Goal: Communication & Community: Share content

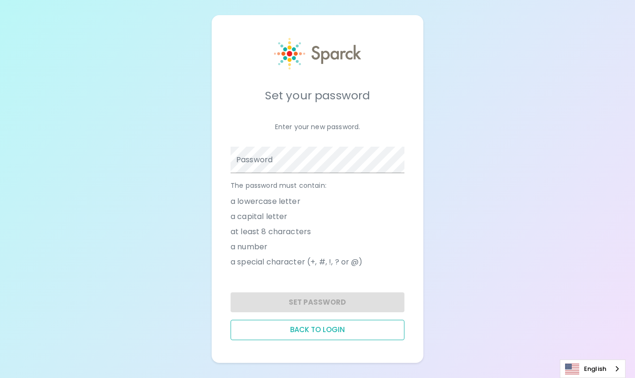
click at [303, 329] on button "Back to login" at bounding box center [318, 330] width 174 height 20
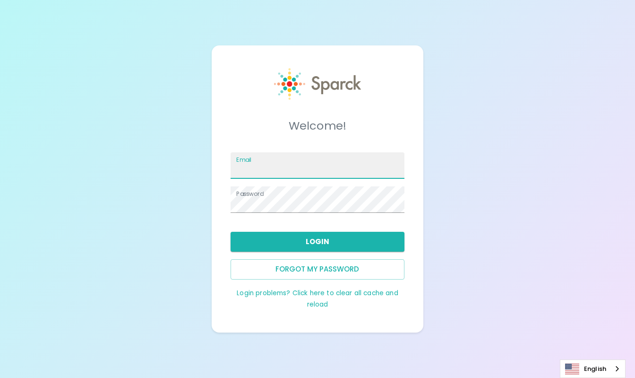
click at [274, 159] on input "Email" at bounding box center [318, 165] width 174 height 26
click at [266, 173] on input "Email" at bounding box center [318, 165] width 174 height 26
type input "cmclaughlin@sfbaycoffee.com"
click at [185, 201] on div "Welcome! Email cmclaughlin@sfbaycoffee.com Password Login Forgot my password Lo…" at bounding box center [317, 189] width 635 height 378
click at [510, 178] on div "Welcome! Email cmclaughlin@sfbaycoffee.com Password Login Forgot my password Lo…" at bounding box center [317, 189] width 635 height 378
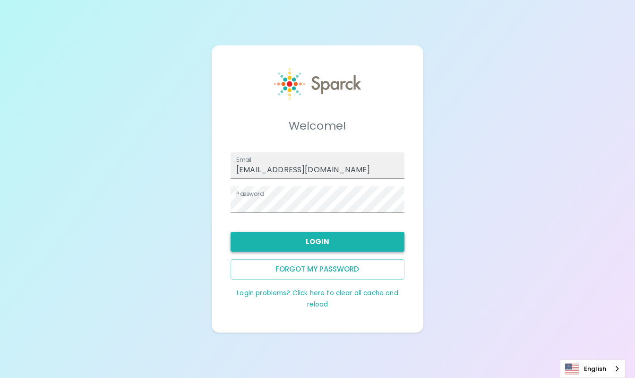
click at [281, 242] on button "Login" at bounding box center [318, 242] width 174 height 20
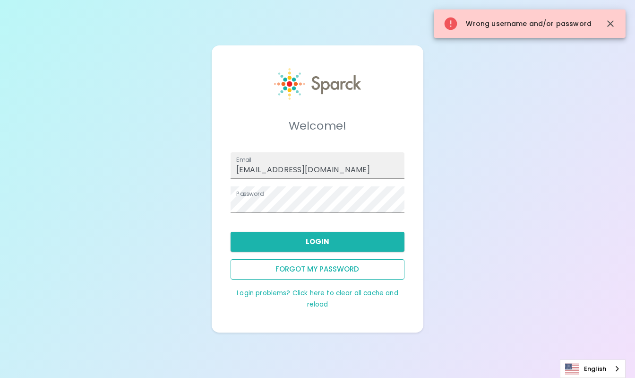
click at [329, 270] on button "Forgot my password" at bounding box center [318, 269] width 174 height 20
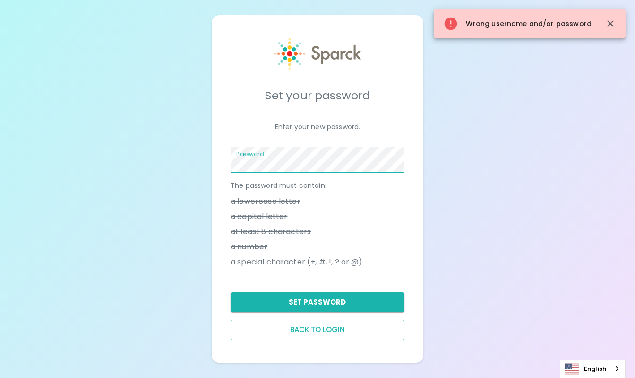
click at [222, 162] on div "Set your password Enter your new password. Password The password must contain: …" at bounding box center [318, 188] width 212 height 347
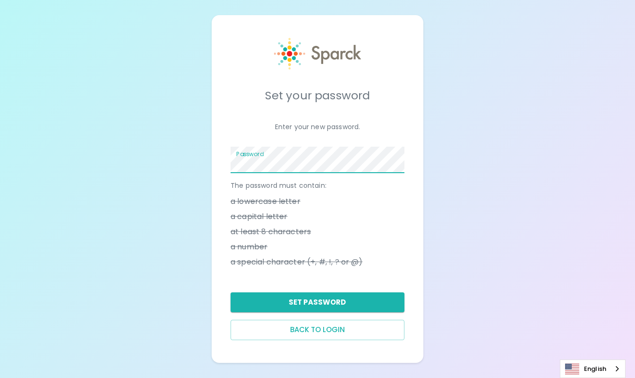
drag, startPoint x: 474, startPoint y: 230, endPoint x: 423, endPoint y: 262, distance: 60.7
click at [474, 230] on div "Set your password Enter your new password. Password The password must contain: …" at bounding box center [317, 189] width 635 height 378
click at [316, 300] on button "Set Password" at bounding box center [318, 302] width 174 height 20
click at [200, 158] on div "Set your password Enter your new password. Password The password must contain: …" at bounding box center [317, 189] width 635 height 378
click at [338, 299] on button "Set Password" at bounding box center [318, 302] width 174 height 20
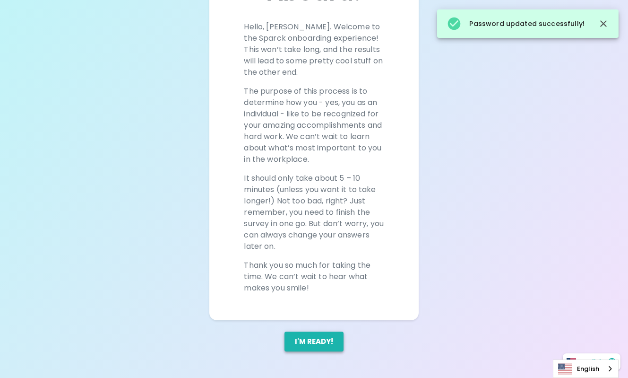
click at [313, 343] on button "I'm ready!" at bounding box center [314, 341] width 59 height 20
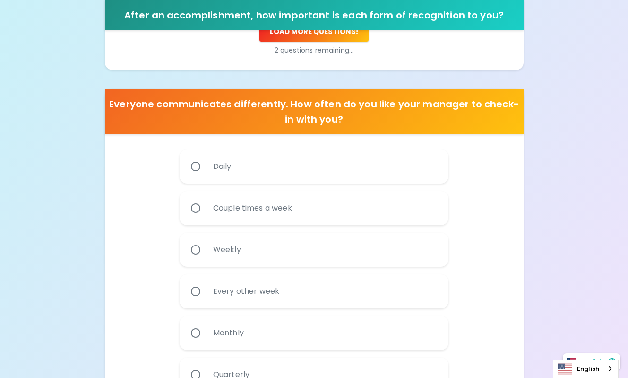
scroll to position [462, 0]
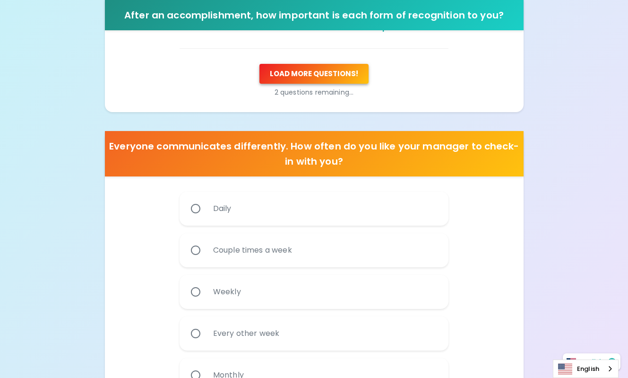
click at [295, 78] on button "Load more questions !" at bounding box center [313, 74] width 109 height 20
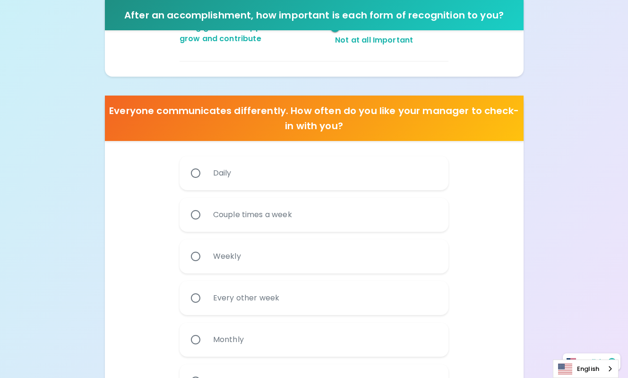
scroll to position [557, 0]
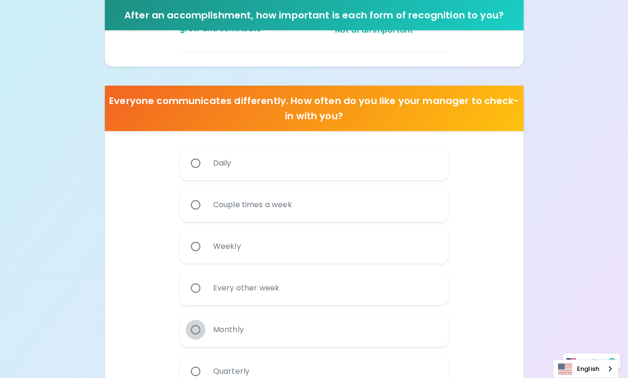
click at [193, 330] on input "Monthly" at bounding box center [196, 330] width 20 height 20
radio input "true"
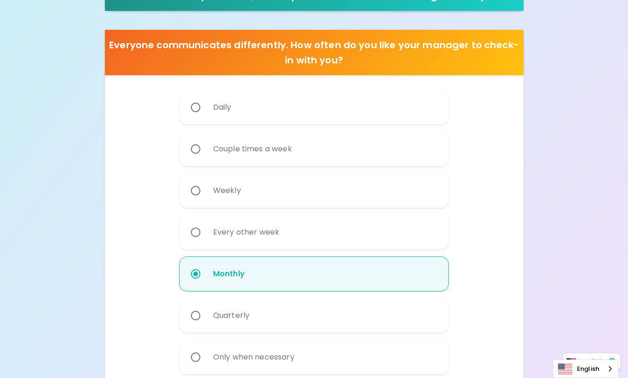
scroll to position [699, 0]
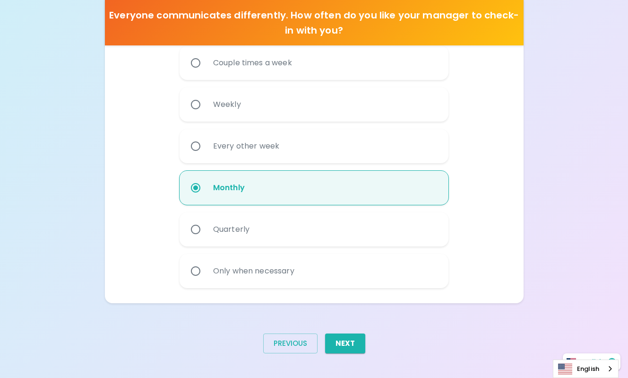
click at [195, 151] on input "Every other week" at bounding box center [196, 146] width 20 height 20
radio input "true"
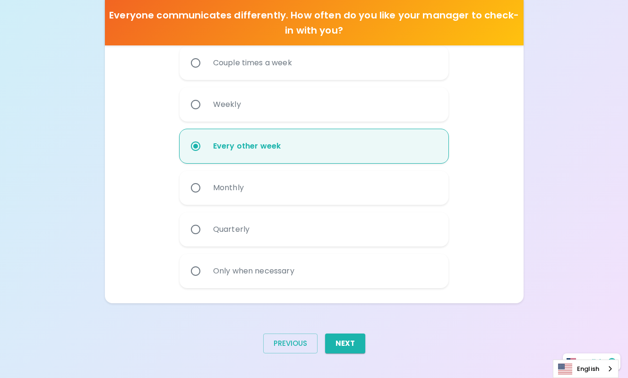
scroll to position [700, 0]
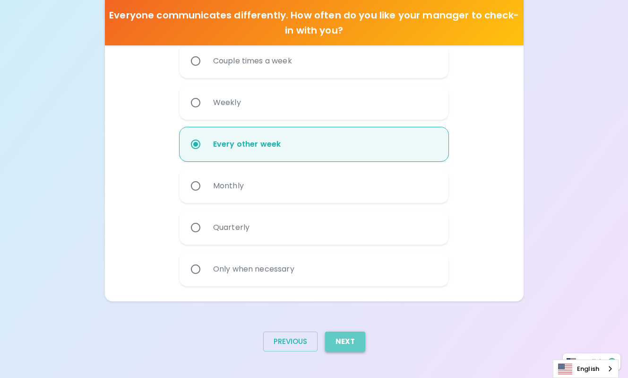
click at [347, 343] on button "Next" at bounding box center [345, 341] width 40 height 20
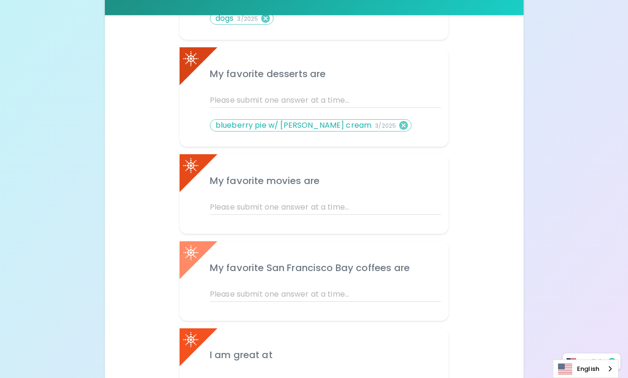
scroll to position [284, 0]
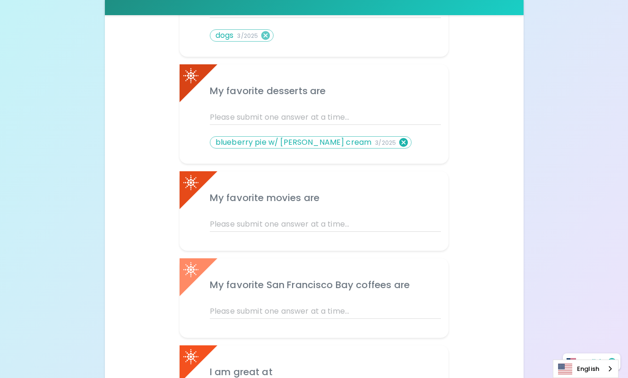
click at [398, 143] on icon at bounding box center [403, 142] width 10 height 10
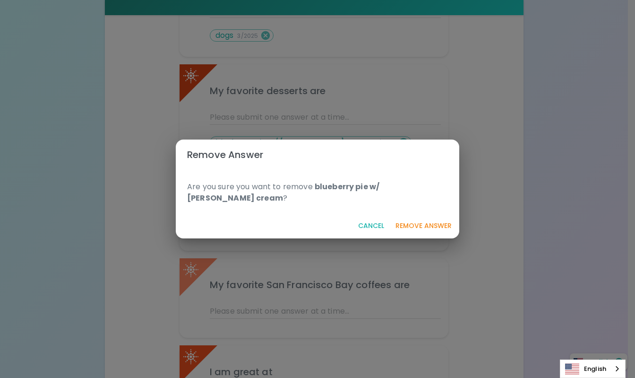
click at [420, 219] on button "Remove Answer" at bounding box center [424, 225] width 64 height 17
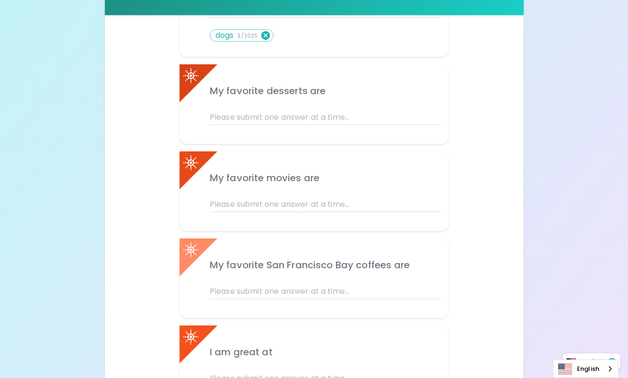
click at [266, 35] on icon at bounding box center [265, 35] width 10 height 10
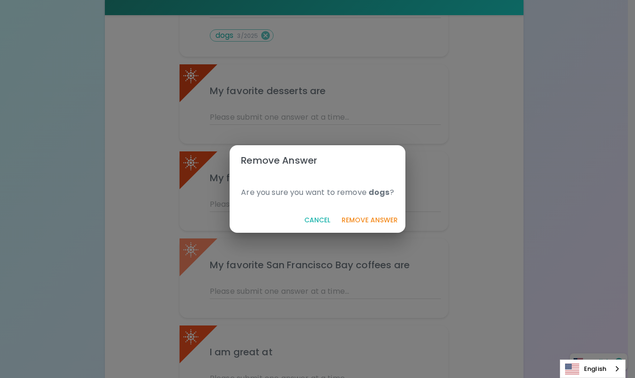
click at [363, 218] on button "Remove Answer" at bounding box center [370, 219] width 64 height 17
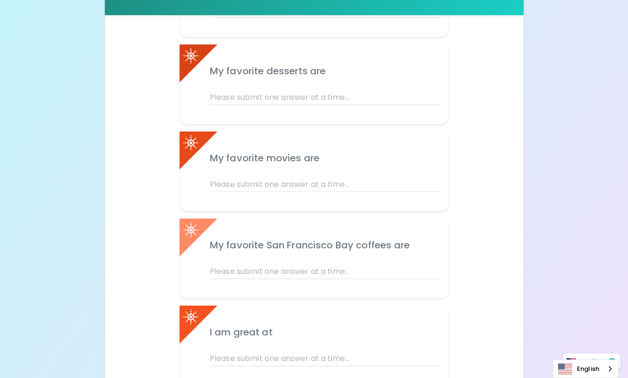
scroll to position [189, 0]
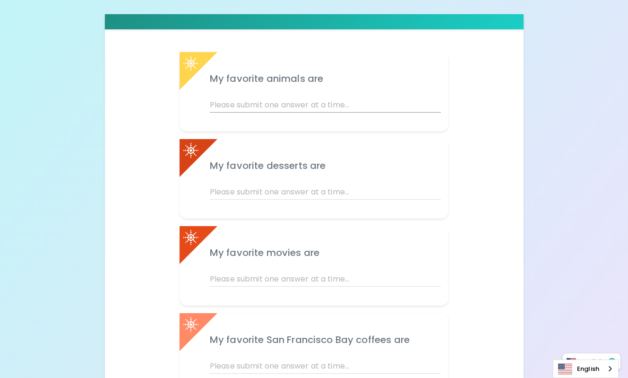
click at [267, 103] on input "text" at bounding box center [325, 104] width 231 height 15
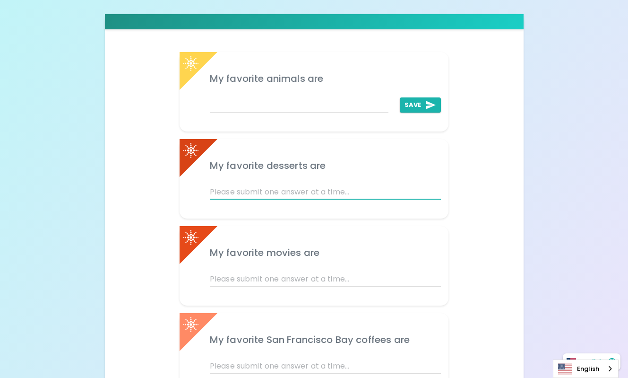
click at [228, 189] on input "text" at bounding box center [325, 191] width 231 height 15
click at [407, 100] on button "Save" at bounding box center [420, 104] width 41 height 15
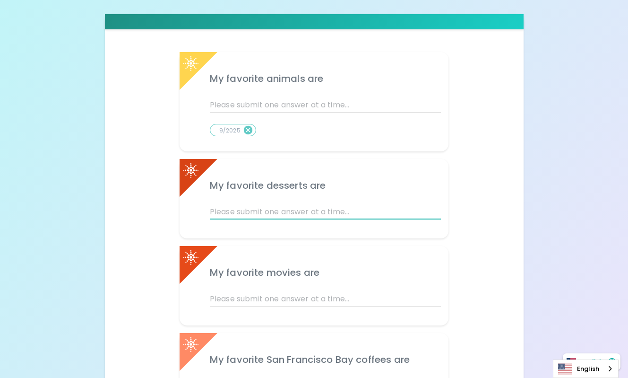
click at [243, 207] on input "text" at bounding box center [325, 211] width 231 height 15
click at [410, 210] on button "Save" at bounding box center [420, 211] width 41 height 15
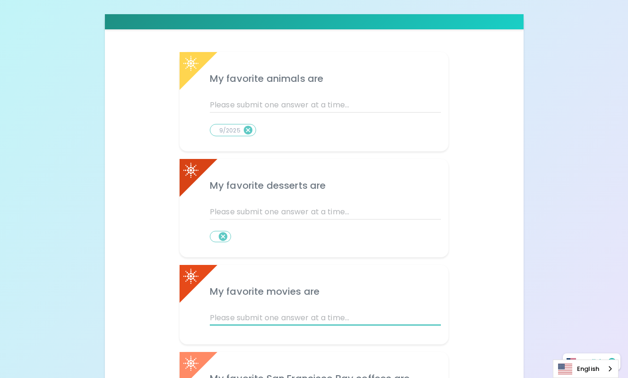
click at [282, 316] on input "text" at bounding box center [325, 317] width 231 height 15
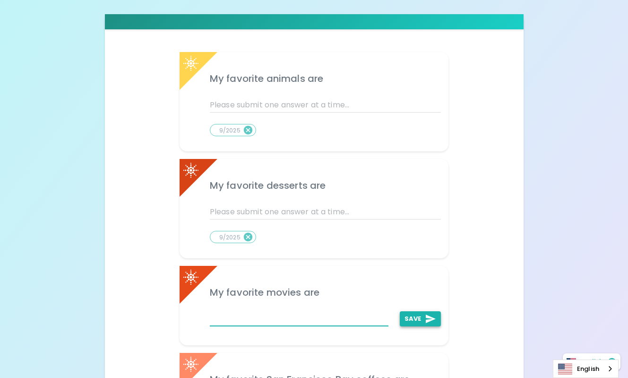
click at [411, 322] on button "Save" at bounding box center [420, 318] width 41 height 15
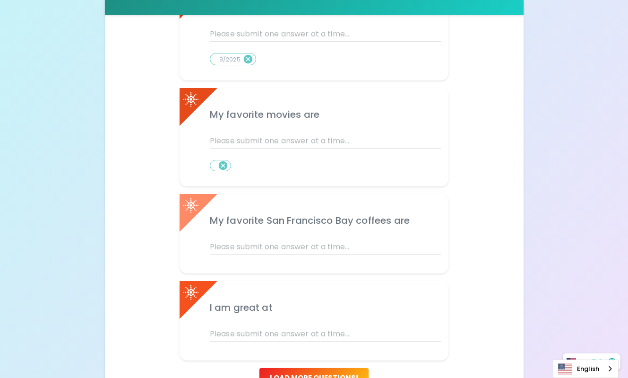
scroll to position [378, 0]
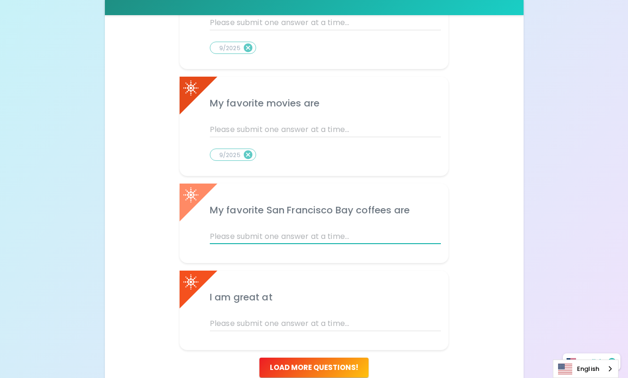
click at [269, 235] on input "text" at bounding box center [325, 236] width 231 height 15
click at [223, 323] on input "text" at bounding box center [325, 323] width 231 height 15
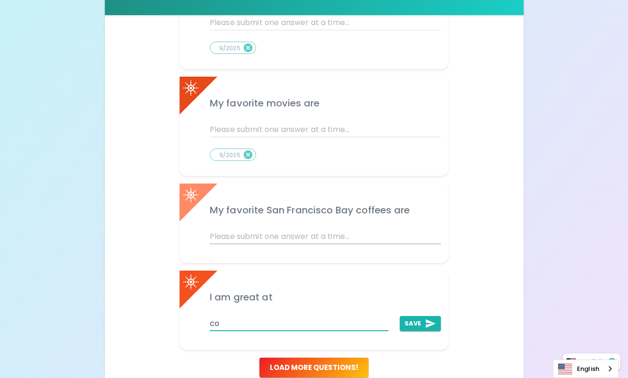
type input "c"
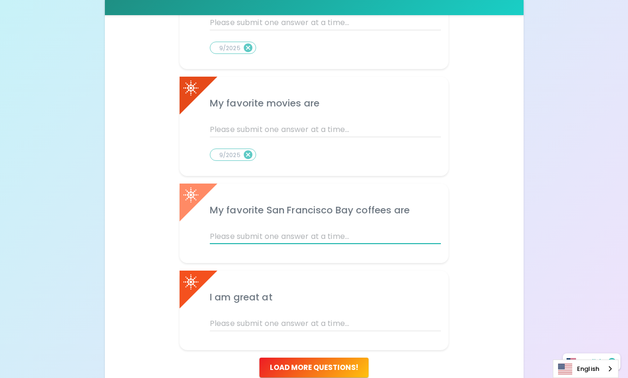
click at [270, 233] on input "text" at bounding box center [325, 236] width 231 height 15
click at [416, 236] on button "Save" at bounding box center [420, 236] width 41 height 15
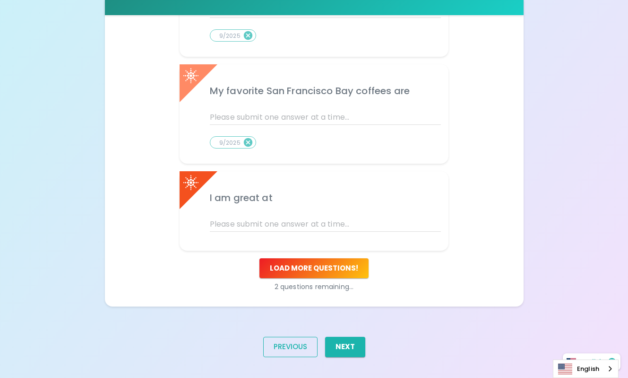
scroll to position [503, 0]
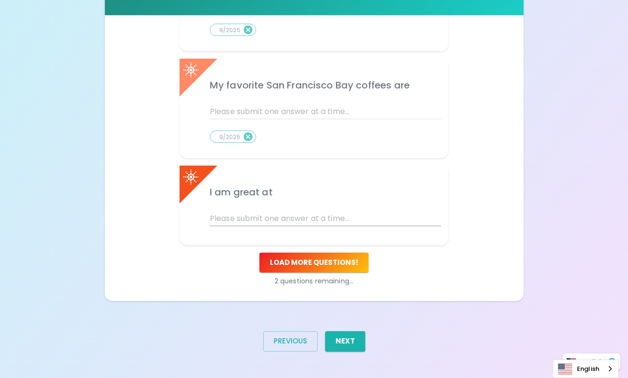
click at [264, 216] on input "text" at bounding box center [325, 218] width 231 height 15
click at [415, 217] on button "Save" at bounding box center [420, 218] width 41 height 15
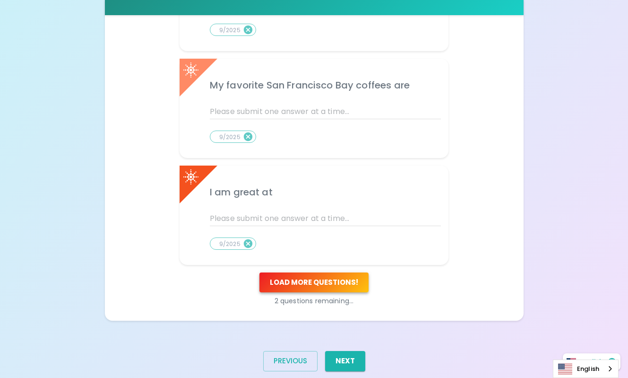
click at [341, 282] on button "Load more questions !" at bounding box center [313, 282] width 109 height 20
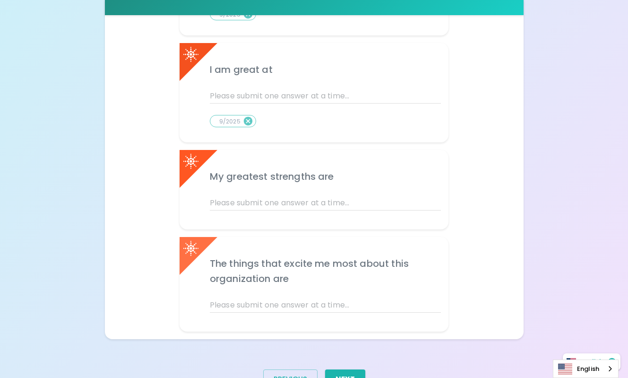
scroll to position [645, 0]
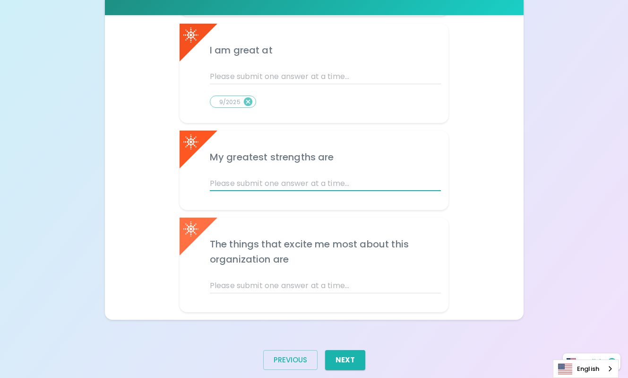
click at [240, 182] on input "text" at bounding box center [325, 183] width 231 height 15
click at [412, 180] on button "Save" at bounding box center [420, 183] width 41 height 15
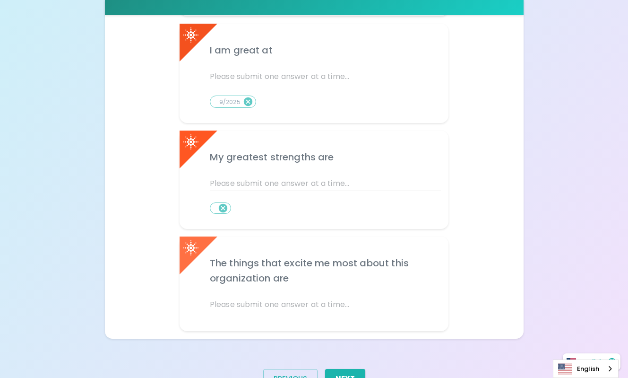
click at [229, 310] on input "text" at bounding box center [325, 304] width 231 height 15
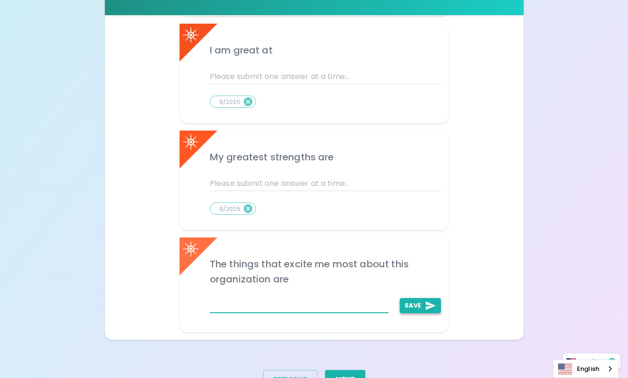
click at [403, 305] on button "Save" at bounding box center [420, 305] width 41 height 15
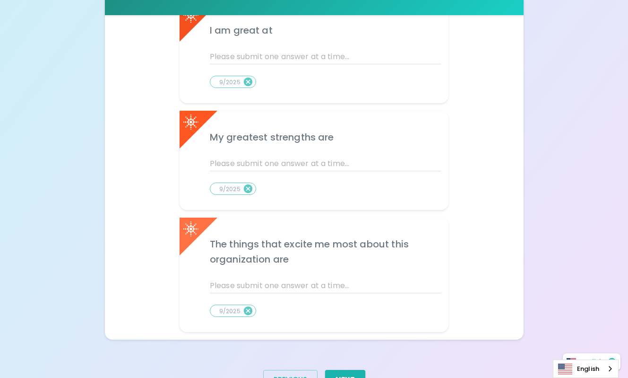
scroll to position [703, 0]
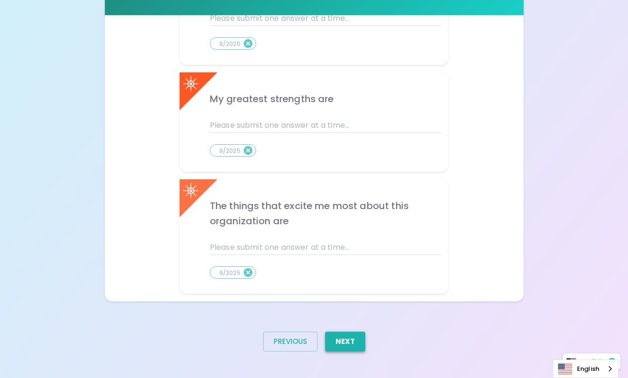
click at [343, 345] on button "Next" at bounding box center [345, 341] width 40 height 20
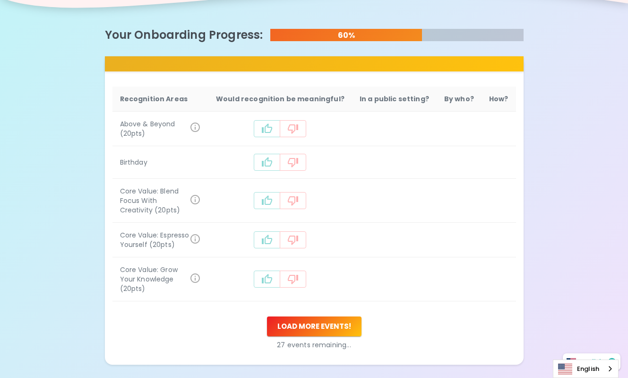
scroll to position [273, 0]
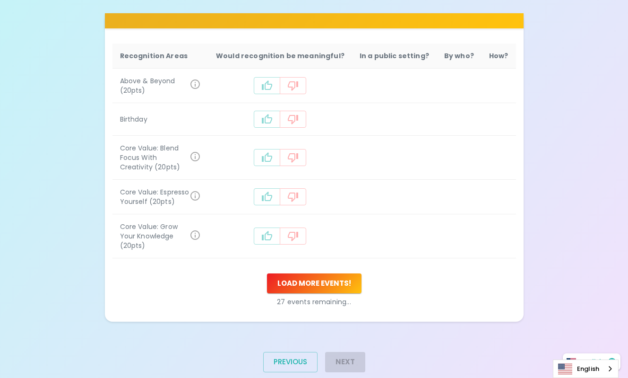
click at [605, 271] on div "What makes you feel appreciated at work? Rewards are great, but we know the rec…" at bounding box center [314, 63] width 628 height 672
click at [313, 273] on button "Load more events !" at bounding box center [314, 283] width 95 height 20
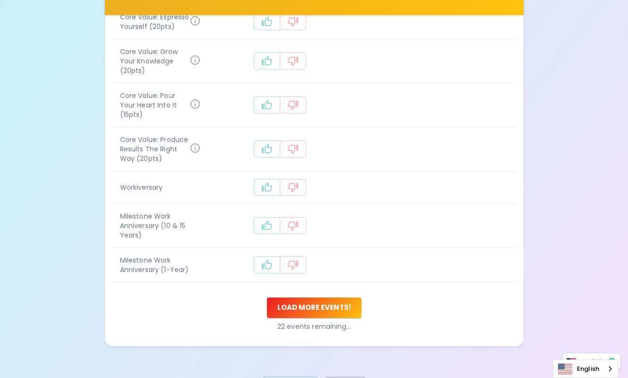
scroll to position [453, 0]
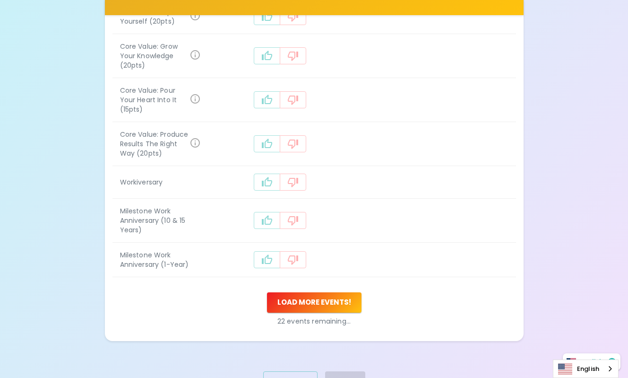
click at [430, 317] on div "Recognition Areas Would recognition be meaningful? In a public setting? By who?…" at bounding box center [314, 96] width 419 height 527
click at [342, 363] on div "Next" at bounding box center [342, 384] width 48 height 43
drag, startPoint x: 501, startPoint y: 307, endPoint x: 495, endPoint y: 306, distance: 6.2
click at [499, 306] on div "Recognition Areas Would recognition be meaningful? In a public setting? By who?…" at bounding box center [314, 96] width 419 height 527
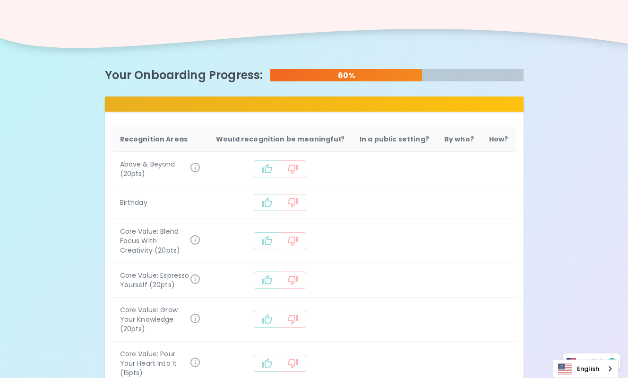
scroll to position [176, 0]
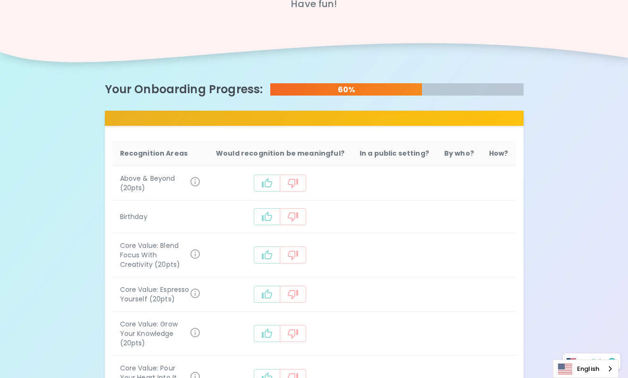
click at [273, 185] on icon "recognition-1058" at bounding box center [266, 182] width 11 height 11
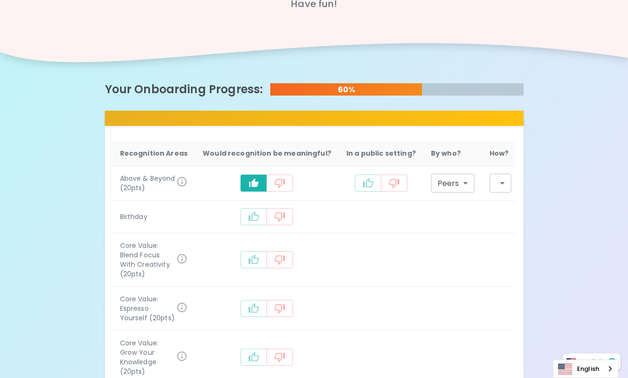
click at [258, 181] on icon "recognition-1058" at bounding box center [253, 182] width 9 height 9
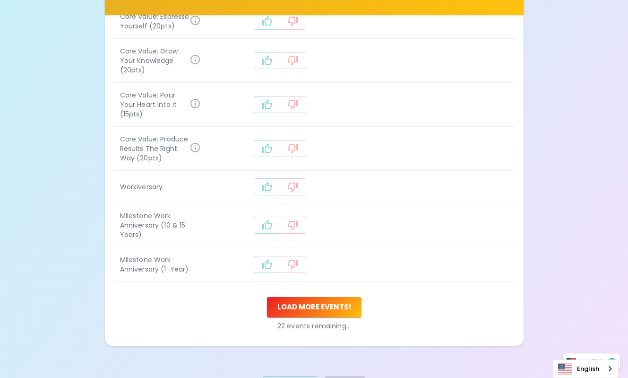
scroll to position [453, 0]
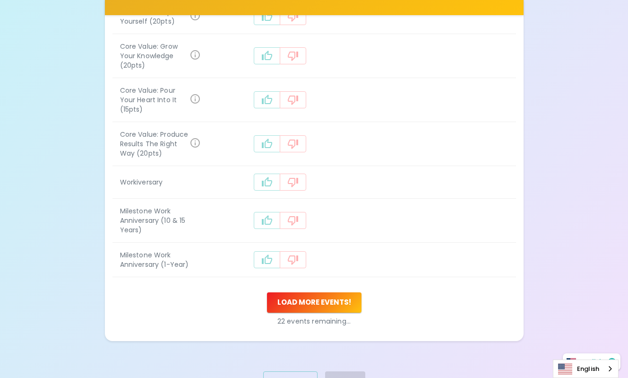
click at [445, 316] on p "22 events remaining..." at bounding box center [314, 320] width 404 height 9
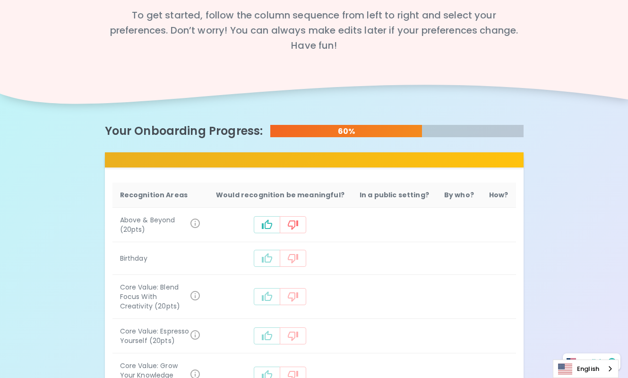
scroll to position [189, 0]
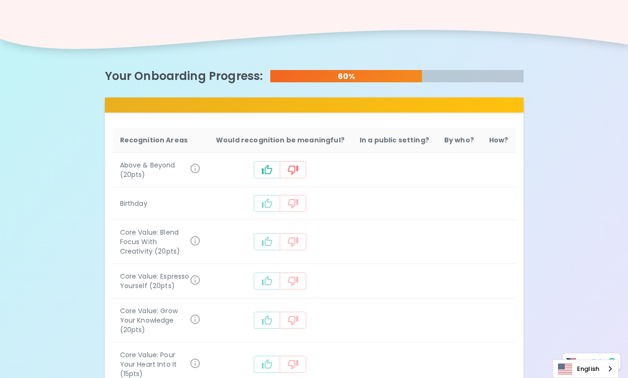
click at [268, 173] on button "recognition-1058" at bounding box center [267, 169] width 26 height 17
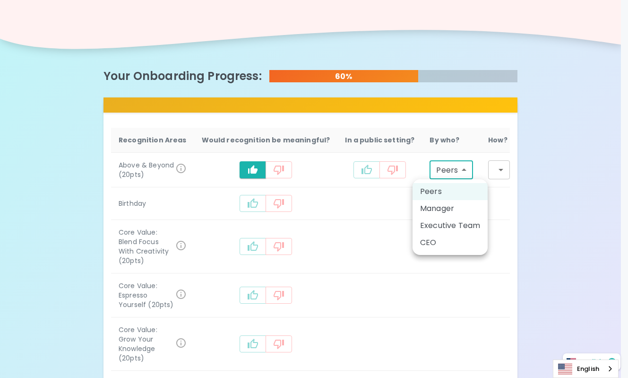
click at [463, 168] on body "What makes you feel appreciated at work? Rewards are great, but we know the rec…" at bounding box center [314, 270] width 628 height 918
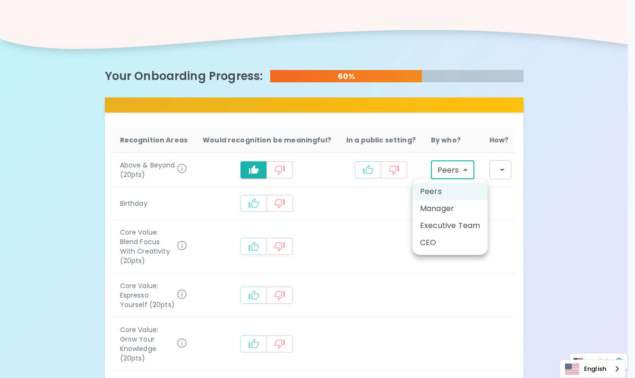
click at [334, 169] on div at bounding box center [317, 189] width 635 height 378
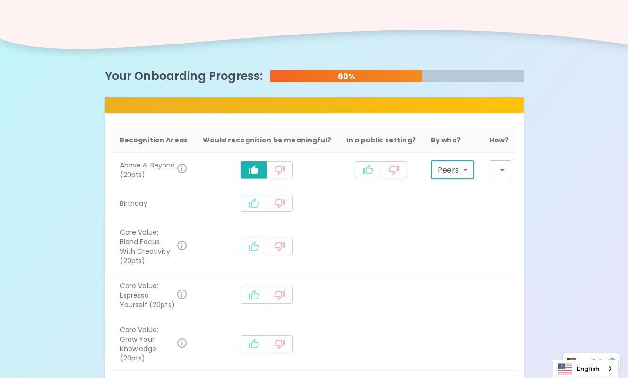
click at [500, 170] on body "What makes you feel appreciated at work? Rewards are great, but we know the rec…" at bounding box center [314, 270] width 628 height 918
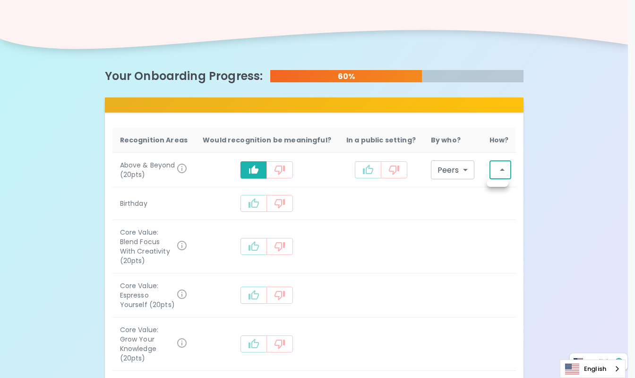
click at [591, 255] on div at bounding box center [317, 189] width 635 height 378
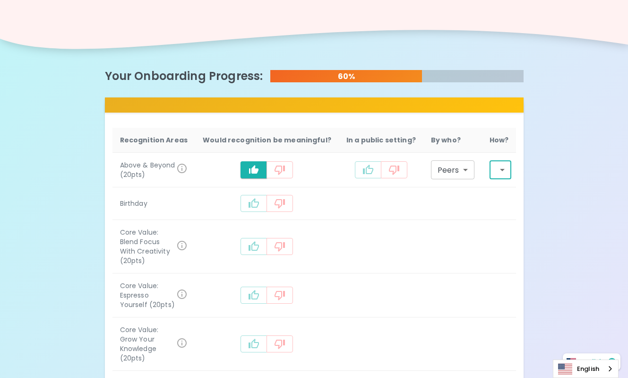
click at [462, 170] on body "What makes you feel appreciated at work? Rewards are great, but we know the rec…" at bounding box center [314, 270] width 628 height 918
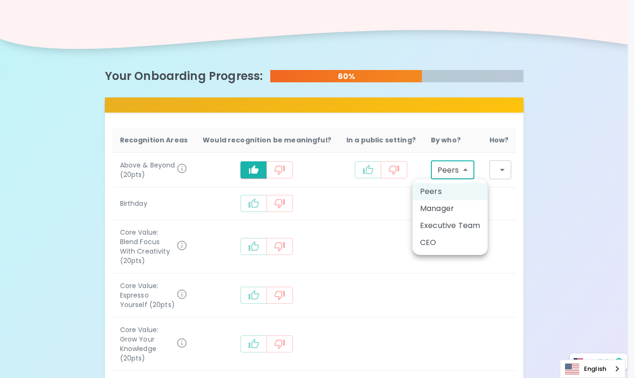
click at [579, 207] on div at bounding box center [317, 189] width 635 height 378
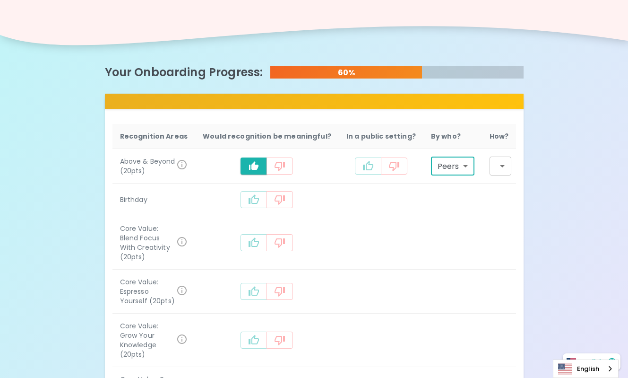
scroll to position [191, 0]
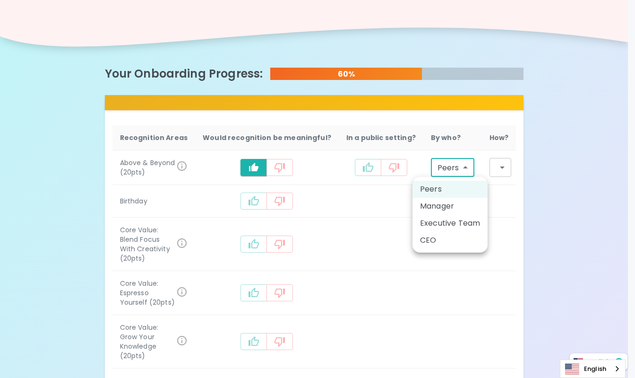
click at [465, 164] on body "What makes you feel appreciated at work? Rewards are great, but we know the rec…" at bounding box center [317, 268] width 635 height 918
click at [496, 169] on div at bounding box center [317, 189] width 635 height 378
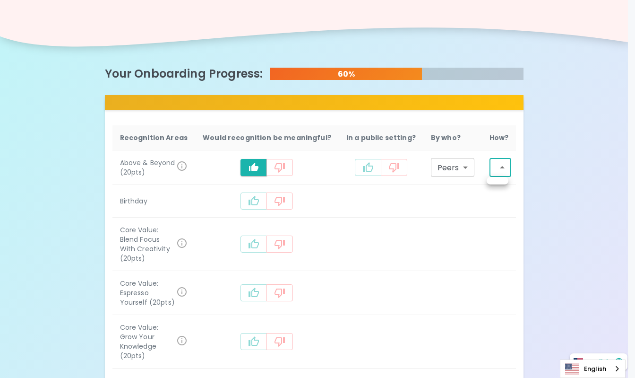
click at [500, 167] on body "What makes you feel appreciated at work? Rewards are great, but we know the rec…" at bounding box center [317, 268] width 635 height 918
click at [566, 206] on div at bounding box center [317, 189] width 635 height 378
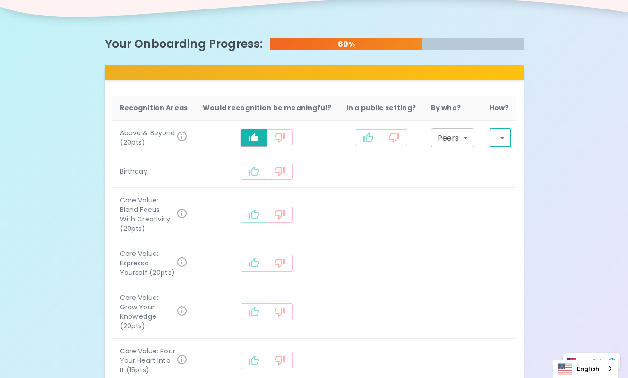
scroll to position [233, 0]
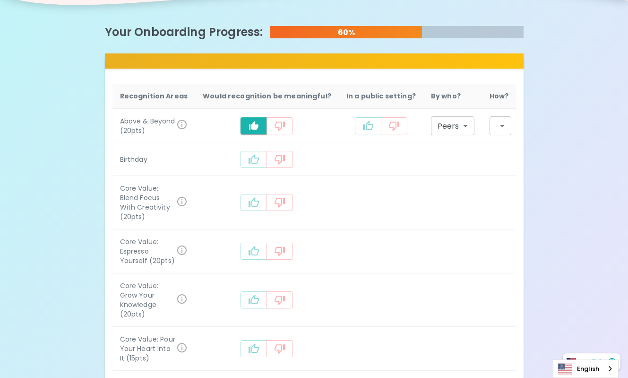
click at [246, 162] on div "recognition-1058" at bounding box center [267, 159] width 129 height 17
click at [259, 160] on icon "recognition-1058" at bounding box center [254, 158] width 10 height 9
click at [259, 199] on icon "recognition-1058" at bounding box center [253, 204] width 11 height 11
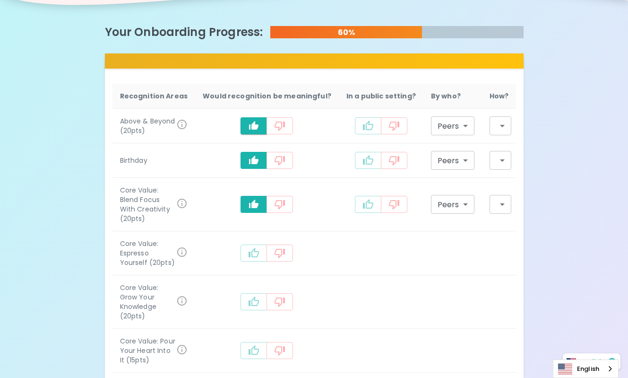
drag, startPoint x: 254, startPoint y: 245, endPoint x: 262, endPoint y: 273, distance: 29.0
click at [255, 247] on icon "recognition-1058" at bounding box center [253, 252] width 11 height 11
click at [259, 296] on icon "recognition-1058" at bounding box center [253, 301] width 11 height 11
drag, startPoint x: 255, startPoint y: 330, endPoint x: 273, endPoint y: 331, distance: 18.5
click at [255, 345] on icon "recognition-1058" at bounding box center [253, 350] width 11 height 11
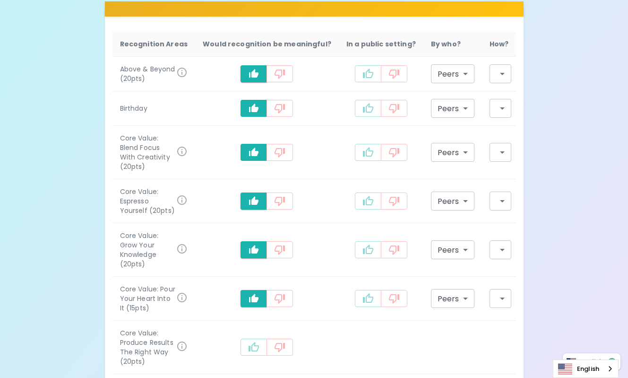
scroll to position [375, 0]
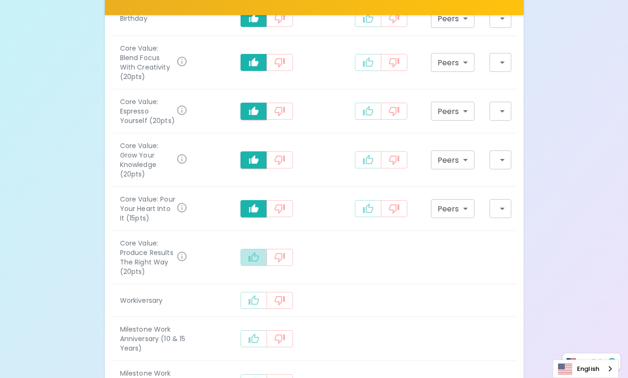
click at [259, 251] on icon "recognition-1058" at bounding box center [253, 256] width 11 height 11
click at [259, 294] on icon "recognition-1058" at bounding box center [253, 299] width 11 height 11
click at [259, 335] on icon "recognition-1058" at bounding box center [253, 340] width 11 height 11
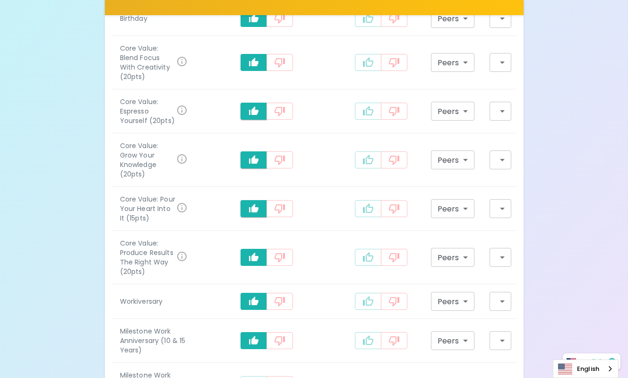
click at [259, 377] on icon "recognition-1058" at bounding box center [254, 383] width 10 height 9
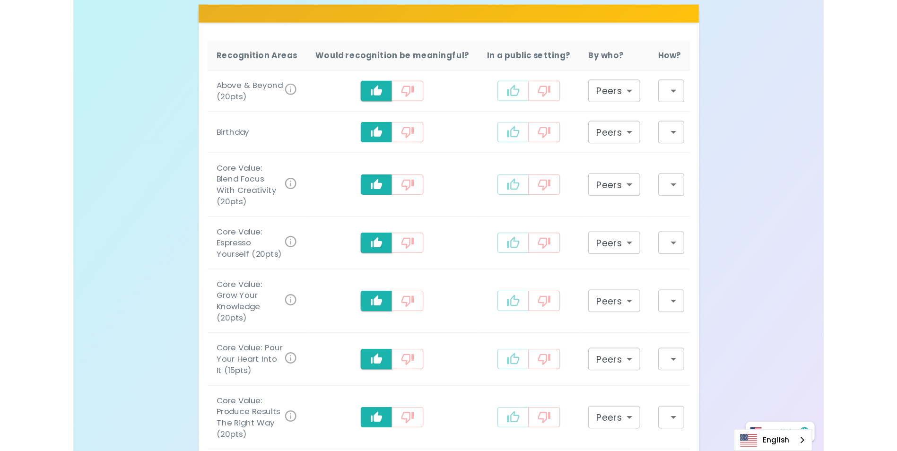
scroll to position [261, 0]
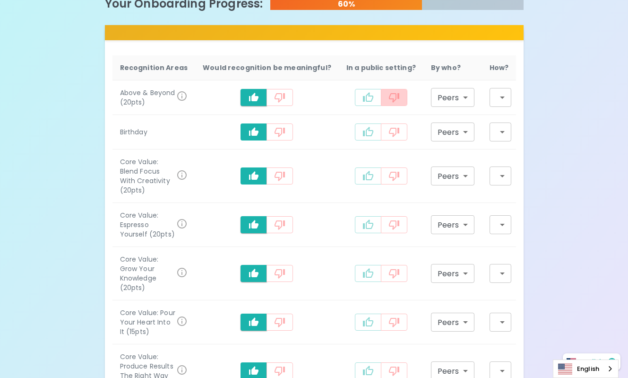
click at [396, 95] on icon "recognition-1058" at bounding box center [394, 97] width 10 height 9
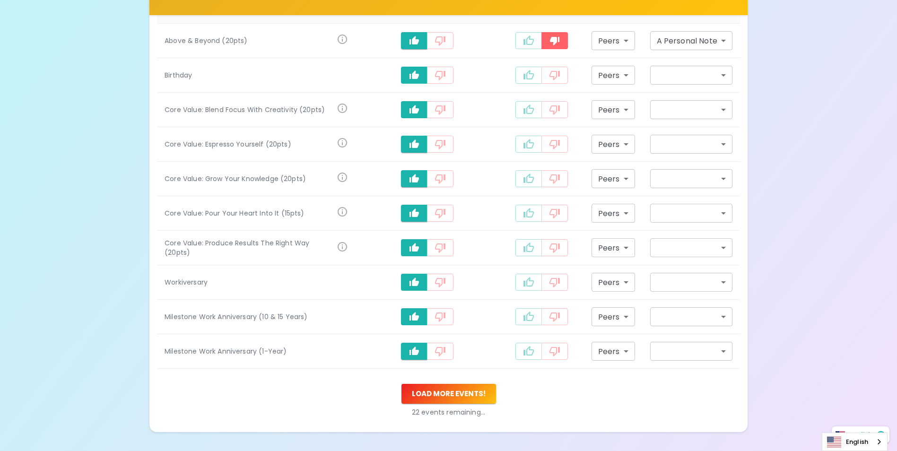
click at [635, 37] on body "What makes you feel appreciated at work? Rewards are great, but we know the rec…" at bounding box center [448, 124] width 897 height 770
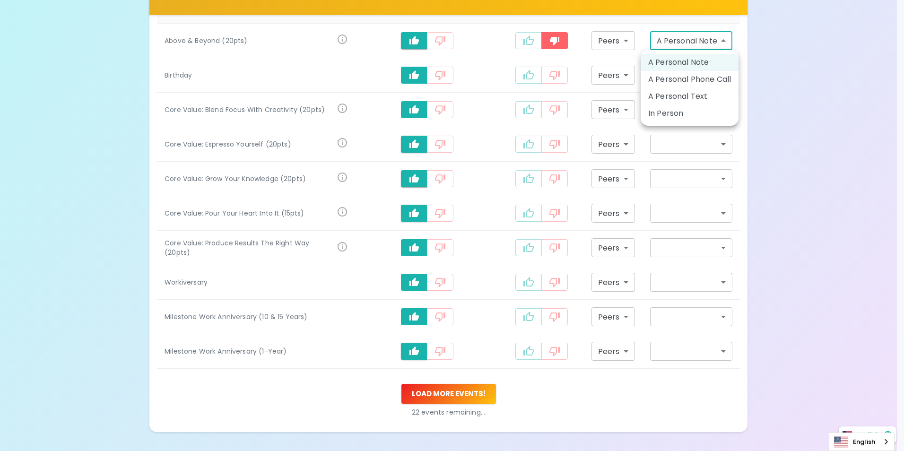
drag, startPoint x: 670, startPoint y: 118, endPoint x: 654, endPoint y: 117, distance: 16.6
click at [635, 116] on li "In Person" at bounding box center [689, 113] width 98 height 17
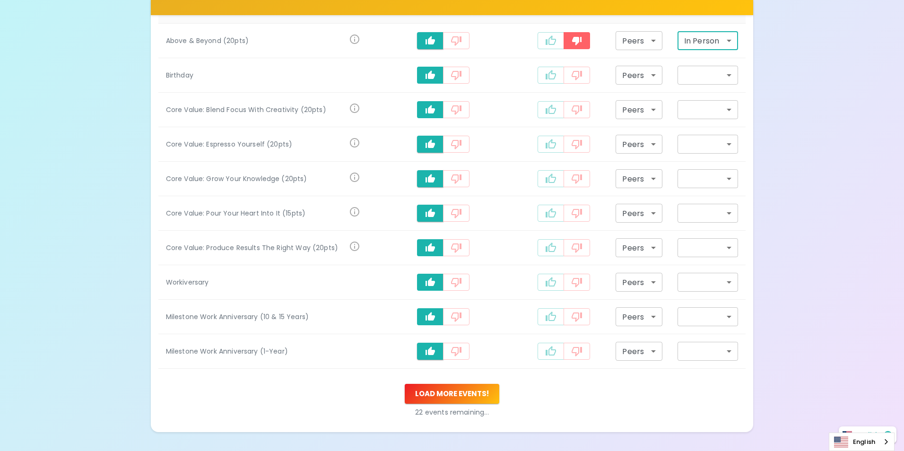
click at [635, 46] on body "What makes you feel appreciated at work? Rewards are great, but we know the rec…" at bounding box center [452, 124] width 904 height 770
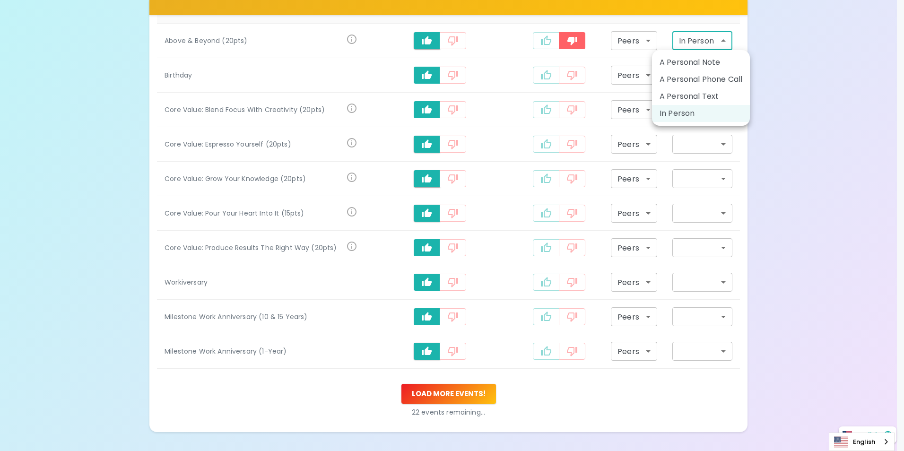
click at [635, 65] on li "A Personal Note" at bounding box center [701, 62] width 98 height 17
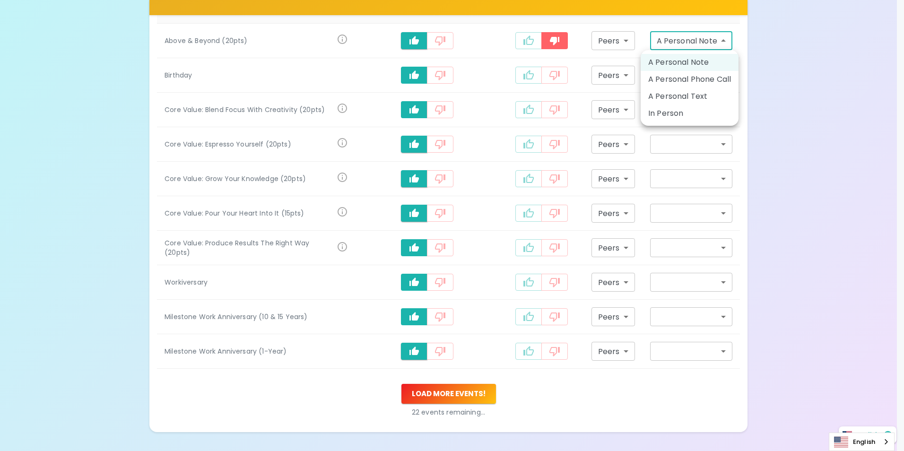
click at [635, 42] on body "What makes you feel appreciated at work? Rewards are great, but we know the rec…" at bounding box center [452, 124] width 904 height 770
click at [635, 113] on li "In Person" at bounding box center [689, 113] width 98 height 17
type input "in_person"
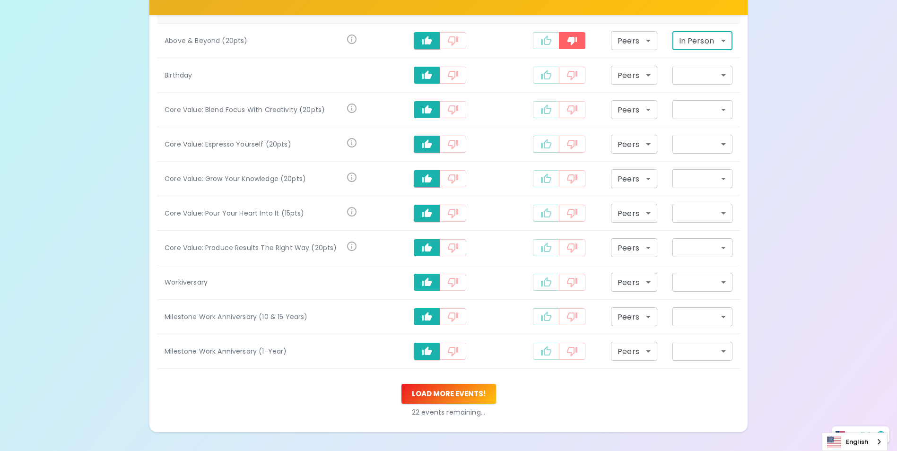
click at [635, 75] on body "What makes you feel appreciated at work? Rewards are great, but we know the rec…" at bounding box center [448, 124] width 897 height 770
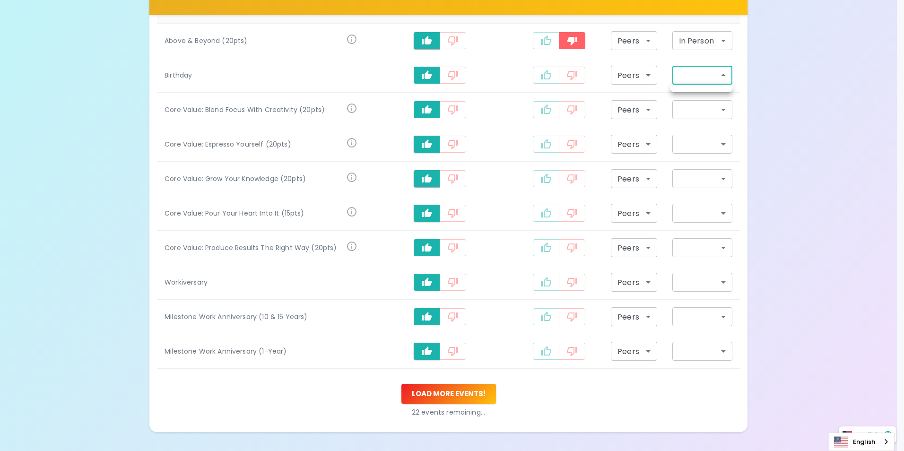
click at [635, 165] on div at bounding box center [452, 225] width 904 height 451
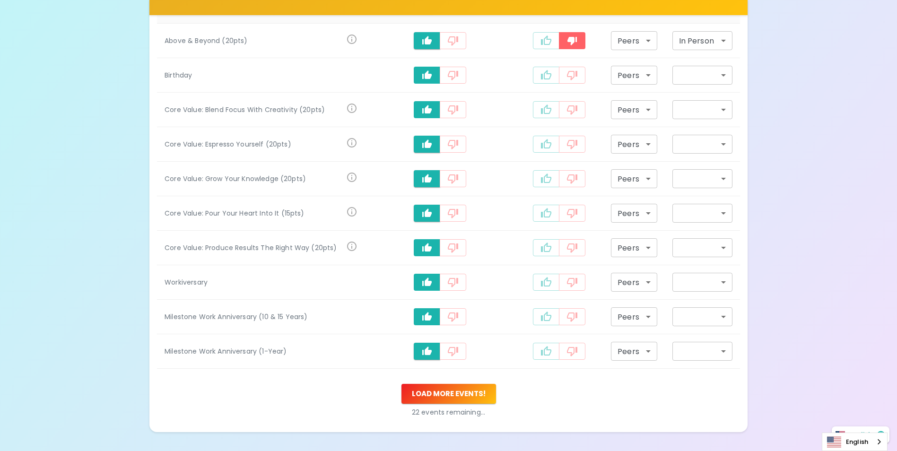
click at [635, 133] on div "What makes you feel appreciated at work? Rewards are great, but we know the rec…" at bounding box center [448, 124] width 897 height 770
click at [549, 78] on icon "recognition-1058" at bounding box center [545, 74] width 11 height 11
type input "staff_meeting"
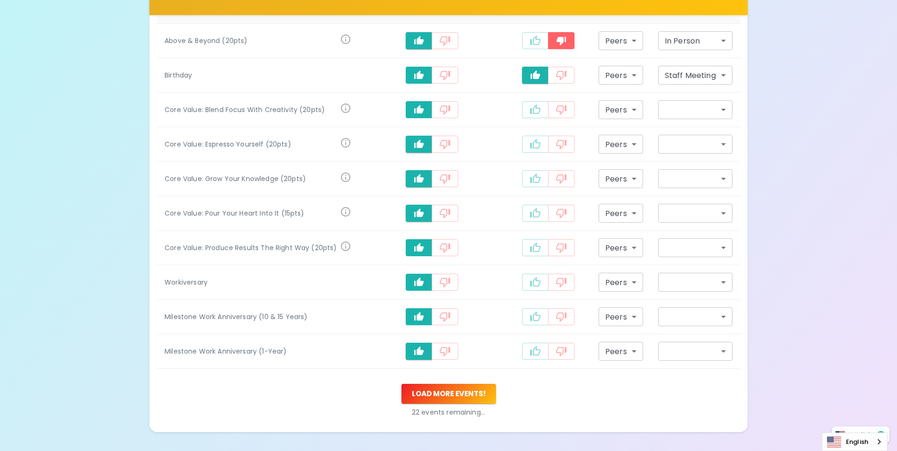
click at [630, 75] on body "What makes you feel appreciated at work? Rewards are great, but we know the rec…" at bounding box center [448, 124] width 897 height 770
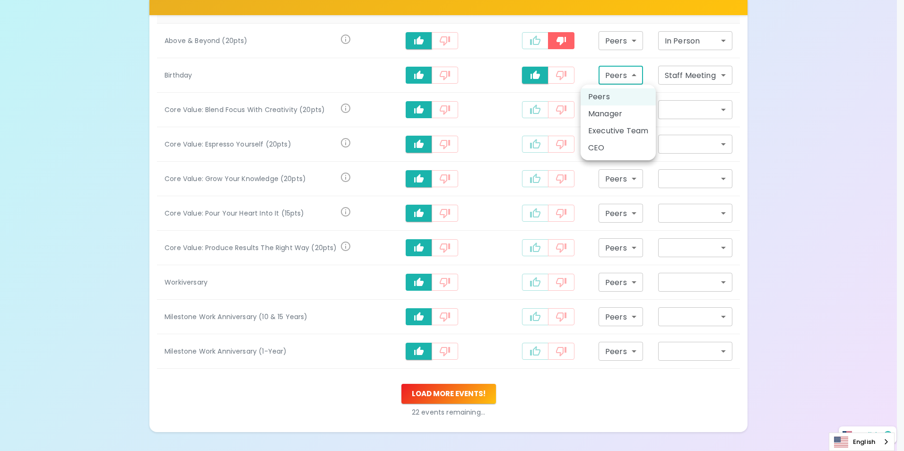
click at [635, 75] on div at bounding box center [452, 225] width 904 height 451
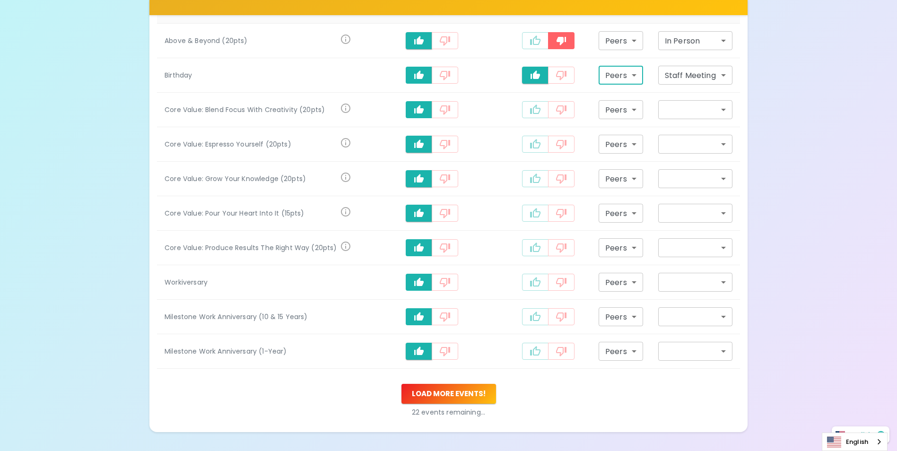
click at [635, 74] on body "What makes you feel appreciated at work? Rewards are great, but we know the rec…" at bounding box center [448, 124] width 897 height 770
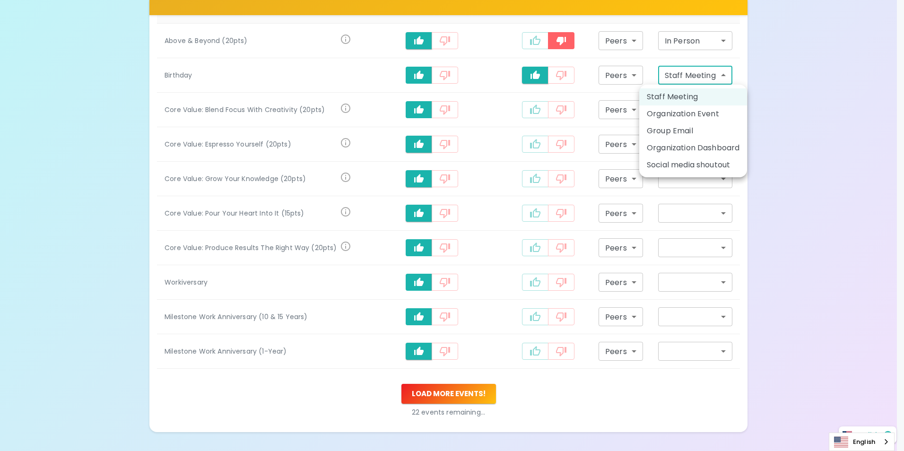
click at [635, 99] on li "Staff Meeting" at bounding box center [693, 96] width 108 height 17
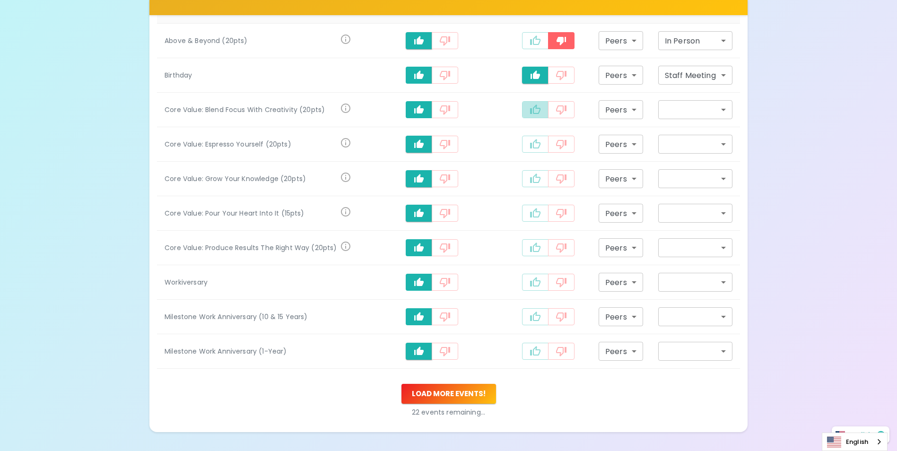
click at [532, 108] on icon "recognition-1058" at bounding box center [534, 109] width 11 height 11
click at [635, 107] on body "What makes you feel appreciated at work? Rewards are great, but we know the rec…" at bounding box center [452, 124] width 904 height 770
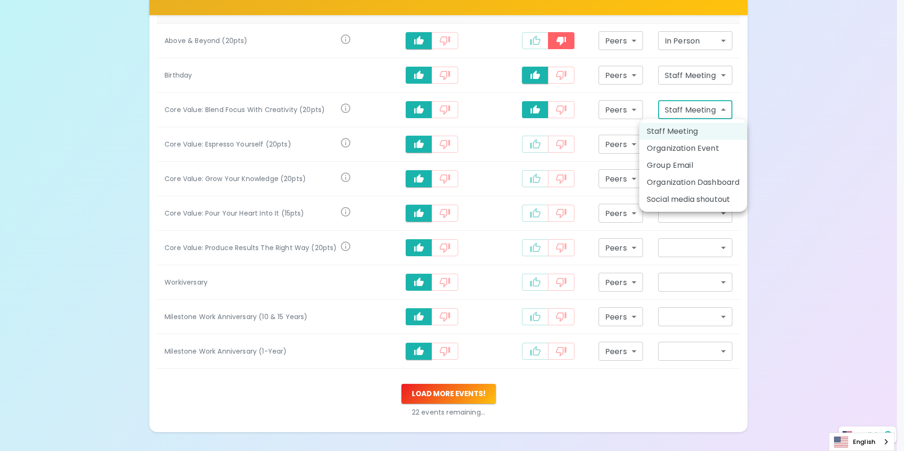
click at [635, 153] on div at bounding box center [452, 225] width 904 height 451
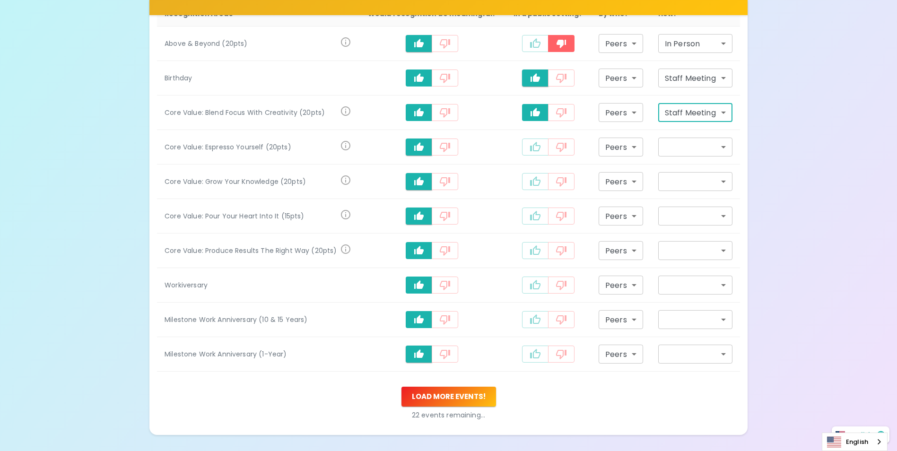
scroll to position [214, 0]
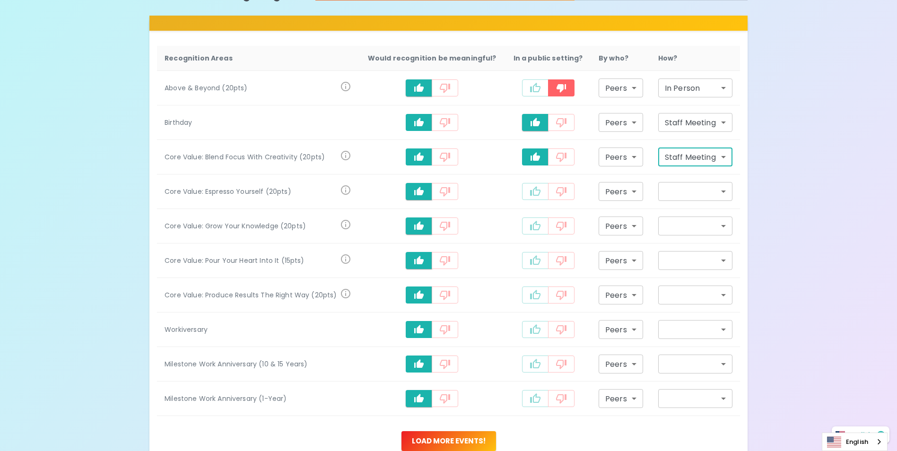
click at [562, 158] on icon "recognition-1058" at bounding box center [561, 157] width 10 height 9
type input "personal_note"
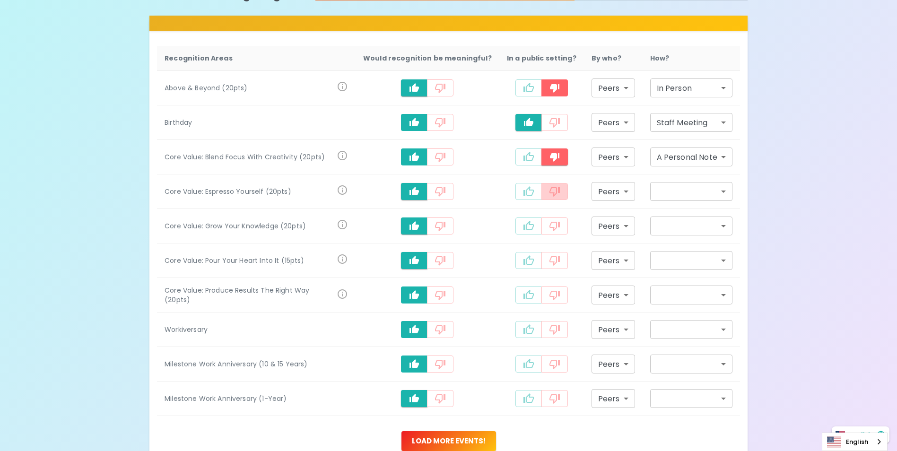
click at [549, 188] on icon "recognition-1058" at bounding box center [554, 191] width 10 height 9
click at [557, 221] on icon "recognition-1058" at bounding box center [554, 225] width 11 height 11
click at [553, 263] on icon "recognition-1058" at bounding box center [554, 260] width 10 height 9
click at [549, 293] on icon "recognition-1058" at bounding box center [554, 294] width 11 height 11
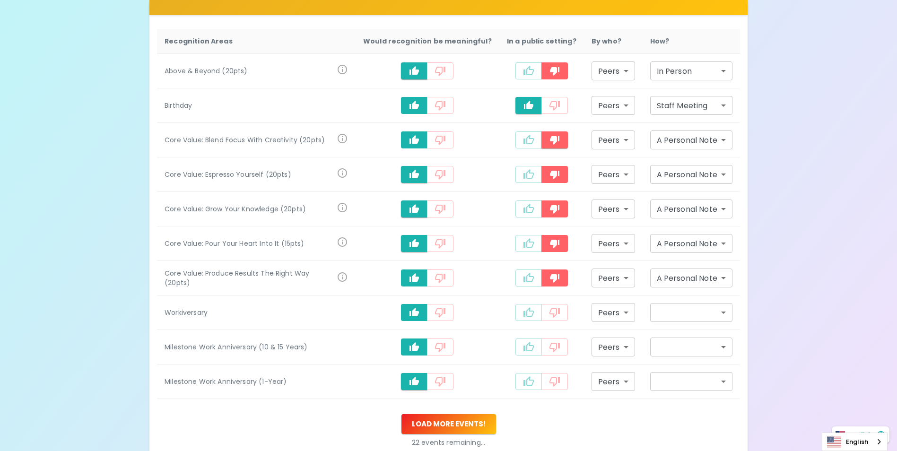
scroll to position [261, 0]
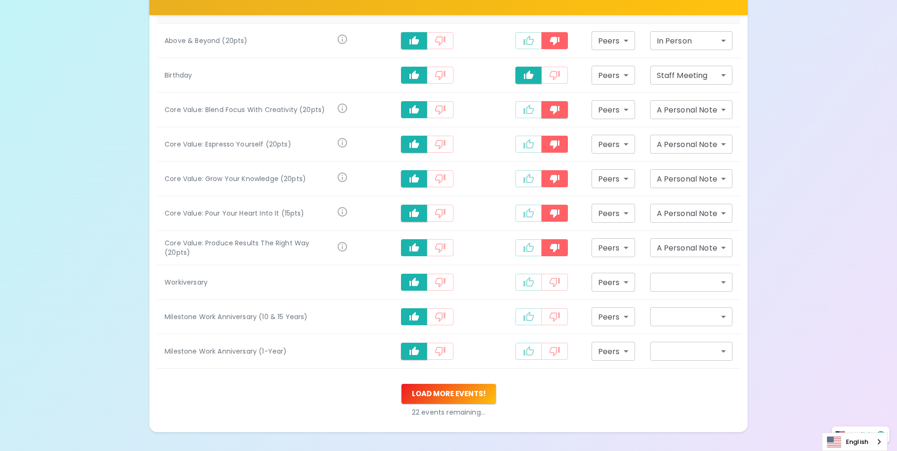
click at [524, 285] on icon "recognition-1058" at bounding box center [528, 281] width 10 height 9
type input "staff_meeting"
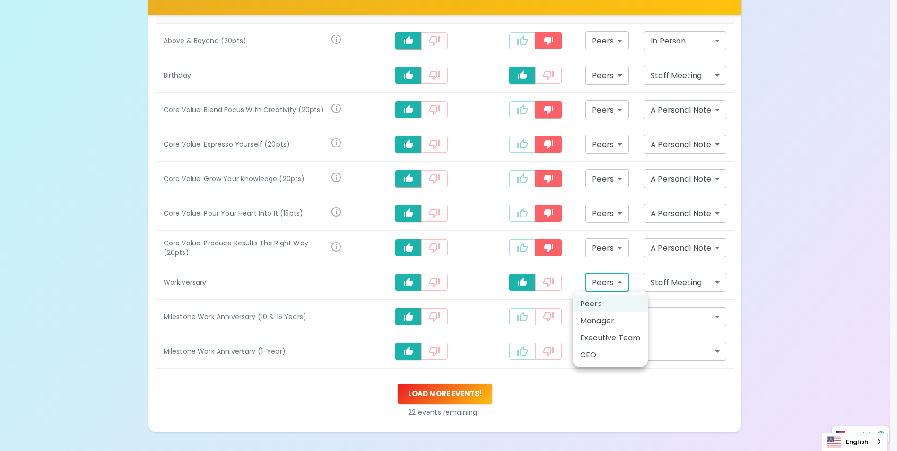
click at [621, 285] on body "What makes you feel appreciated at work? Rewards are great, but we know the rec…" at bounding box center [448, 124] width 897 height 770
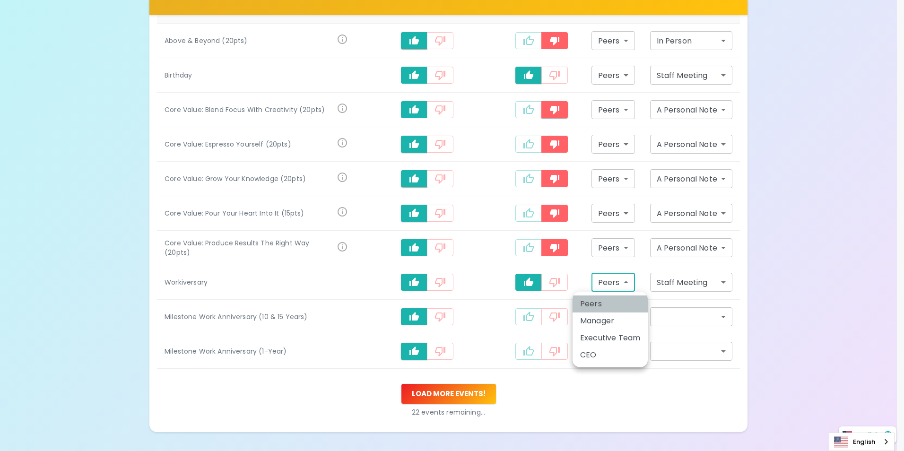
click at [591, 304] on li "Peers" at bounding box center [609, 303] width 75 height 17
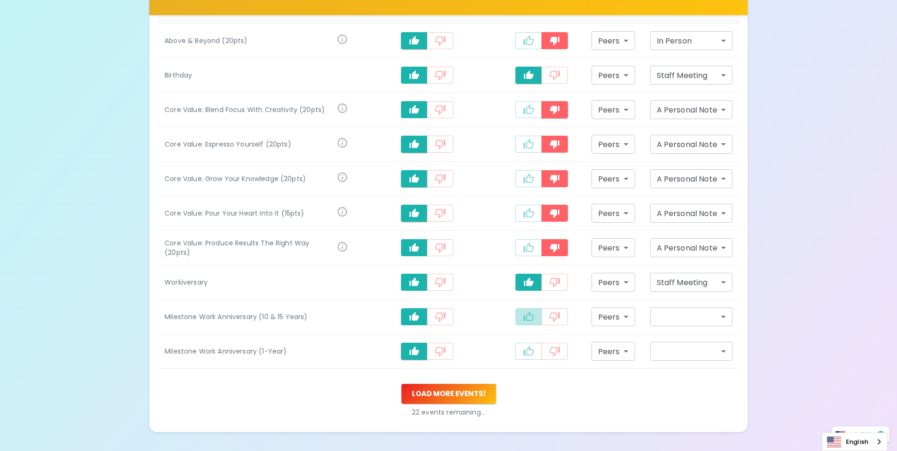
click at [527, 317] on icon "recognition-1058" at bounding box center [528, 316] width 11 height 11
type input "staff_meeting"
click at [528, 346] on icon "recognition-1058" at bounding box center [528, 351] width 11 height 11
type input "staff_meeting"
click at [635, 377] on p "22 events remaining..." at bounding box center [448, 411] width 583 height 9
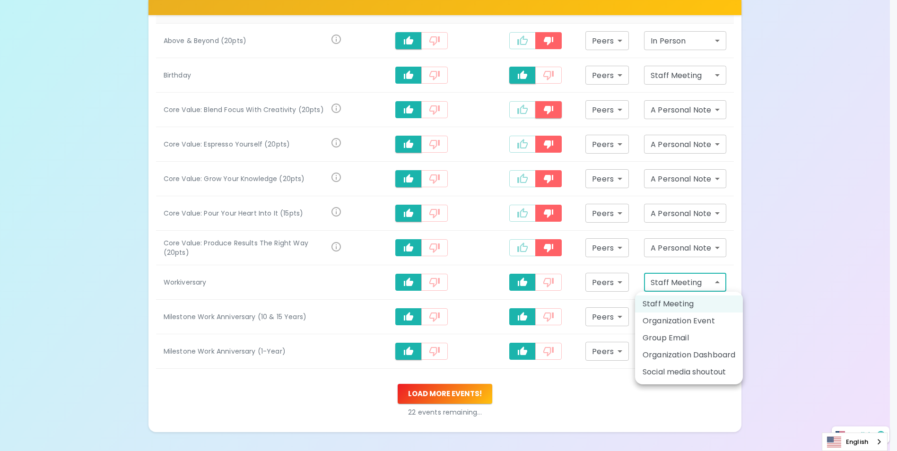
click at [635, 285] on body "What makes you feel appreciated at work? Rewards are great, but we know the rec…" at bounding box center [448, 124] width 897 height 770
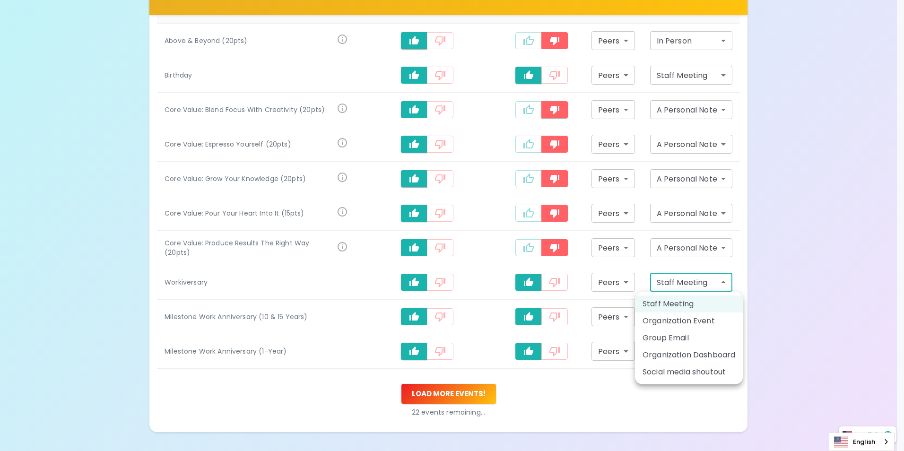
click at [616, 283] on div at bounding box center [452, 225] width 904 height 451
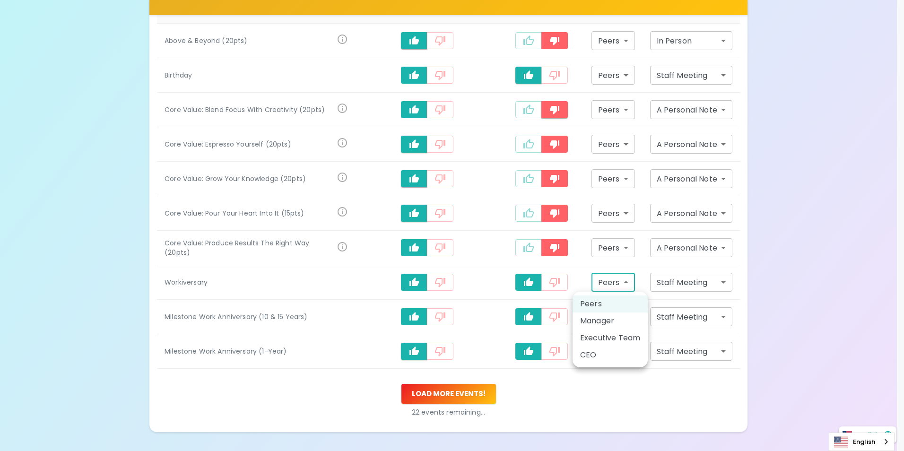
click at [615, 284] on body "What makes you feel appreciated at work? Rewards are great, but we know the rec…" at bounding box center [452, 124] width 904 height 770
click at [635, 377] on div at bounding box center [452, 225] width 904 height 451
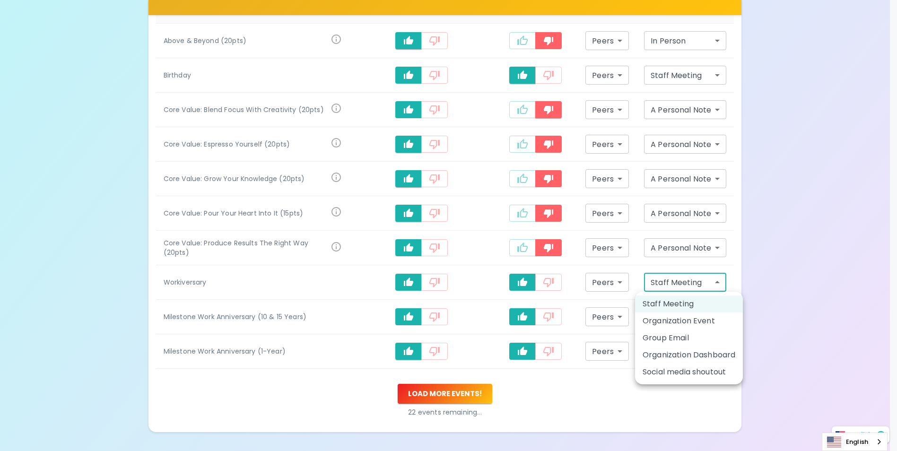
click at [635, 283] on body "What makes you feel appreciated at work? Rewards are great, but we know the rec…" at bounding box center [448, 124] width 897 height 770
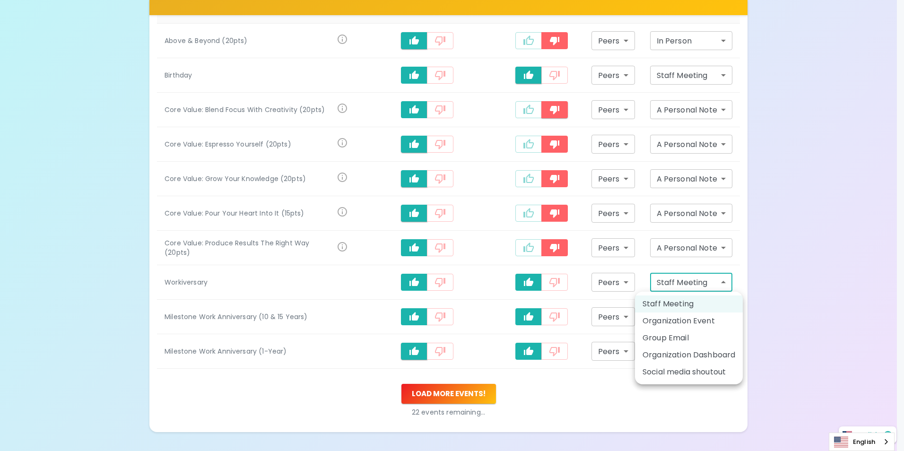
click at [635, 304] on li "Staff Meeting" at bounding box center [689, 303] width 108 height 17
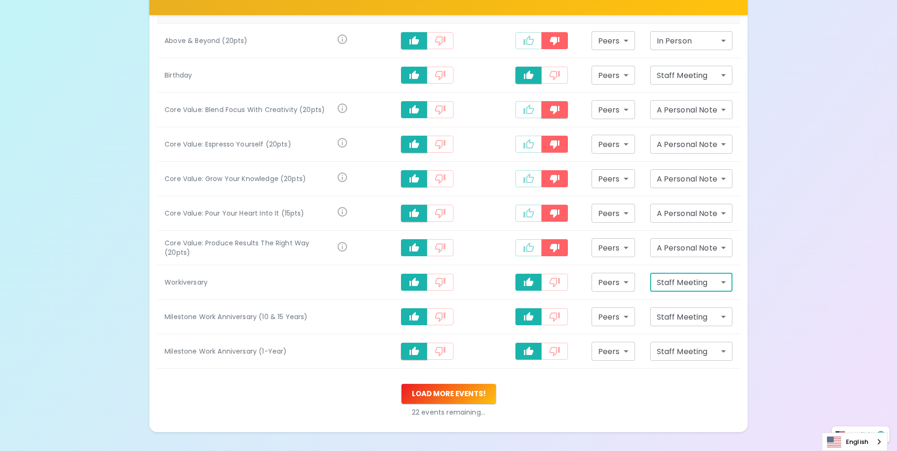
click at [635, 377] on div "Load more events ! 22 events remaining..." at bounding box center [448, 400] width 583 height 33
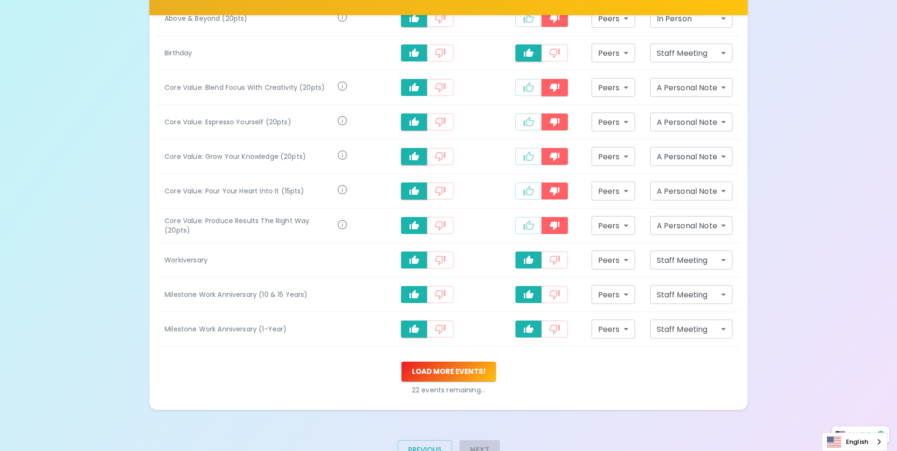
scroll to position [309, 0]
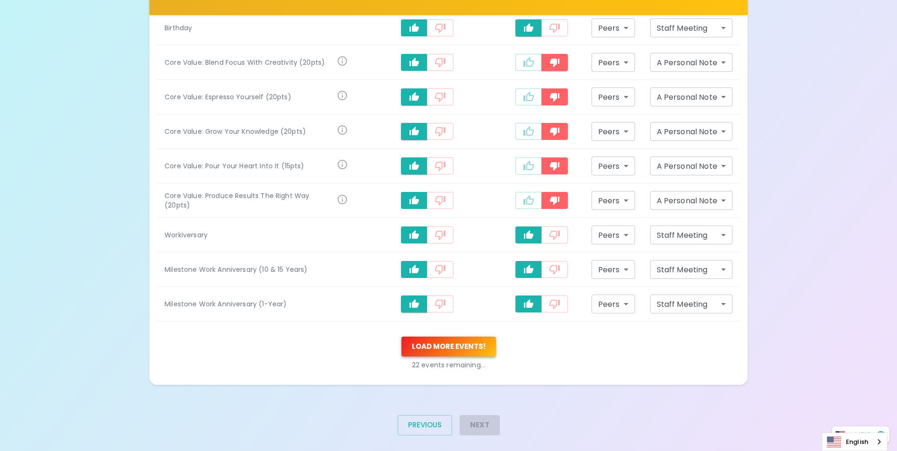
click at [479, 351] on button "Load more events !" at bounding box center [448, 347] width 95 height 20
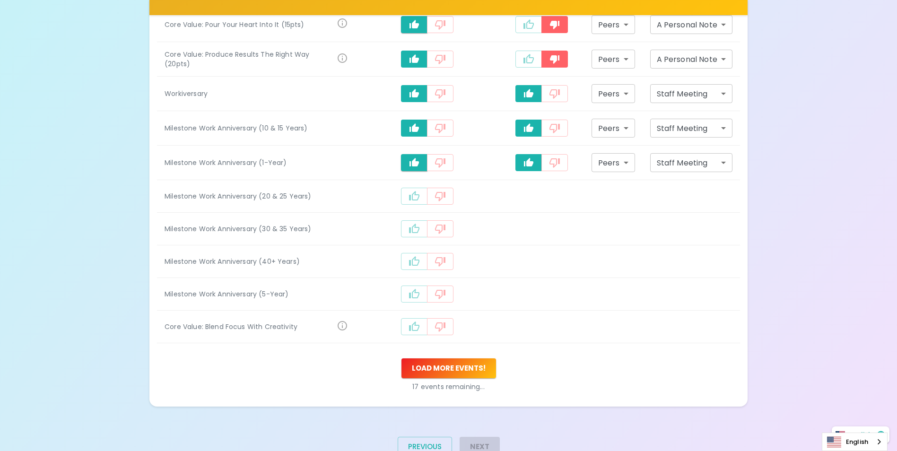
scroll to position [450, 0]
click at [413, 199] on icon "recognition-1058" at bounding box center [413, 195] width 11 height 11
click at [415, 231] on icon "recognition-1058" at bounding box center [413, 230] width 11 height 11
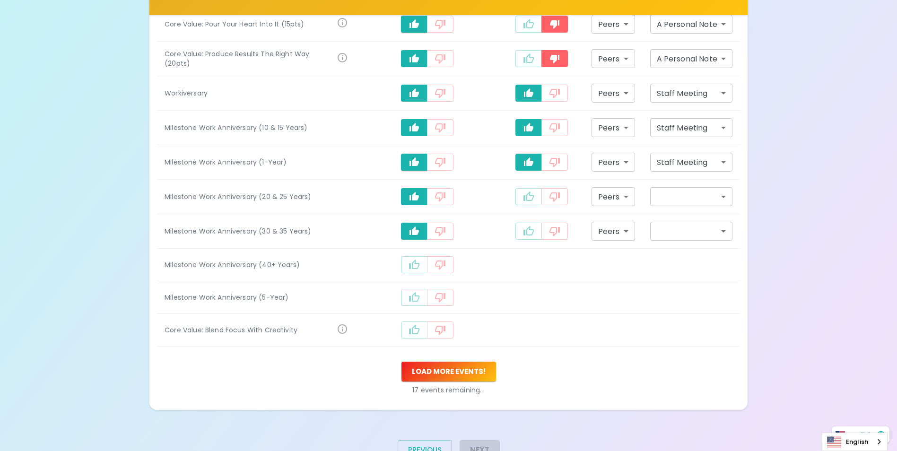
click at [417, 269] on icon "recognition-1058" at bounding box center [414, 263] width 10 height 9
click at [417, 300] on icon "recognition-1058" at bounding box center [413, 299] width 11 height 11
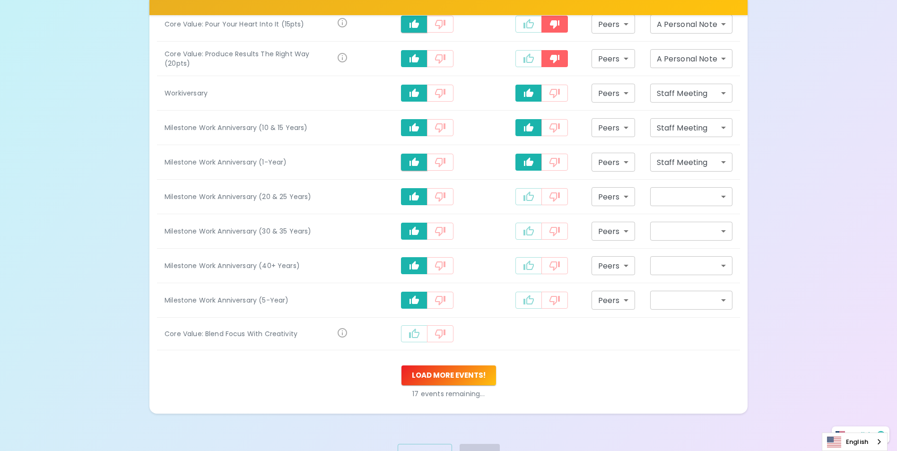
drag, startPoint x: 414, startPoint y: 337, endPoint x: 434, endPoint y: 337, distance: 20.3
click at [415, 337] on icon "recognition-1058" at bounding box center [413, 333] width 11 height 11
click at [527, 196] on icon "recognition-1058" at bounding box center [528, 195] width 10 height 9
type input "staff_meeting"
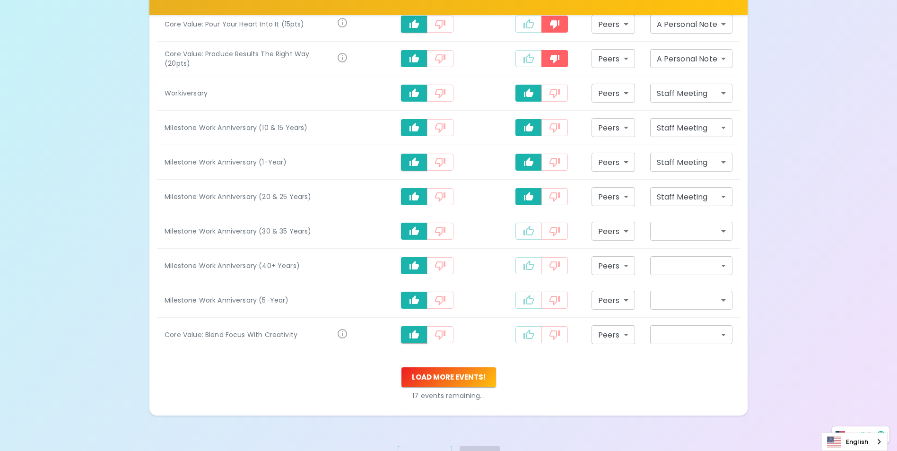
click at [525, 236] on icon "recognition-1058" at bounding box center [528, 230] width 11 height 11
type input "staff_meeting"
click at [527, 258] on button "recognition-1058" at bounding box center [528, 265] width 26 height 17
type input "staff_meeting"
click at [529, 309] on td "recognition-1058" at bounding box center [541, 300] width 85 height 35
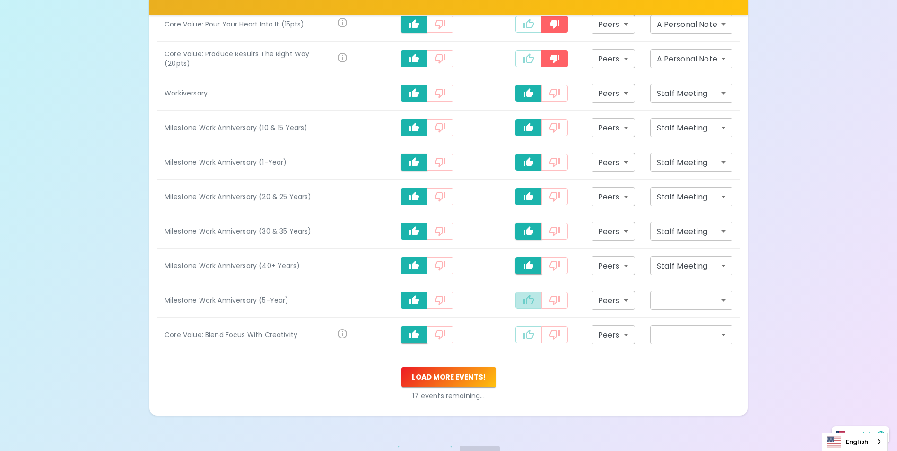
click at [534, 301] on button "recognition-1058" at bounding box center [528, 300] width 26 height 17
type input "staff_meeting"
click at [530, 340] on icon "recognition-1058" at bounding box center [528, 334] width 11 height 11
type input "staff_meeting"
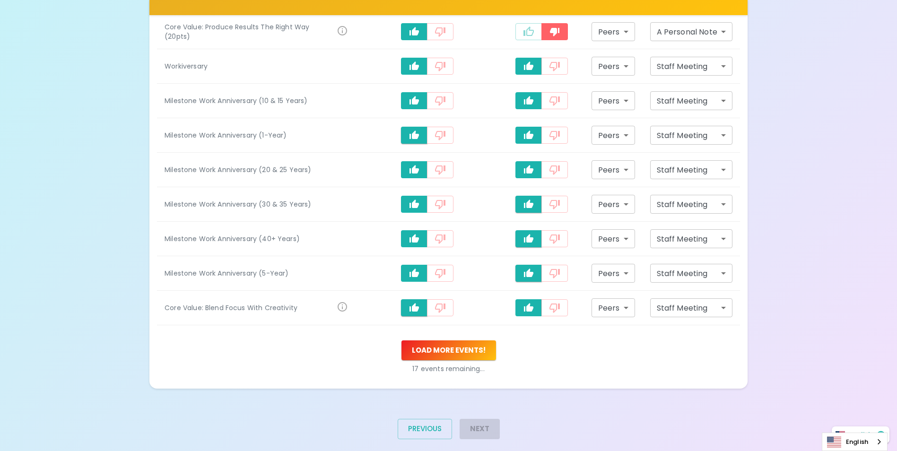
scroll to position [492, 0]
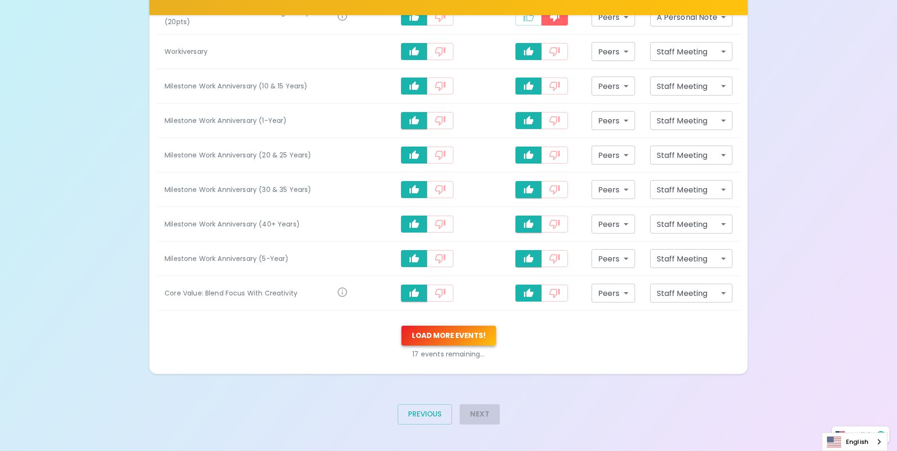
click at [465, 328] on button "Load more events !" at bounding box center [448, 336] width 95 height 20
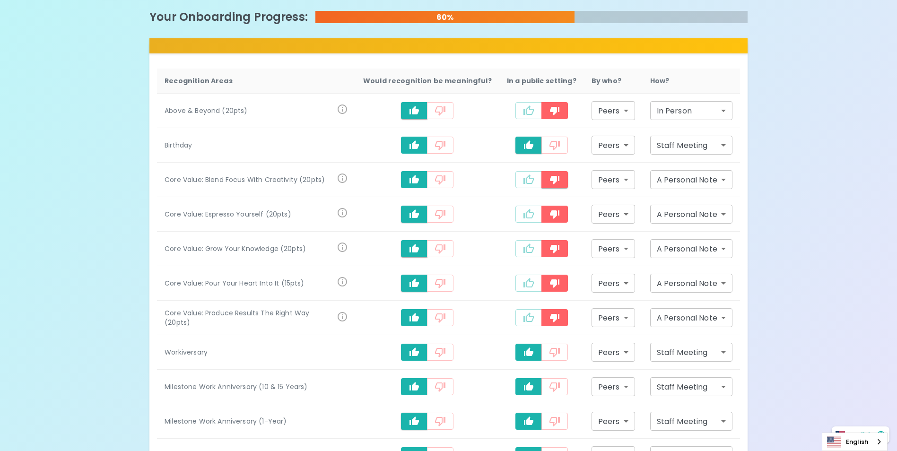
scroll to position [655, 0]
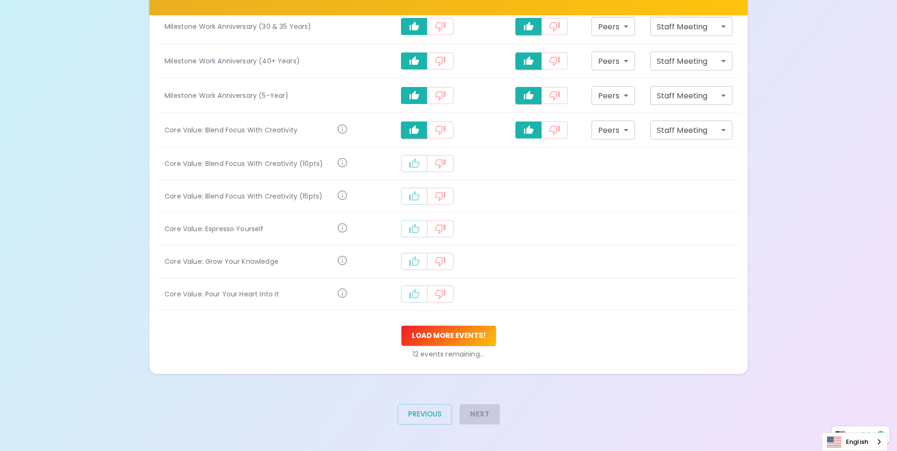
click at [304, 347] on div "12 events remaining..." at bounding box center [448, 352] width 583 height 13
drag, startPoint x: 441, startPoint y: 166, endPoint x: 444, endPoint y: 172, distance: 5.9
click at [441, 166] on icon "recognition-1058" at bounding box center [439, 163] width 11 height 11
click at [447, 158] on button "recognition-1058" at bounding box center [440, 163] width 26 height 17
drag, startPoint x: 418, startPoint y: 163, endPoint x: 415, endPoint y: 204, distance: 41.3
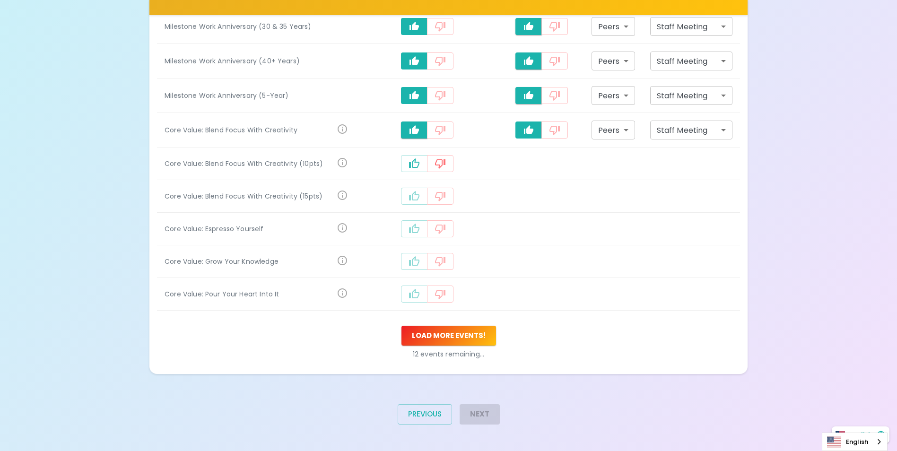
click at [418, 164] on icon "recognition-1058" at bounding box center [413, 163] width 11 height 11
click at [414, 202] on icon "recognition-1058" at bounding box center [414, 197] width 10 height 9
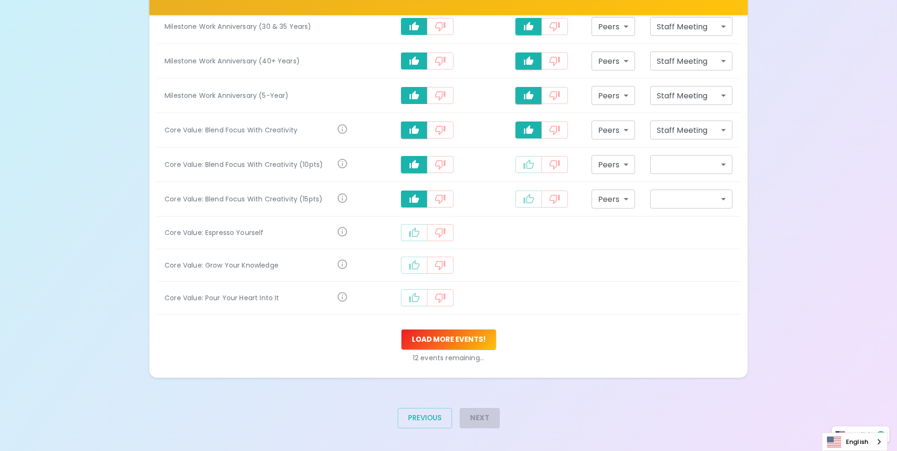
click at [412, 232] on icon "recognition-1058" at bounding box center [413, 232] width 11 height 11
click at [417, 265] on icon "recognition-1058" at bounding box center [413, 266] width 11 height 11
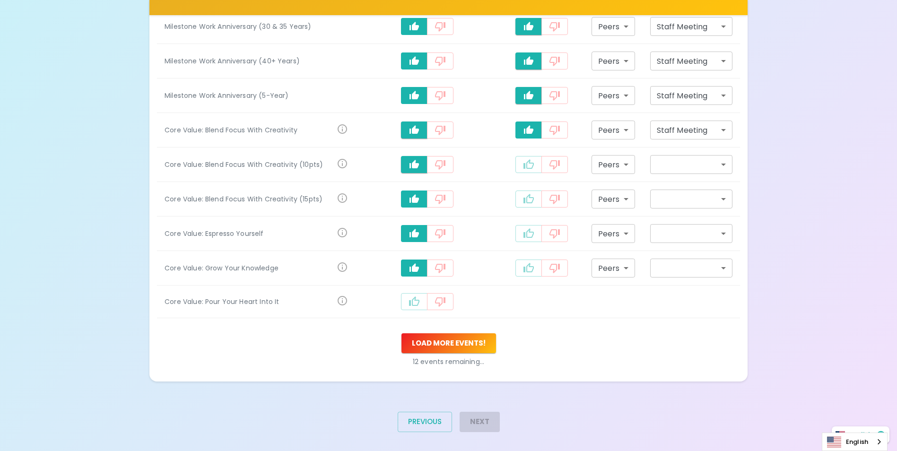
click at [412, 293] on td "recognition-1058" at bounding box center [427, 301] width 144 height 33
click at [406, 306] on button "recognition-1058" at bounding box center [414, 301] width 26 height 17
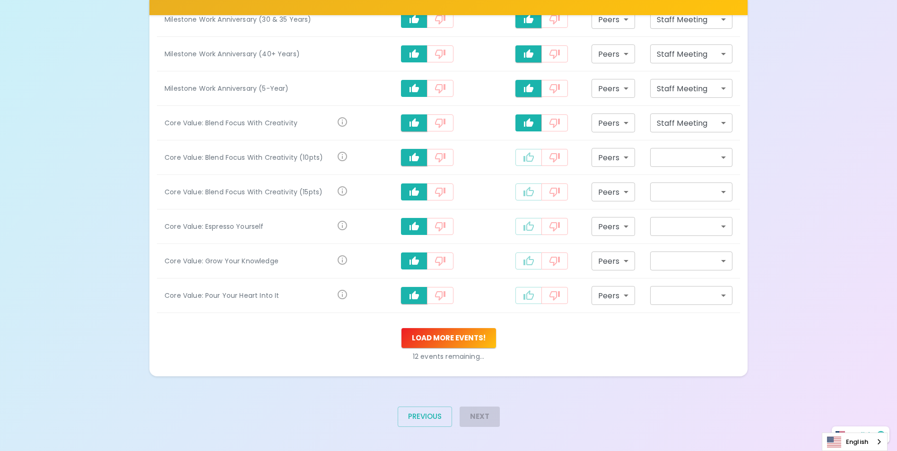
scroll to position [665, 0]
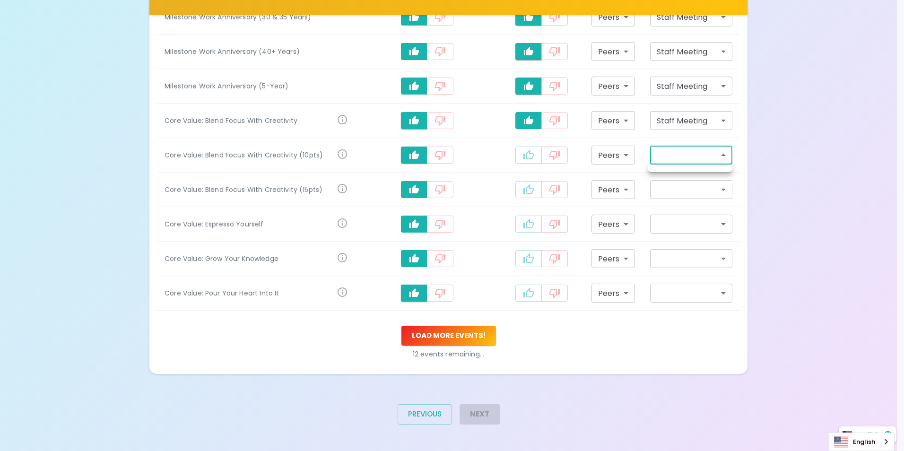
click at [620, 158] on div at bounding box center [452, 225] width 904 height 451
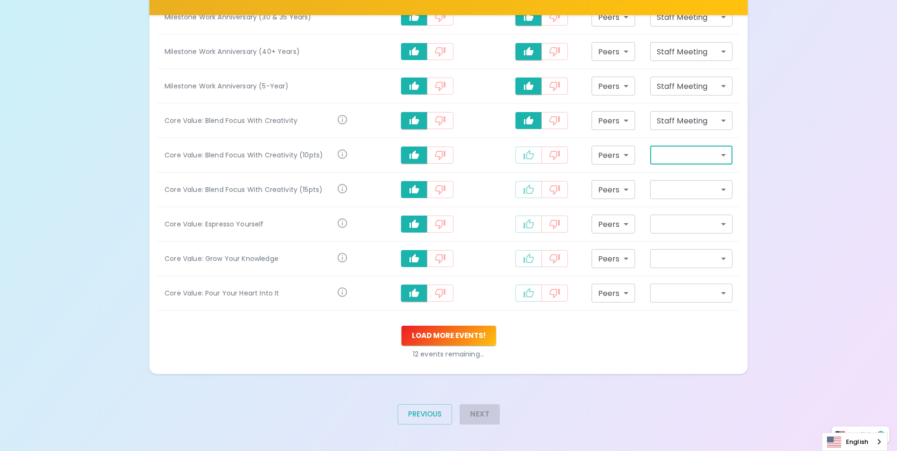
click at [543, 154] on button "recognition-1058" at bounding box center [554, 155] width 26 height 17
click at [555, 186] on icon "recognition-1058" at bounding box center [554, 189] width 11 height 11
click at [551, 225] on icon "recognition-1058" at bounding box center [554, 224] width 10 height 9
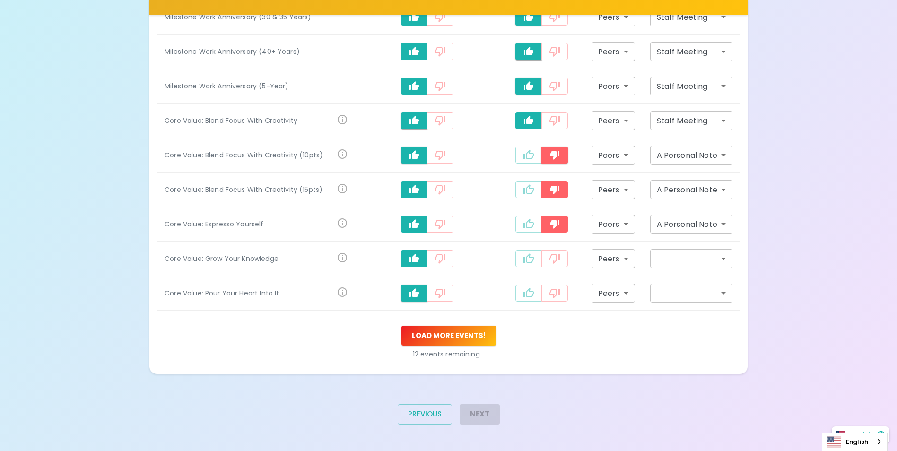
click at [555, 264] on icon "recognition-1058" at bounding box center [554, 258] width 11 height 11
click at [550, 289] on icon "recognition-1058" at bounding box center [554, 293] width 10 height 9
click at [456, 336] on button "Load more events !" at bounding box center [448, 336] width 95 height 20
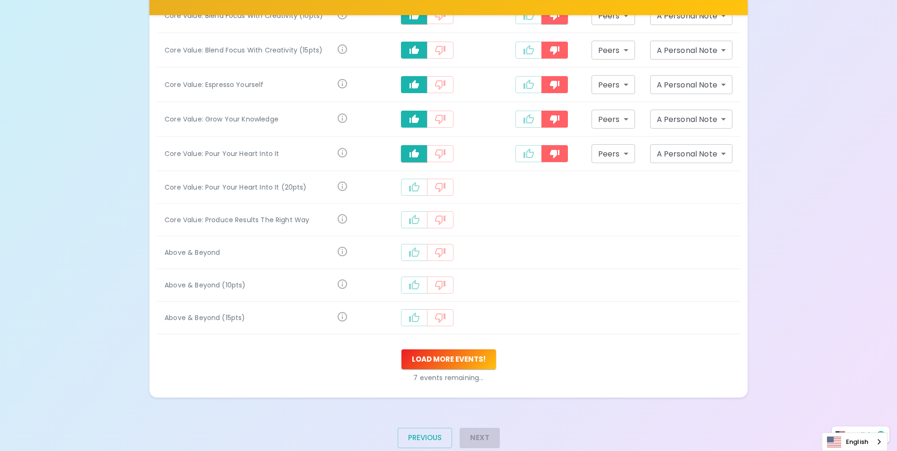
scroll to position [806, 0]
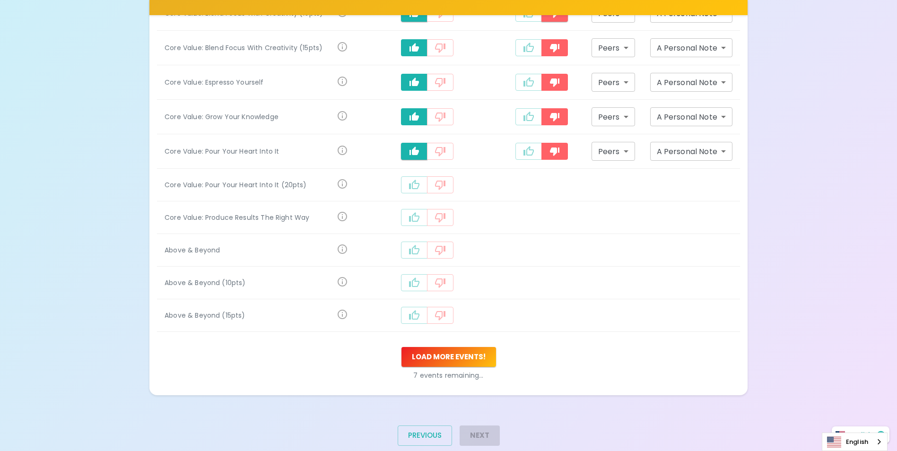
click at [418, 190] on button "recognition-1058" at bounding box center [414, 184] width 26 height 17
click at [415, 221] on icon "recognition-1058" at bounding box center [413, 219] width 11 height 11
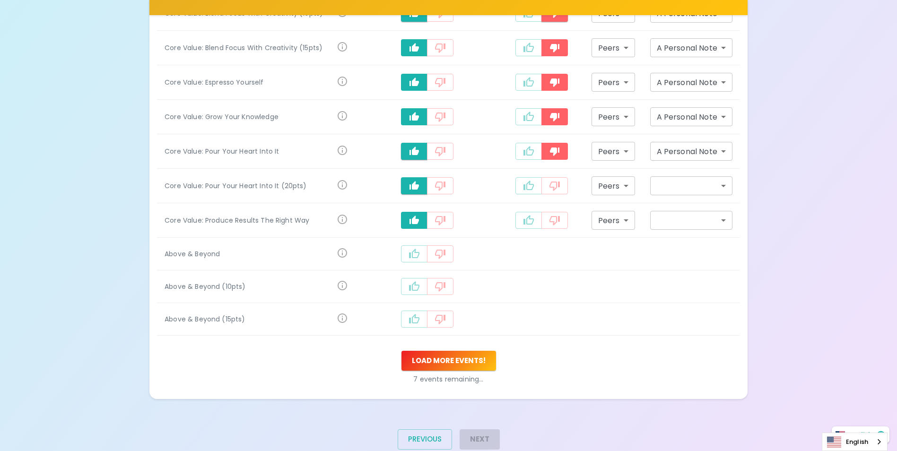
click at [419, 246] on button "recognition-1058" at bounding box center [414, 253] width 26 height 17
click at [412, 187] on icon "recognition-1058" at bounding box center [413, 185] width 11 height 11
click at [414, 225] on button "recognition-1058" at bounding box center [414, 218] width 26 height 17
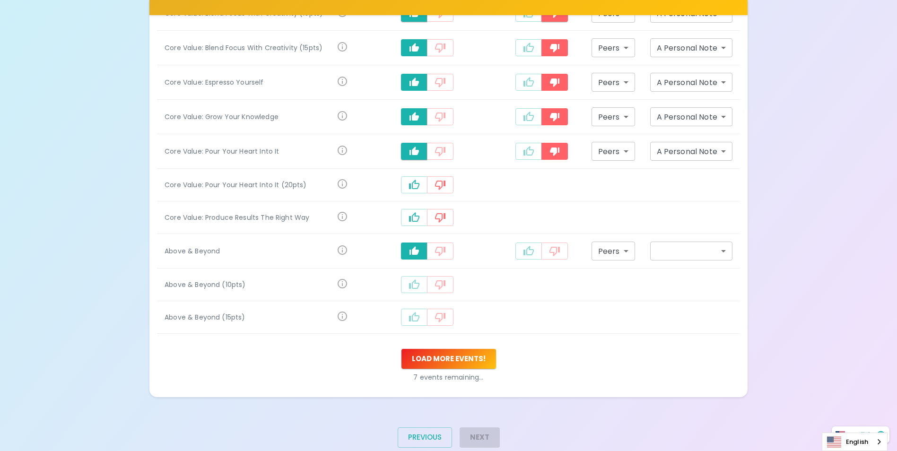
click at [416, 250] on icon "recognition-1058" at bounding box center [413, 250] width 9 height 9
click at [445, 183] on icon "recognition-1058" at bounding box center [440, 185] width 10 height 9
click at [438, 184] on icon "recognition-1058" at bounding box center [439, 185] width 9 height 9
click at [418, 182] on icon "recognition-1058" at bounding box center [413, 184] width 11 height 11
click at [415, 222] on icon "recognition-1058" at bounding box center [413, 219] width 11 height 11
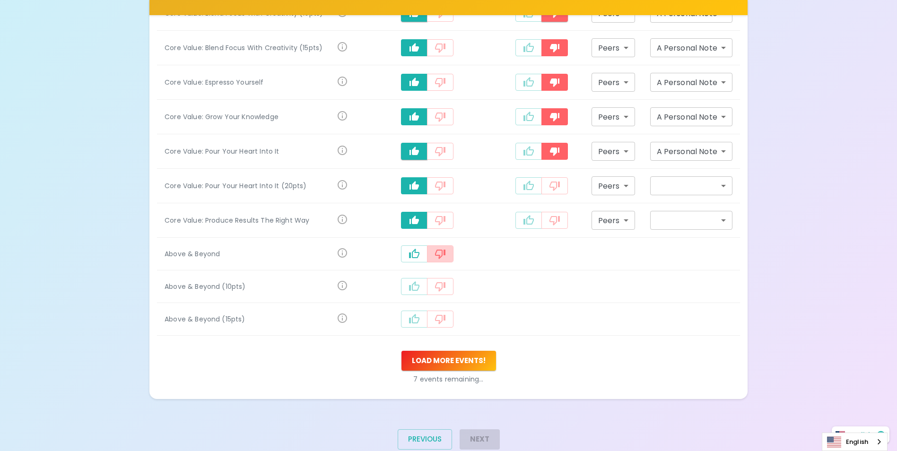
click at [449, 248] on button "recognition-1058" at bounding box center [440, 253] width 26 height 17
drag, startPoint x: 443, startPoint y: 284, endPoint x: 443, endPoint y: 300, distance: 16.1
click at [443, 284] on icon "recognition-1058" at bounding box center [440, 286] width 10 height 9
click at [441, 318] on icon "recognition-1058" at bounding box center [439, 318] width 11 height 11
click at [445, 255] on icon "recognition-1058" at bounding box center [439, 254] width 9 height 9
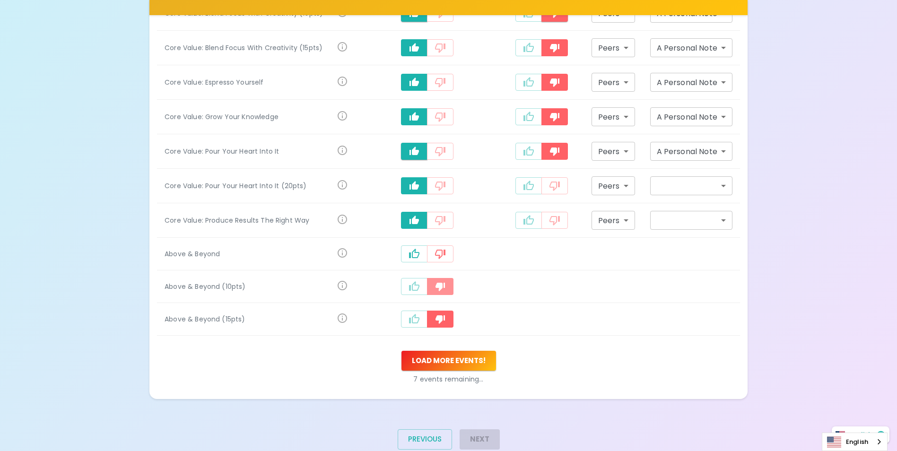
click at [445, 289] on icon "recognition-1058" at bounding box center [439, 286] width 11 height 11
drag, startPoint x: 439, startPoint y: 321, endPoint x: 422, endPoint y: 291, distance: 34.9
click at [439, 320] on icon "recognition-1058" at bounding box center [439, 318] width 11 height 11
click at [415, 245] on td "recognition-1058" at bounding box center [427, 254] width 144 height 33
click at [415, 287] on icon "recognition-1058" at bounding box center [413, 286] width 11 height 11
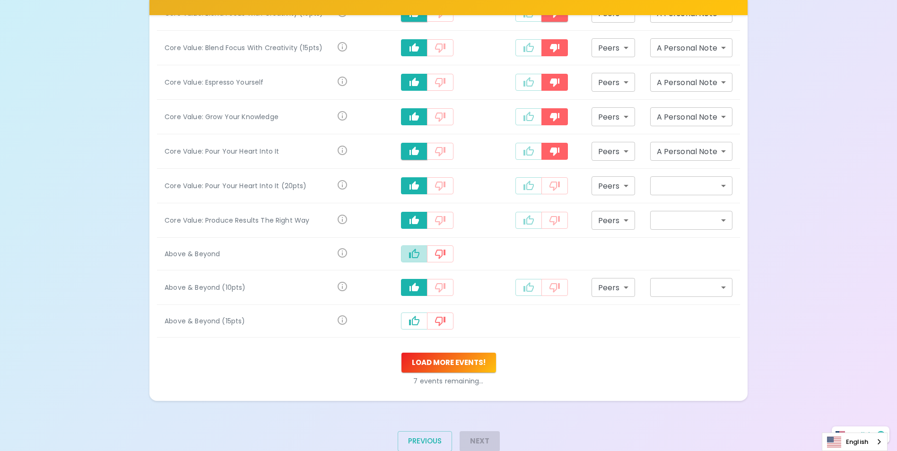
click at [417, 254] on icon "recognition-1058" at bounding box center [413, 253] width 11 height 11
click at [412, 323] on icon "recognition-1058" at bounding box center [413, 322] width 11 height 11
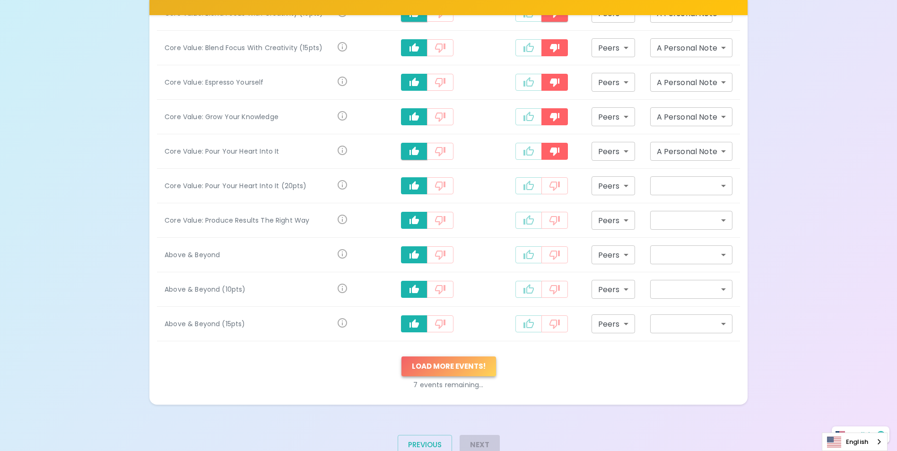
click at [449, 364] on button "Load more events !" at bounding box center [448, 366] width 95 height 20
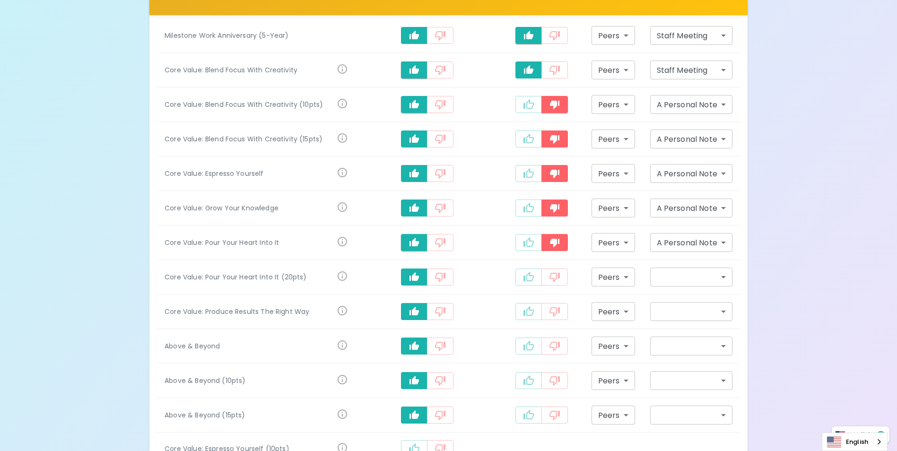
scroll to position [712, 0]
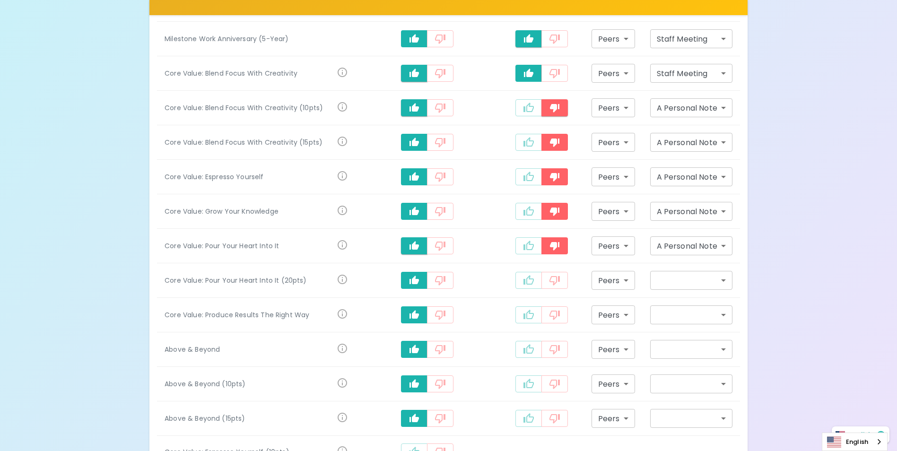
click at [555, 286] on button "recognition-1058" at bounding box center [554, 280] width 26 height 17
drag, startPoint x: 549, startPoint y: 308, endPoint x: 554, endPoint y: 329, distance: 22.0
click at [549, 308] on button "recognition-1058" at bounding box center [554, 314] width 26 height 17
click at [557, 352] on icon "recognition-1058" at bounding box center [554, 349] width 11 height 11
click at [553, 377] on icon "recognition-1058" at bounding box center [554, 383] width 11 height 11
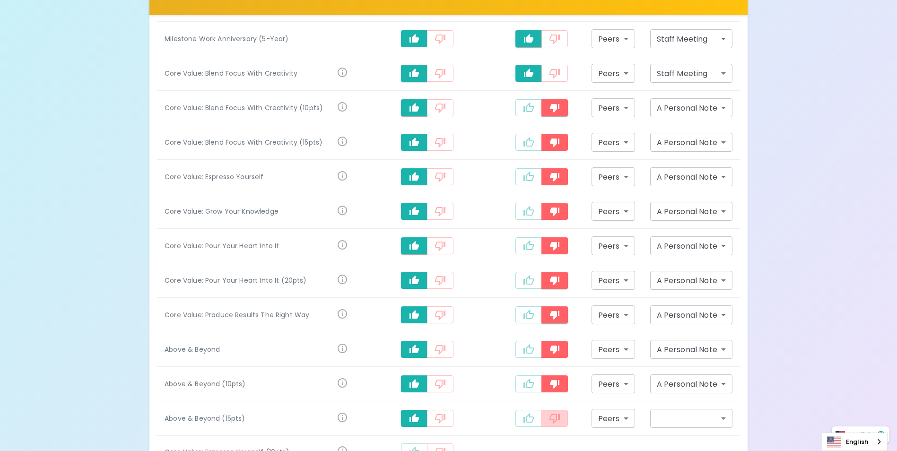
click at [551, 377] on icon "recognition-1058" at bounding box center [554, 418] width 11 height 11
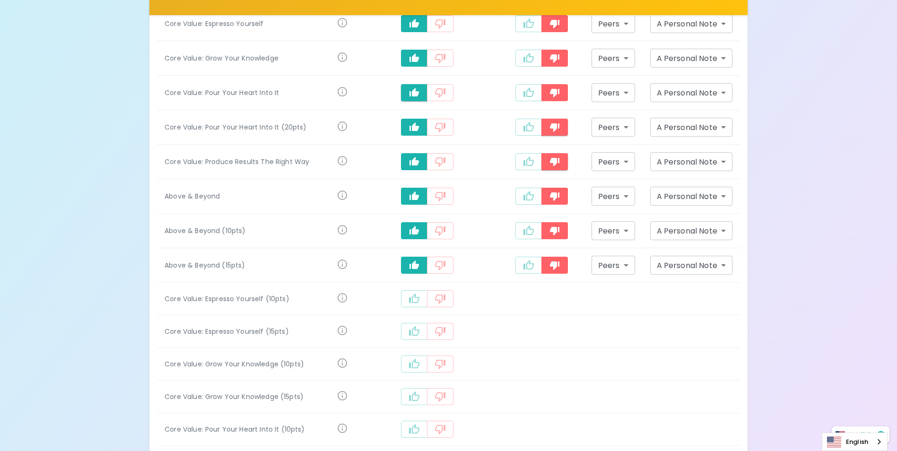
scroll to position [901, 0]
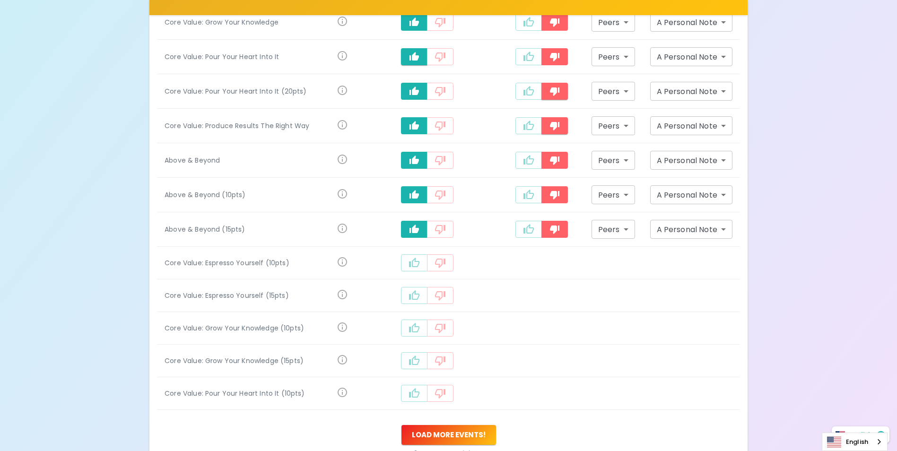
click at [401, 263] on div "recognition-1058" at bounding box center [427, 262] width 129 height 17
click at [415, 267] on icon "recognition-1058" at bounding box center [414, 262] width 10 height 9
drag, startPoint x: 417, startPoint y: 296, endPoint x: 414, endPoint y: 323, distance: 26.6
click at [416, 298] on icon "recognition-1058" at bounding box center [413, 297] width 11 height 11
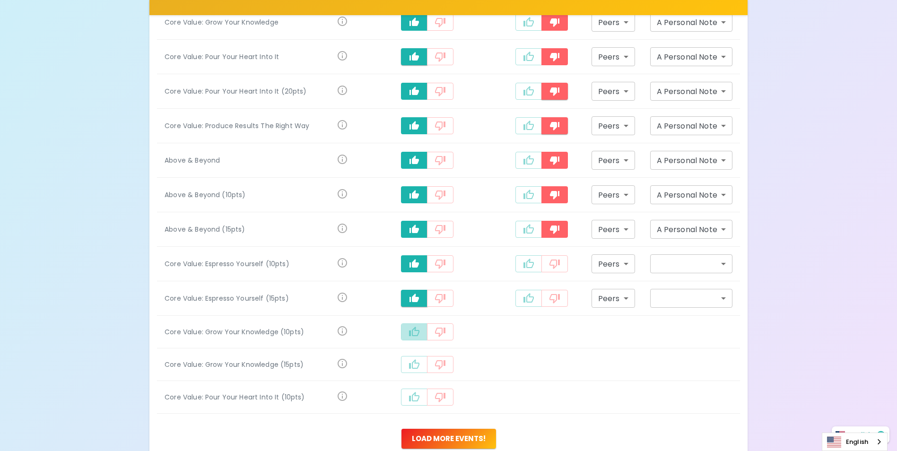
click at [415, 336] on icon "recognition-1058" at bounding box center [414, 331] width 10 height 9
click at [416, 370] on icon "recognition-1058" at bounding box center [414, 365] width 10 height 9
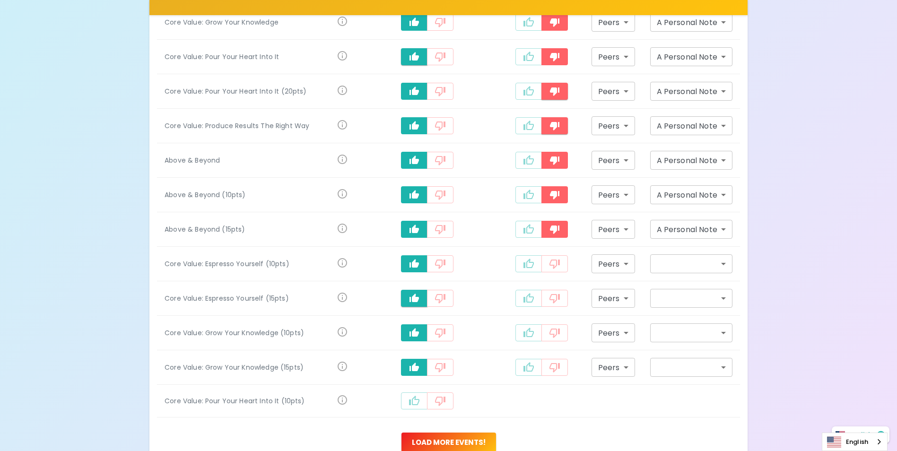
click at [411, 377] on button "recognition-1058" at bounding box center [414, 400] width 26 height 17
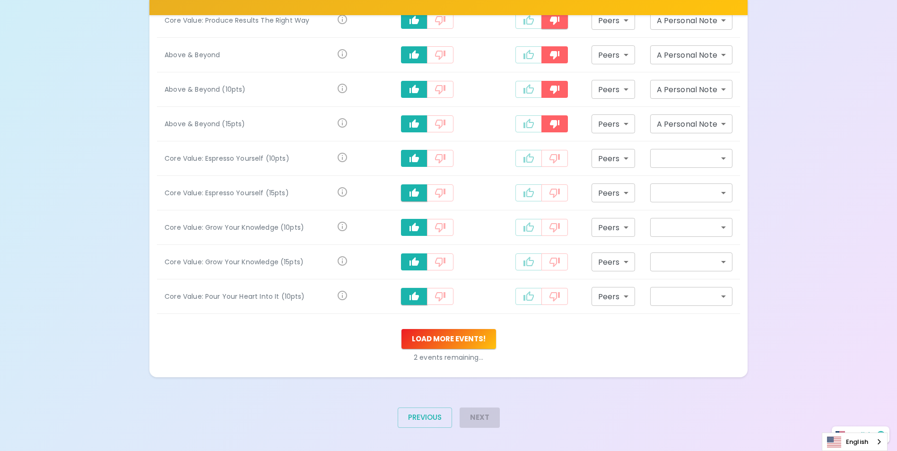
scroll to position [1010, 0]
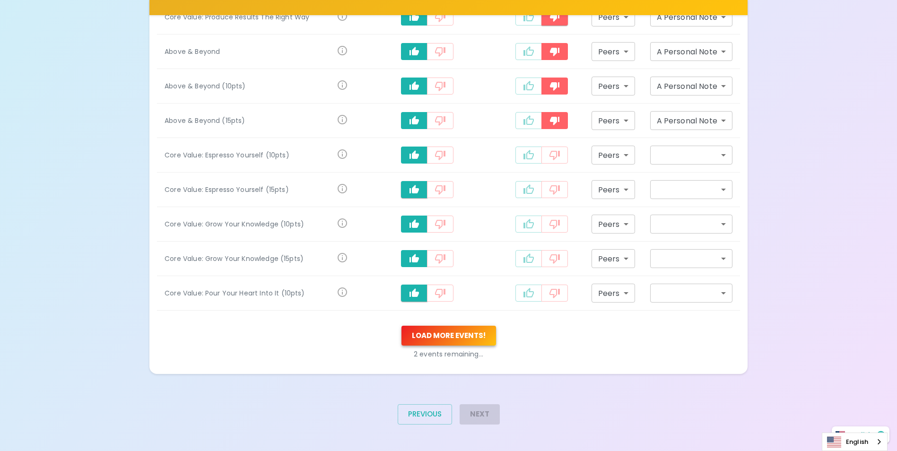
click at [449, 333] on button "Load more events !" at bounding box center [448, 336] width 95 height 20
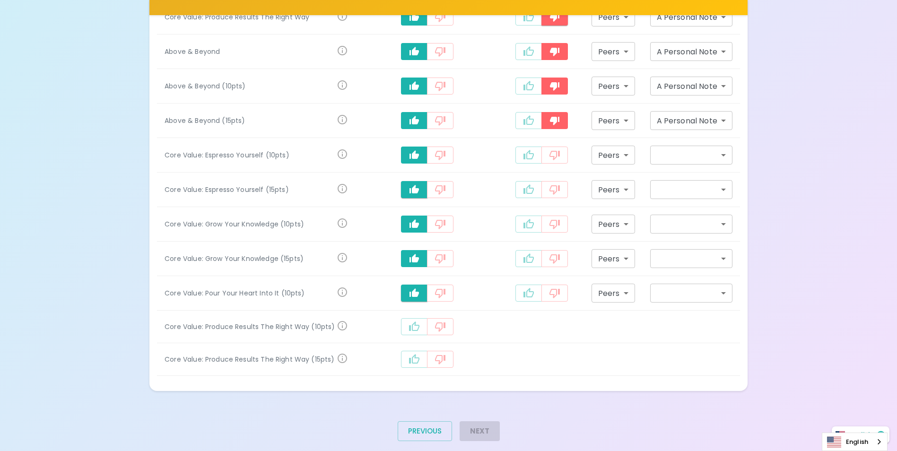
drag, startPoint x: 411, startPoint y: 329, endPoint x: 417, endPoint y: 360, distance: 31.3
click at [411, 330] on icon "recognition-1058" at bounding box center [414, 325] width 10 height 9
click at [416, 360] on icon "recognition-1058" at bounding box center [414, 360] width 10 height 9
click at [562, 150] on button "recognition-1058" at bounding box center [554, 155] width 26 height 17
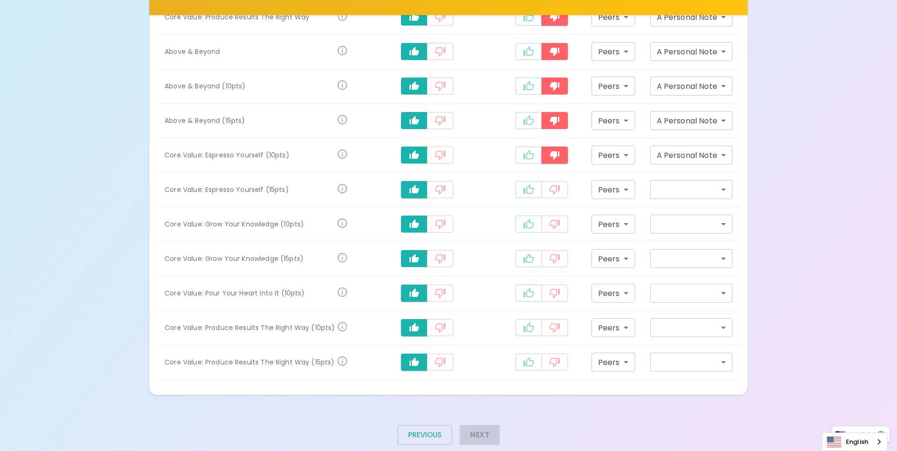
click at [552, 194] on icon "recognition-1058" at bounding box center [554, 189] width 11 height 11
click at [551, 217] on button "recognition-1058" at bounding box center [554, 224] width 26 height 17
click at [552, 266] on button "recognition-1058" at bounding box center [554, 258] width 26 height 17
click at [553, 291] on icon "recognition-1058" at bounding box center [554, 292] width 11 height 11
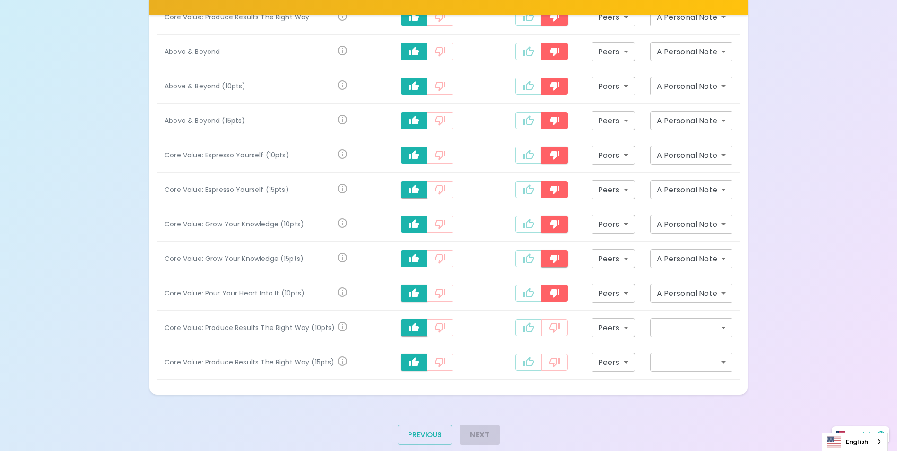
click at [555, 331] on icon "recognition-1058" at bounding box center [554, 327] width 11 height 11
drag, startPoint x: 549, startPoint y: 361, endPoint x: 605, endPoint y: 341, distance: 58.8
click at [551, 361] on icon "recognition-1058" at bounding box center [554, 361] width 11 height 11
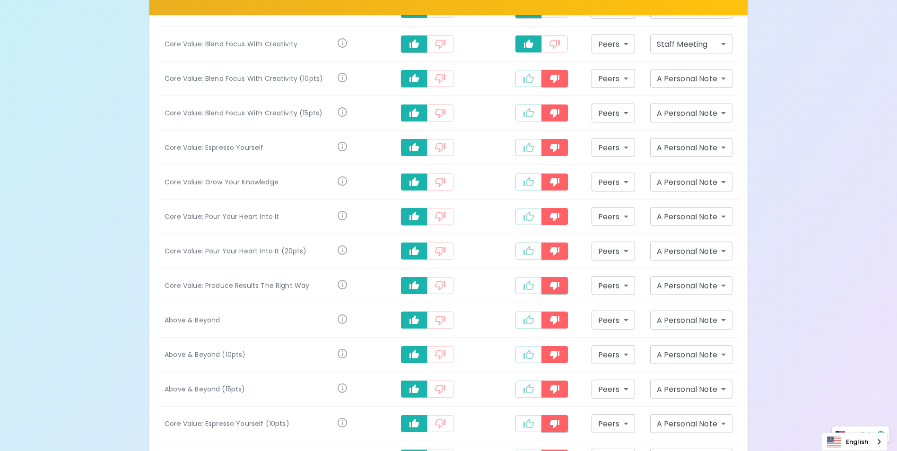
scroll to position [1030, 0]
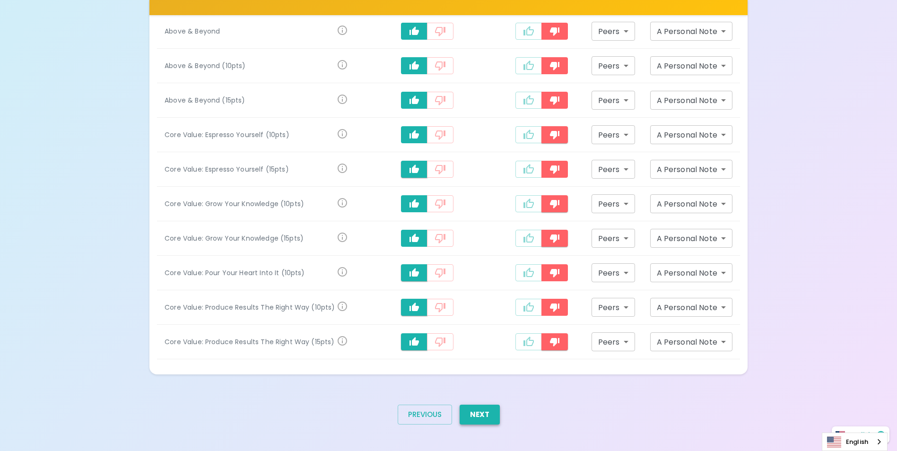
click at [488, 377] on button "Next" at bounding box center [479, 415] width 40 height 20
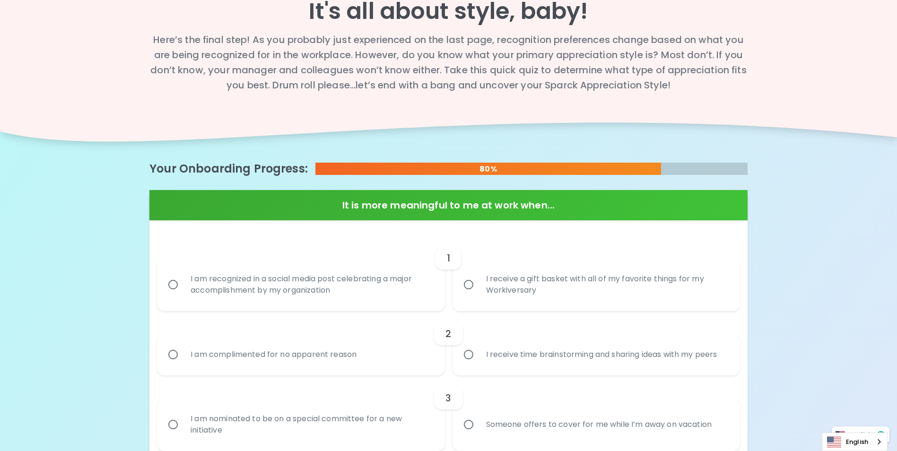
scroll to position [27, 0]
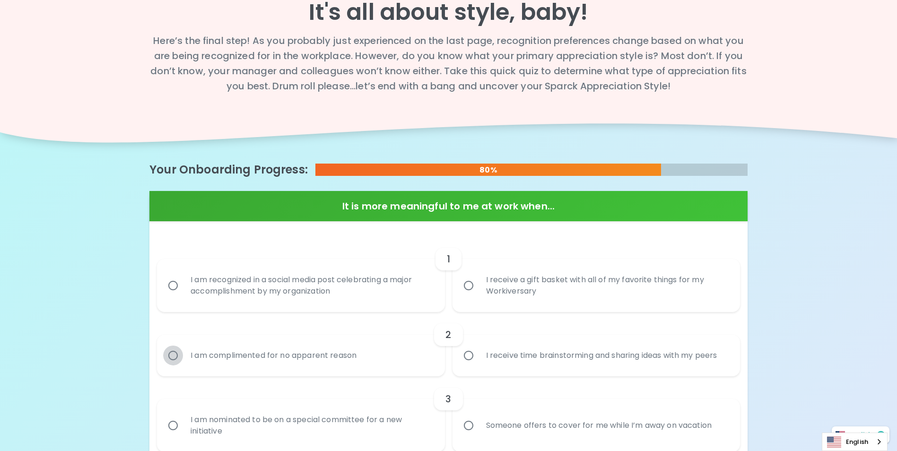
click at [172, 357] on input "I am complimented for no apparent reason" at bounding box center [173, 356] width 20 height 20
radio input "true"
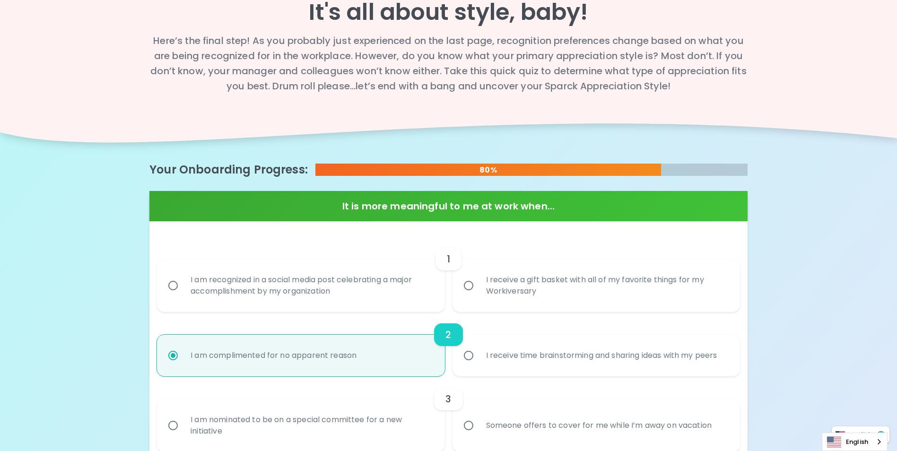
scroll to position [103, 0]
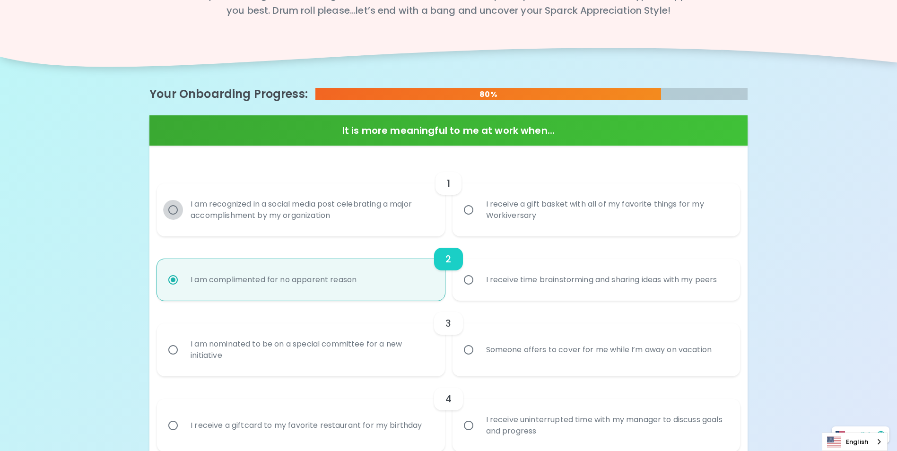
click at [173, 212] on input "I am recognized in a social media post celebrating a major accomplishment by my…" at bounding box center [173, 210] width 20 height 20
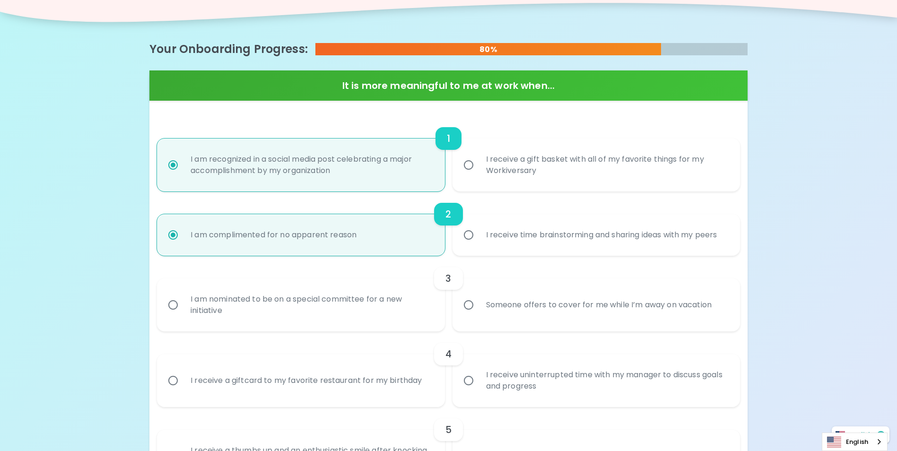
scroll to position [179, 0]
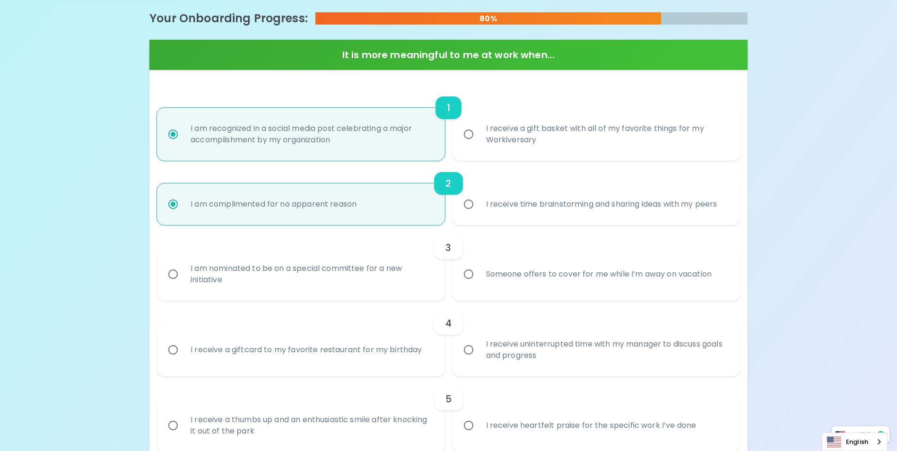
click at [467, 132] on input "I receive a gift basket with all of my favorite things for my Workiversary" at bounding box center [468, 134] width 20 height 20
radio input "false"
radio input "true"
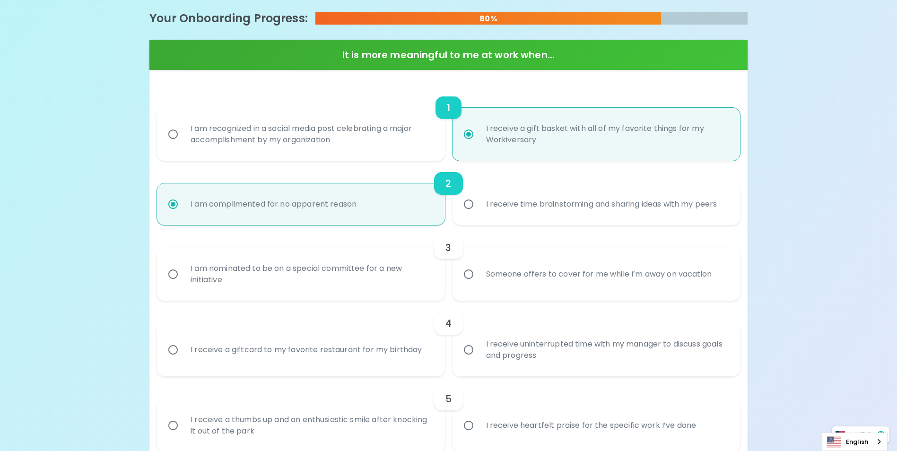
click at [468, 209] on input "I receive time brainstorming and sharing ideas with my peers" at bounding box center [468, 204] width 20 height 20
radio input "true"
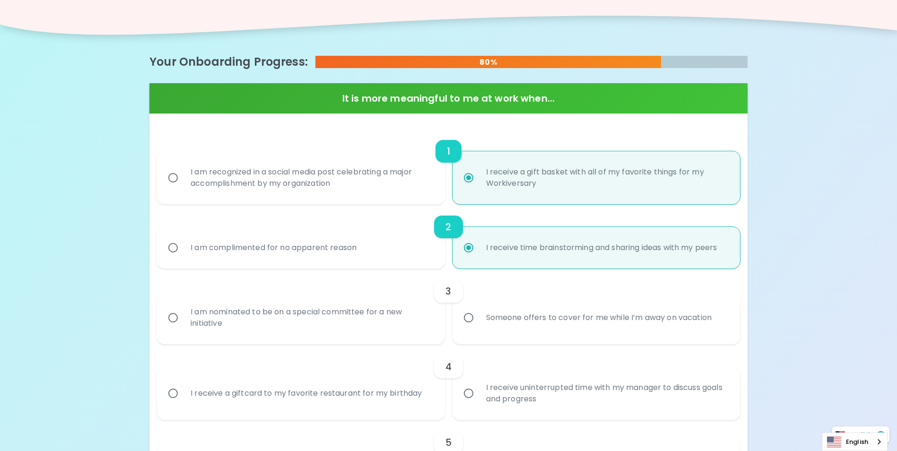
scroll to position [137, 0]
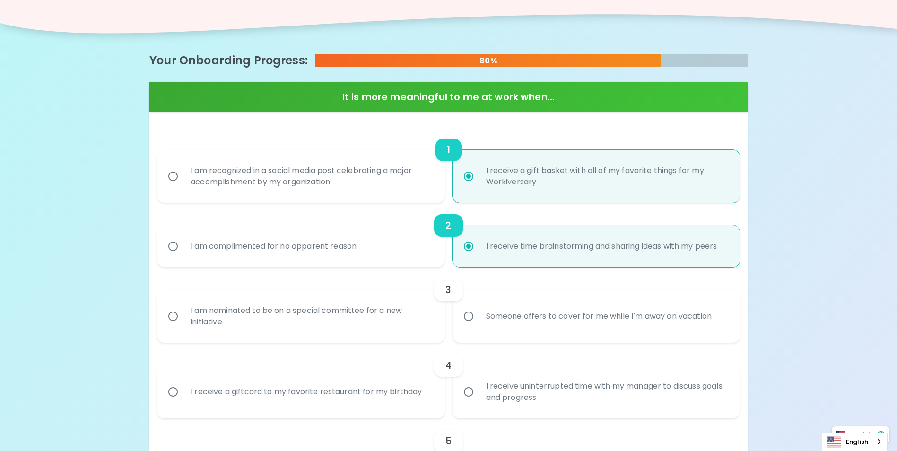
radio input "true"
click at [176, 251] on input "I am complimented for no apparent reason" at bounding box center [173, 246] width 20 height 20
radio input "true"
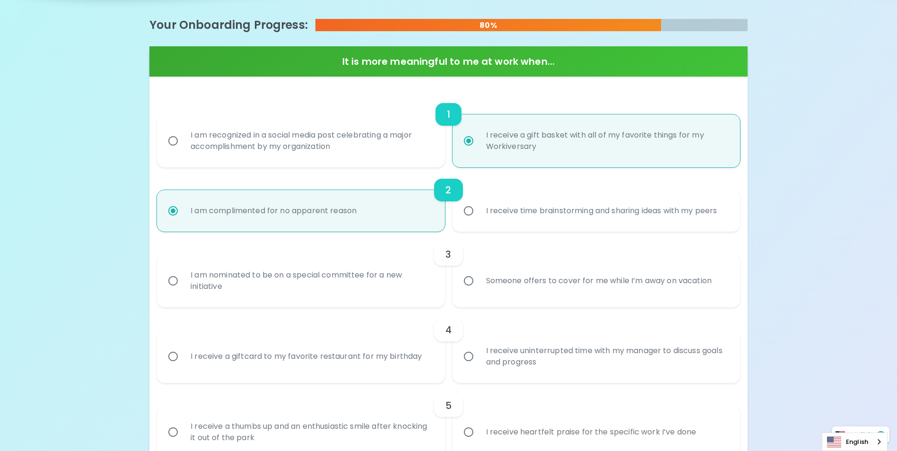
scroll to position [175, 0]
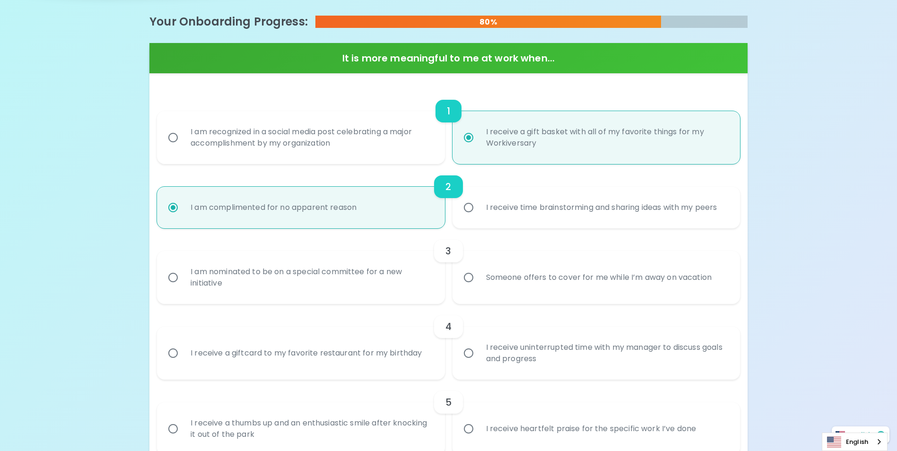
radio input "true"
click at [469, 275] on input "Someone offers to cover for me while I’m away on vacation" at bounding box center [468, 278] width 20 height 20
radio input "false"
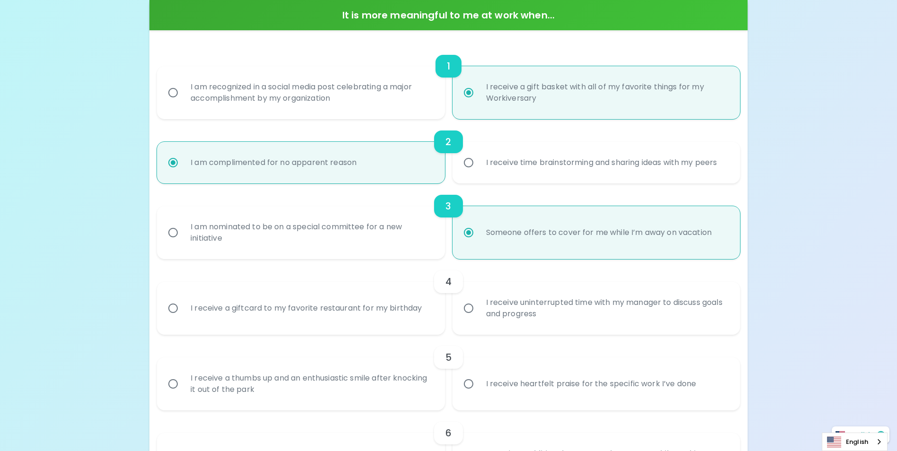
scroll to position [251, 0]
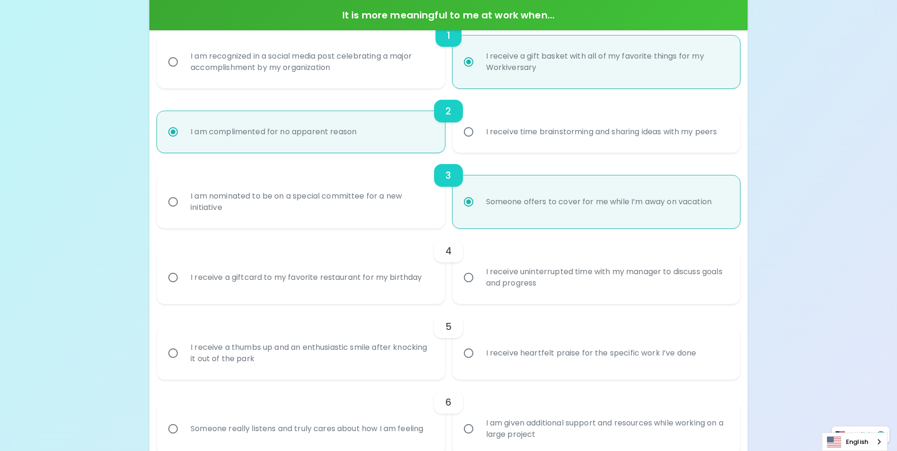
radio input "true"
click at [176, 277] on input "I receive a giftcard to my favorite restaurant for my birthday" at bounding box center [173, 278] width 20 height 20
radio input "false"
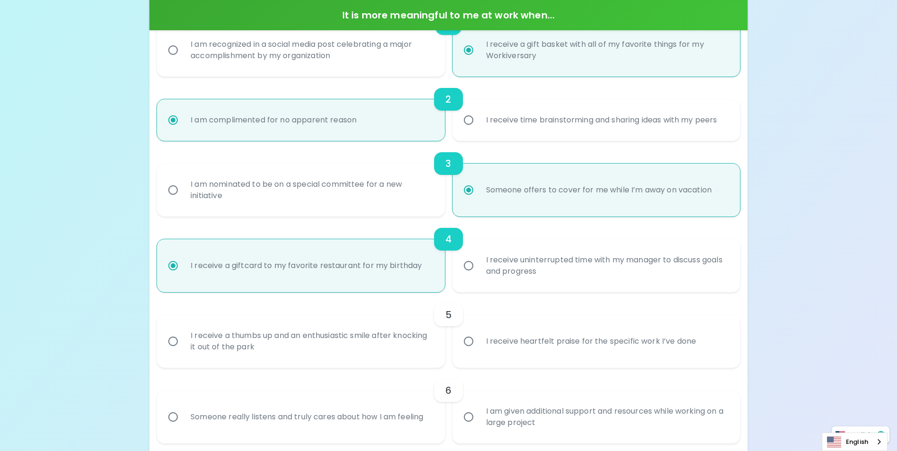
scroll to position [279, 0]
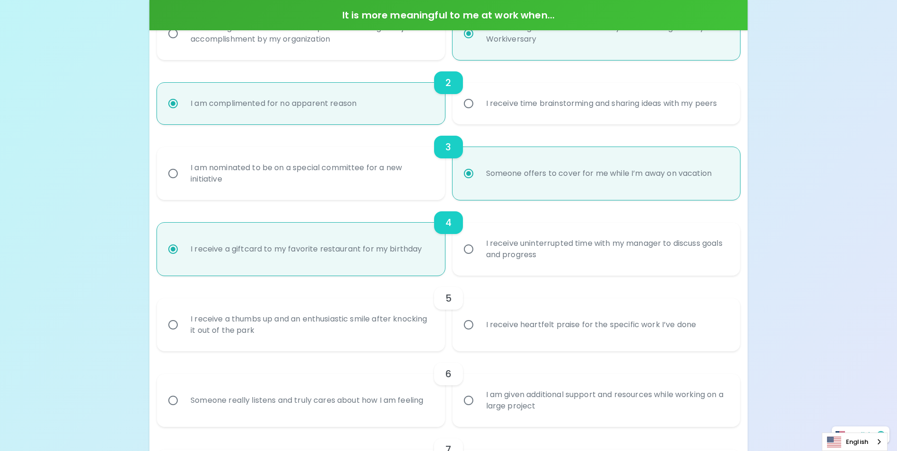
radio input "true"
click at [176, 323] on input "I receive a thumbs up and an enthusiastic smile after knocking it out of the pa…" at bounding box center [173, 325] width 20 height 20
radio input "false"
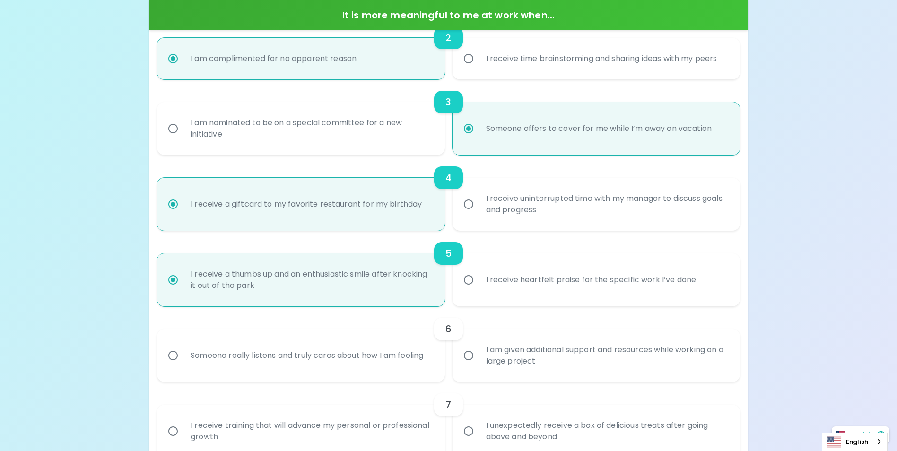
scroll to position [355, 0]
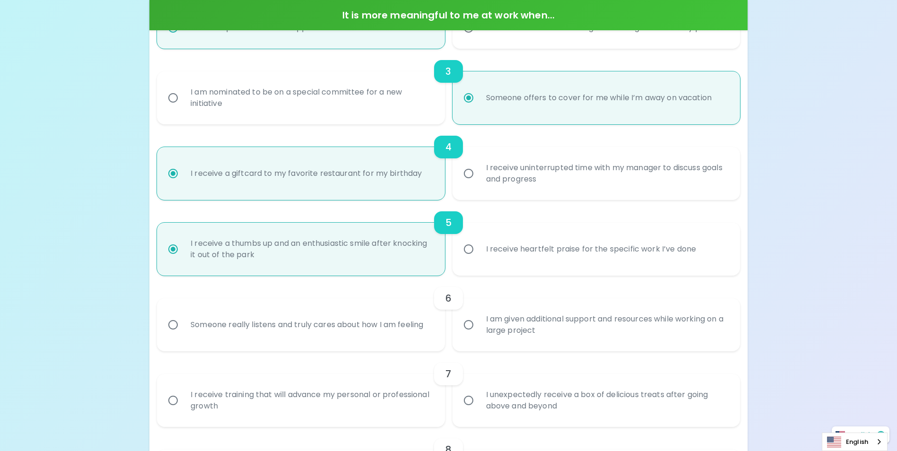
radio input "true"
click at [468, 321] on input "I am given additional support and resources while working on a large project" at bounding box center [468, 325] width 20 height 20
radio input "false"
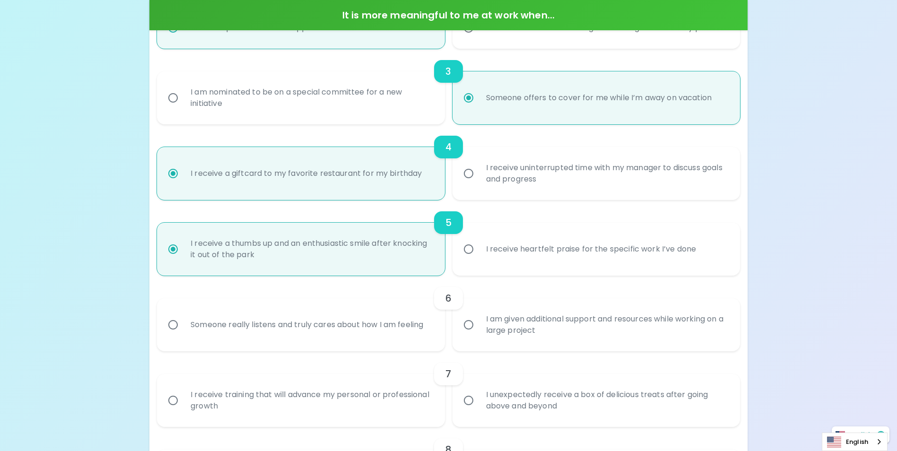
radio input "false"
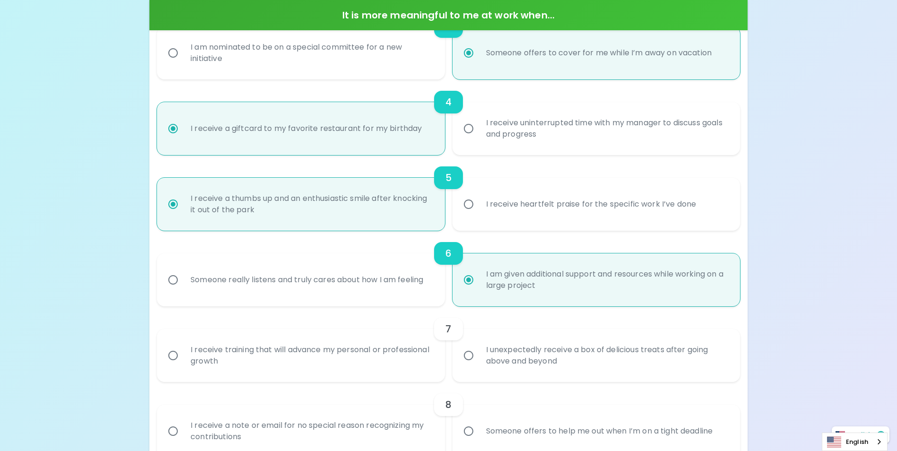
scroll to position [431, 0]
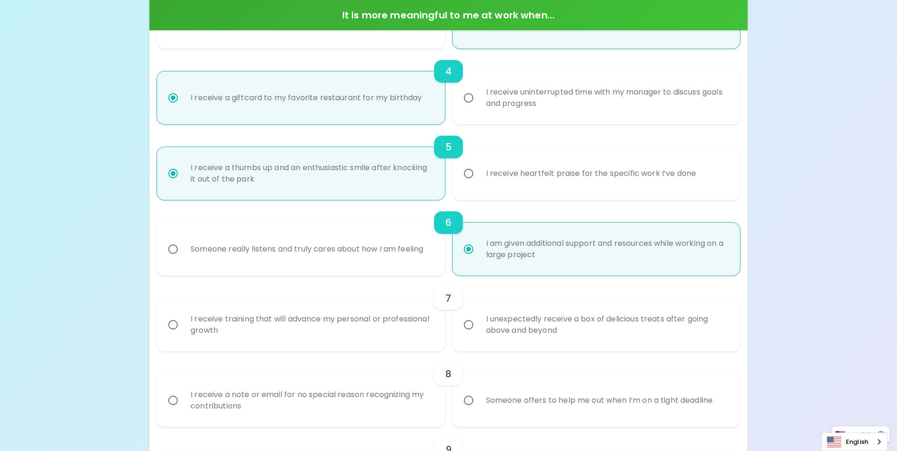
radio input "true"
click at [470, 323] on input "I unexpectedly receive a box of delicious treats after going above and beyond" at bounding box center [468, 325] width 20 height 20
radio input "false"
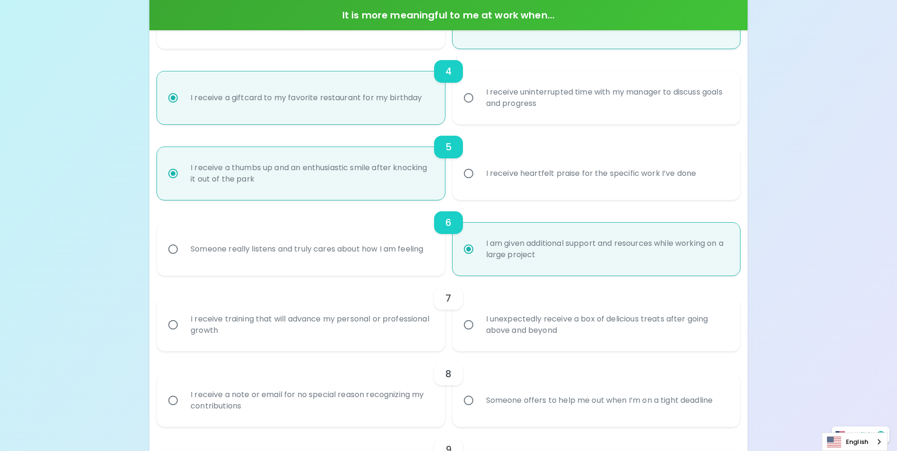
radio input "false"
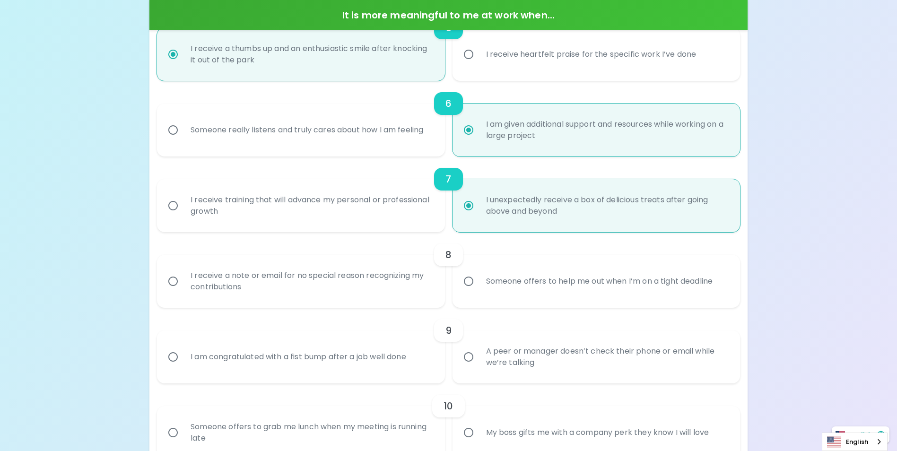
scroll to position [553, 0]
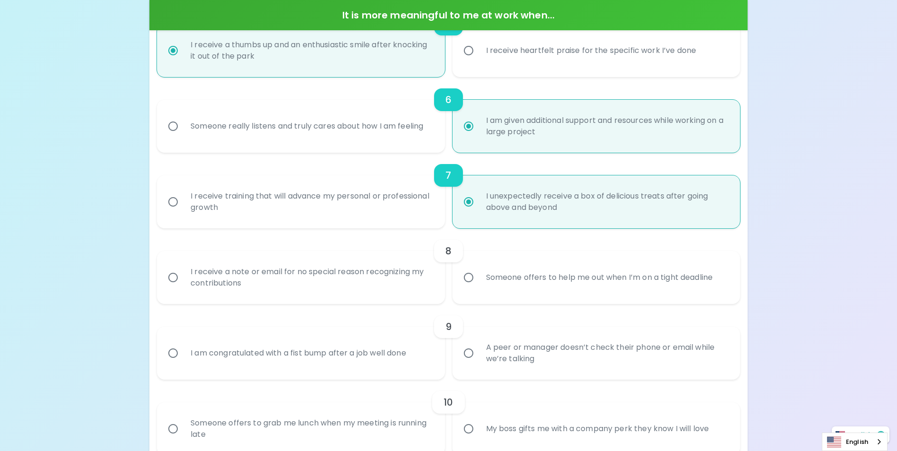
radio input "true"
drag, startPoint x: 469, startPoint y: 277, endPoint x: 389, endPoint y: 304, distance: 85.3
click at [469, 277] on input "Someone offers to help me out when I’m on a tight deadline" at bounding box center [468, 278] width 20 height 20
radio input "false"
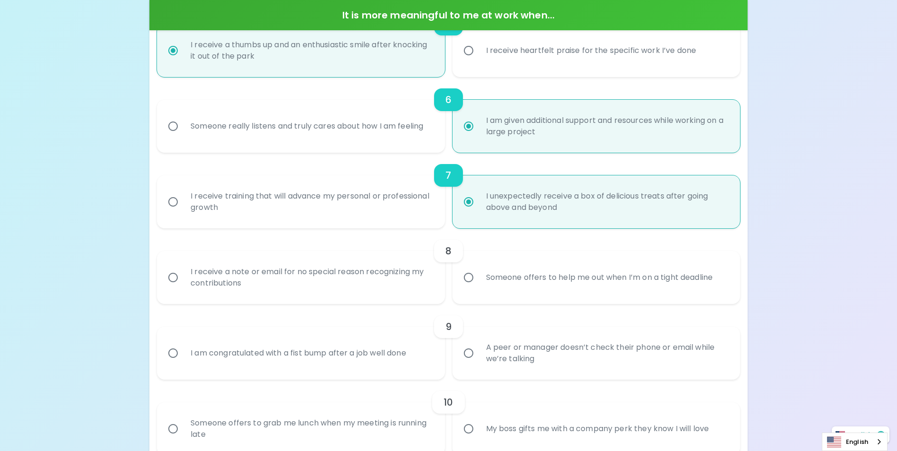
radio input "false"
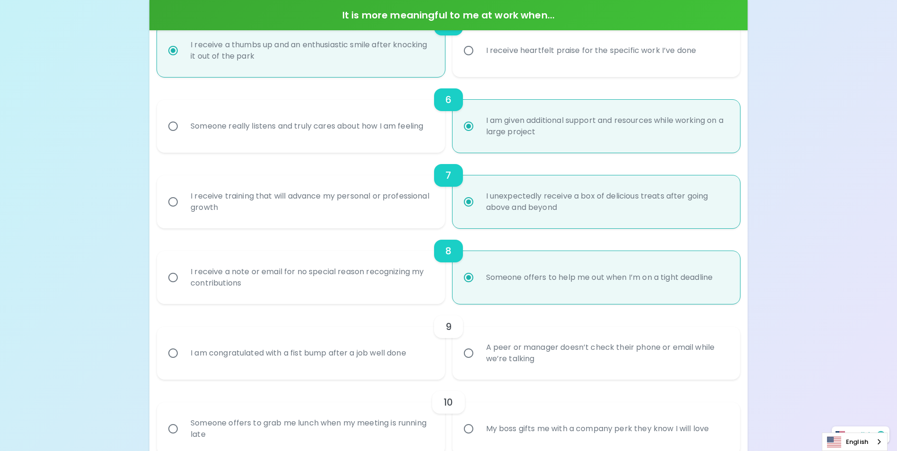
scroll to position [629, 0]
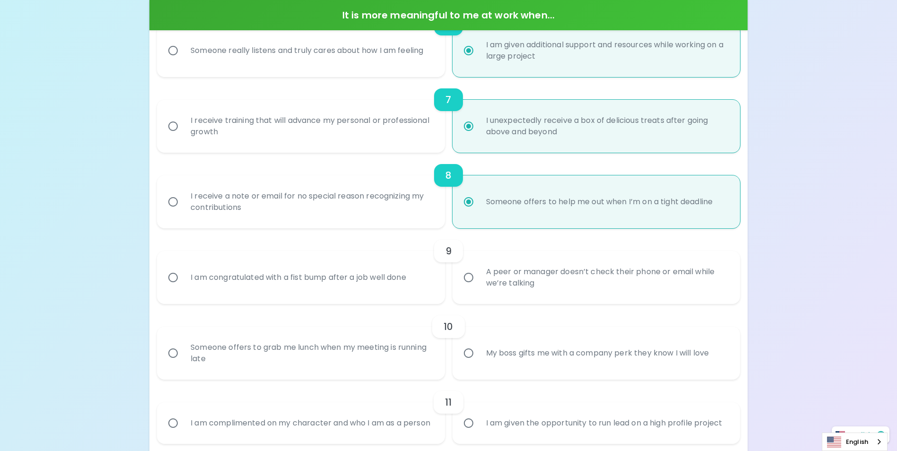
click at [175, 277] on input "I am congratulated with a fist bump after a job well done" at bounding box center [173, 278] width 20 height 20
radio input "false"
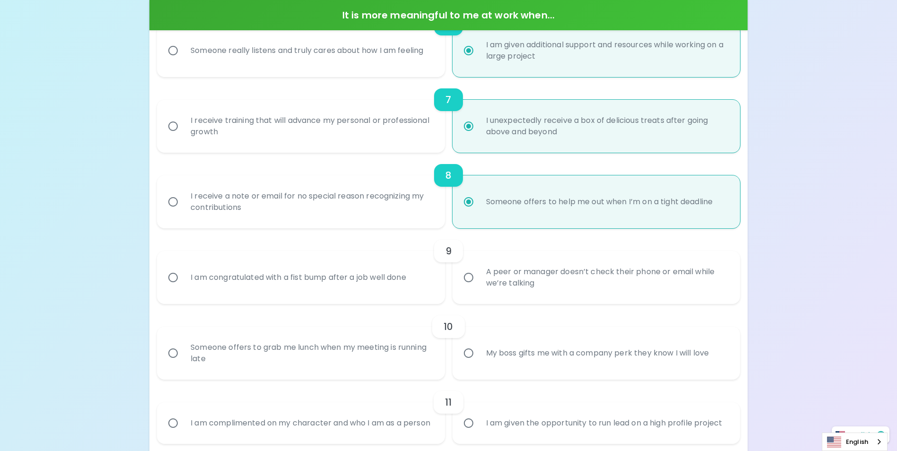
radio input "false"
radio input "true"
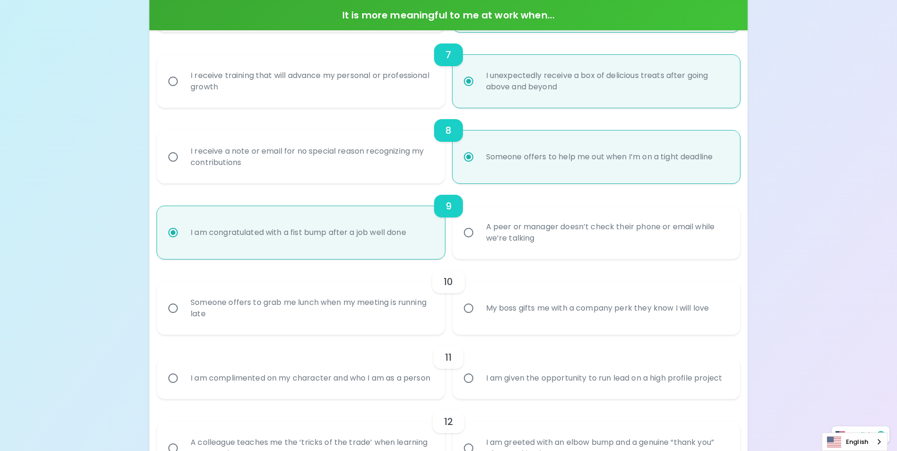
scroll to position [705, 0]
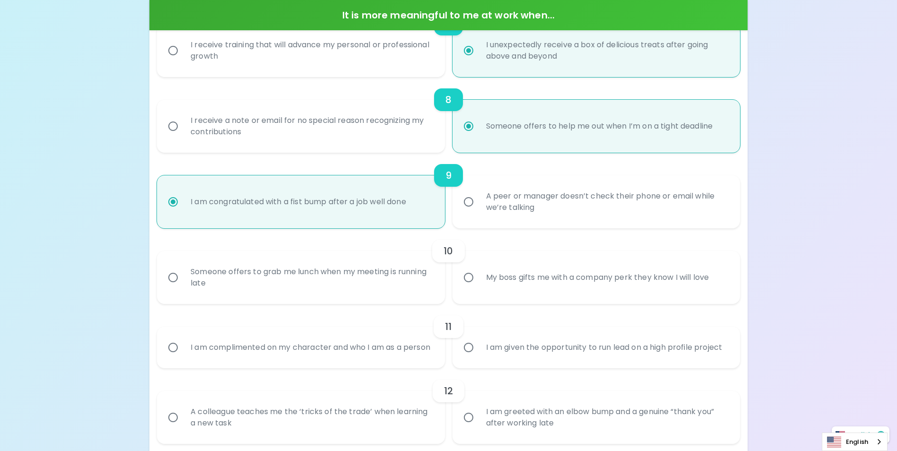
radio input "true"
click at [173, 278] on input "Someone offers to grab me lunch when my meeting is running late" at bounding box center [173, 278] width 20 height 20
radio input "false"
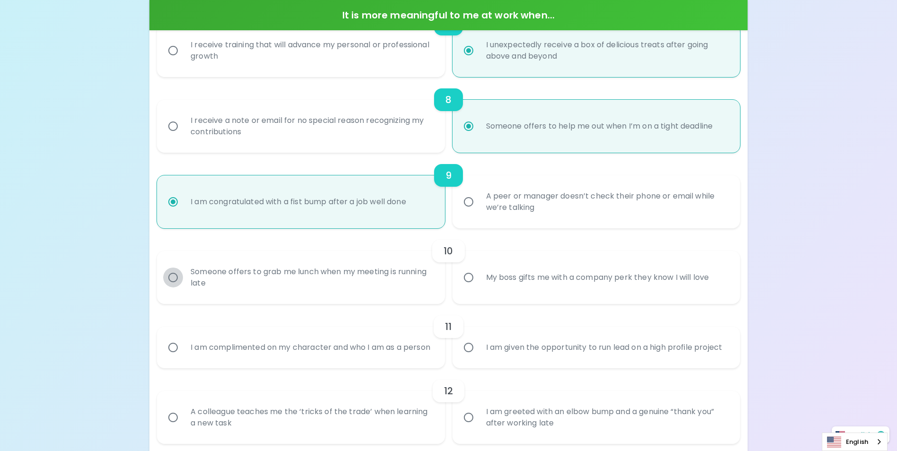
radio input "false"
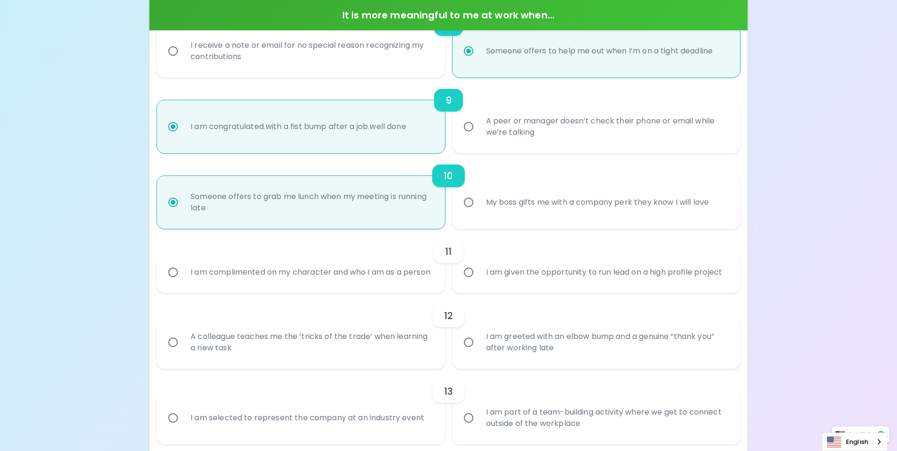
scroll to position [780, 0]
radio input "true"
click at [175, 276] on input "I am complimented on my character and who I am as a person" at bounding box center [173, 272] width 20 height 20
radio input "false"
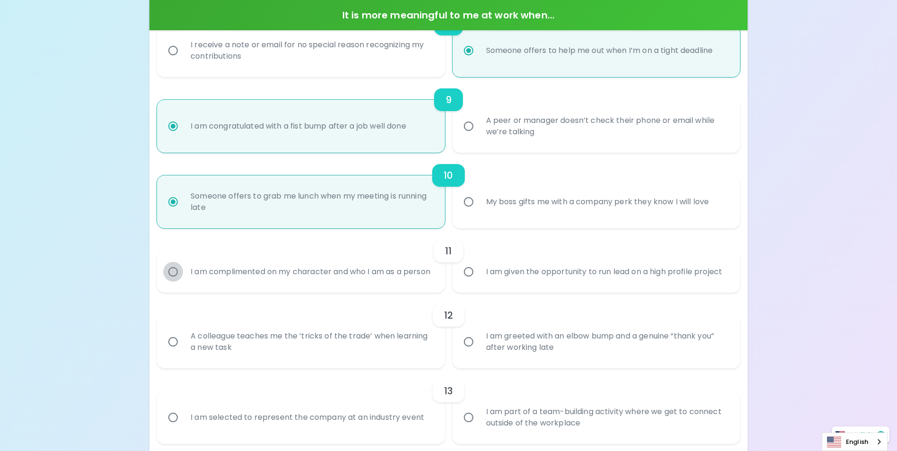
radio input "false"
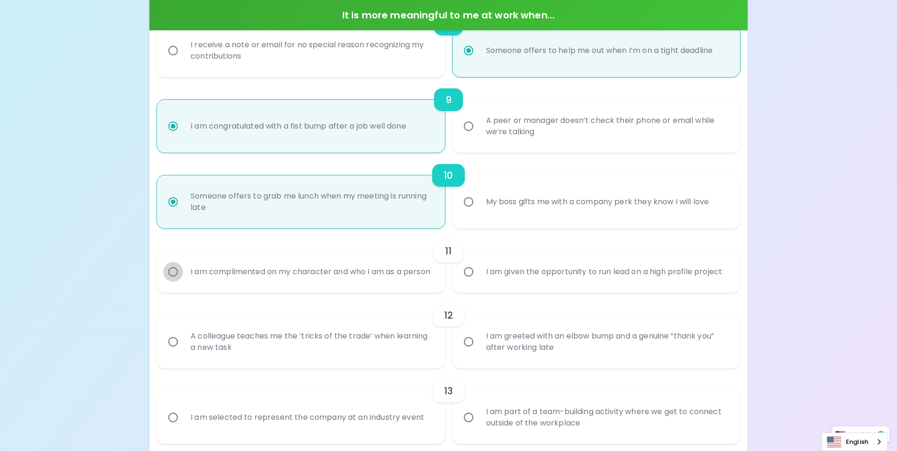
radio input "false"
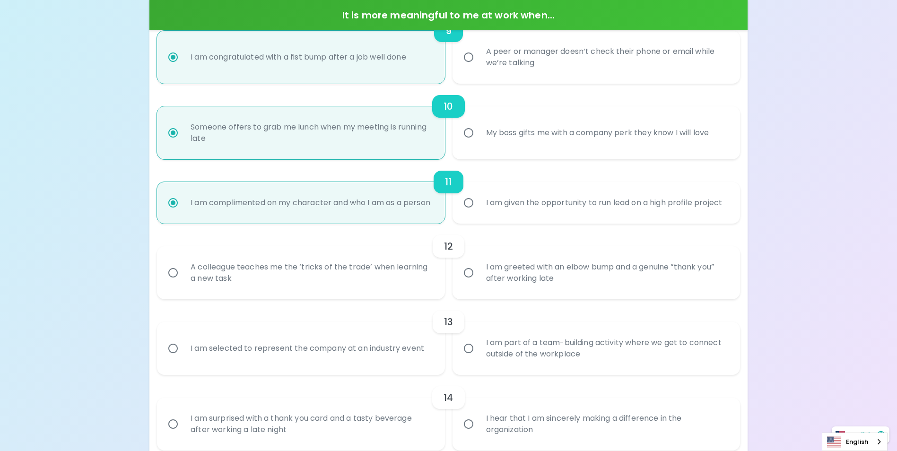
scroll to position [856, 0]
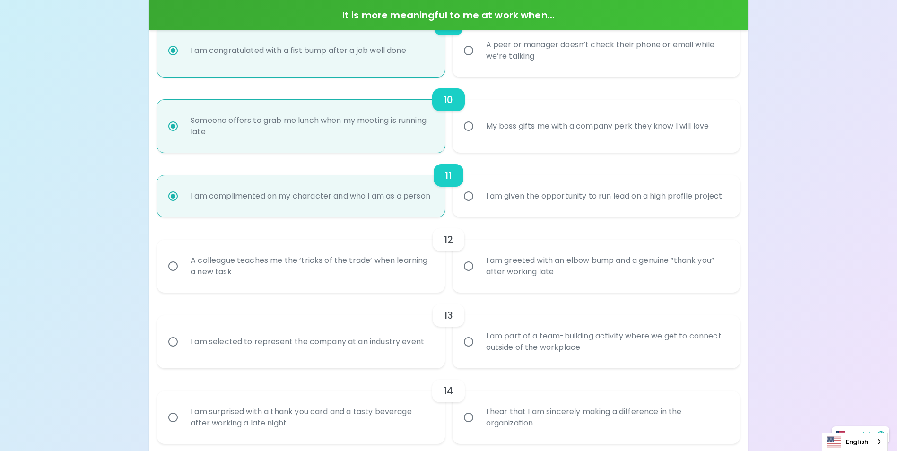
radio input "true"
click at [465, 276] on input "I am greeted with an elbow bump and a genuine “thank you” after working late" at bounding box center [468, 266] width 20 height 20
radio input "false"
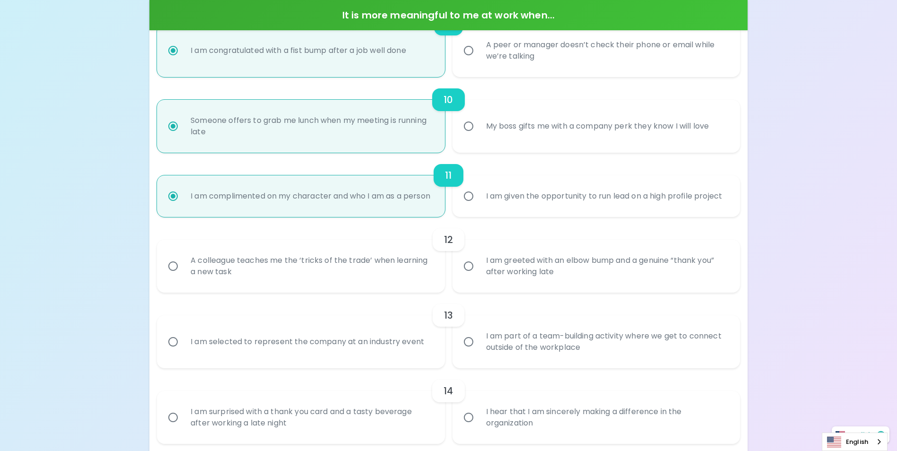
radio input "false"
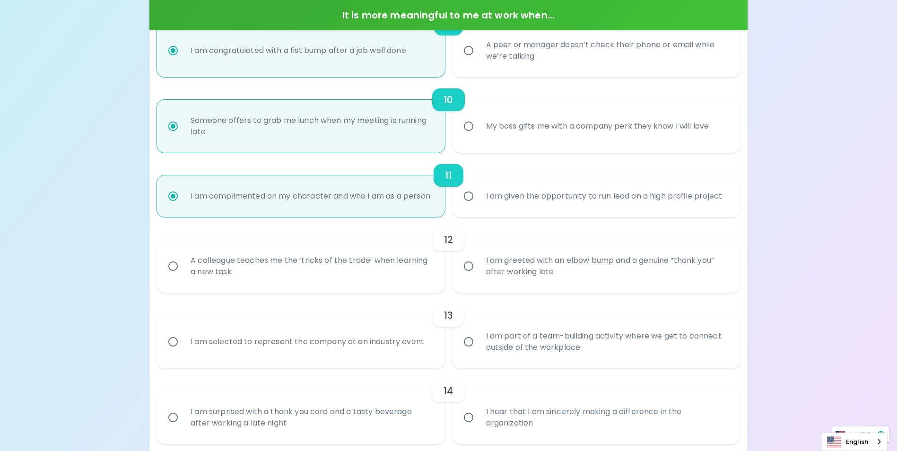
radio input "false"
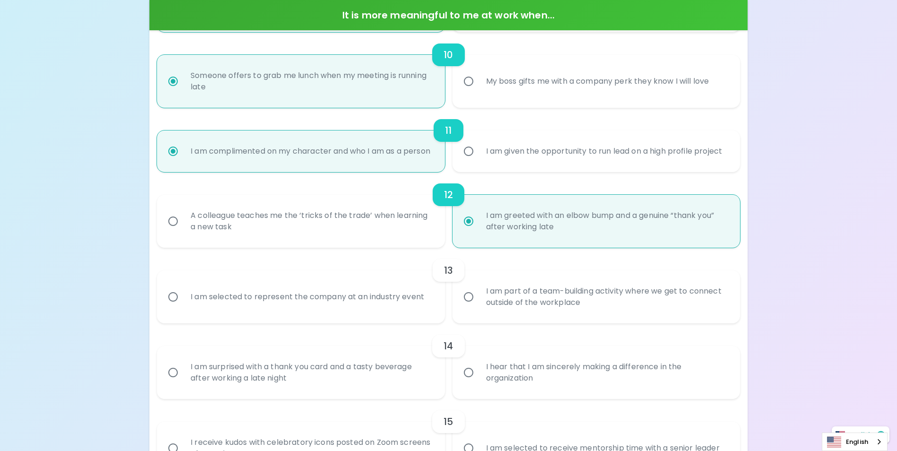
scroll to position [932, 0]
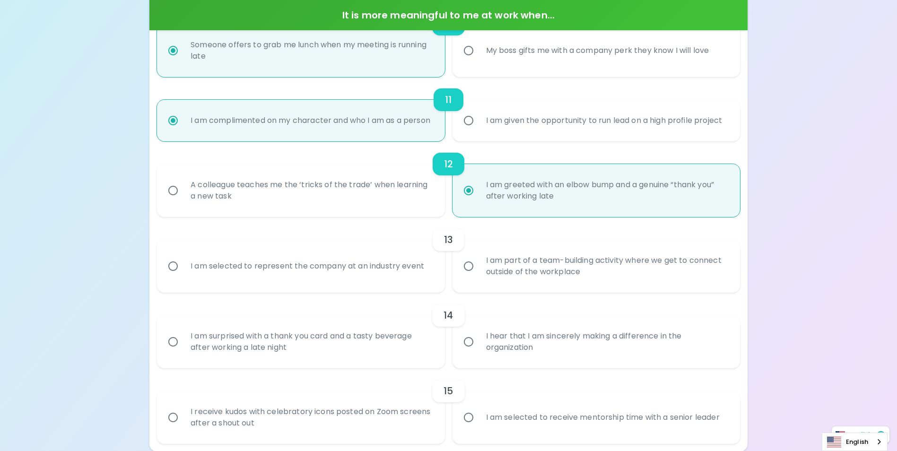
radio input "true"
click at [468, 276] on input "I am part of a team-building activity where we get to connect outside of the wo…" at bounding box center [468, 266] width 20 height 20
radio input "false"
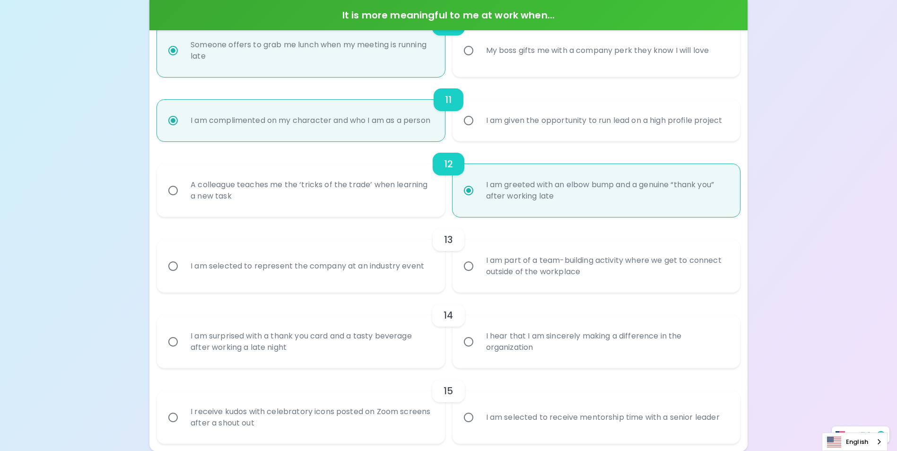
radio input "false"
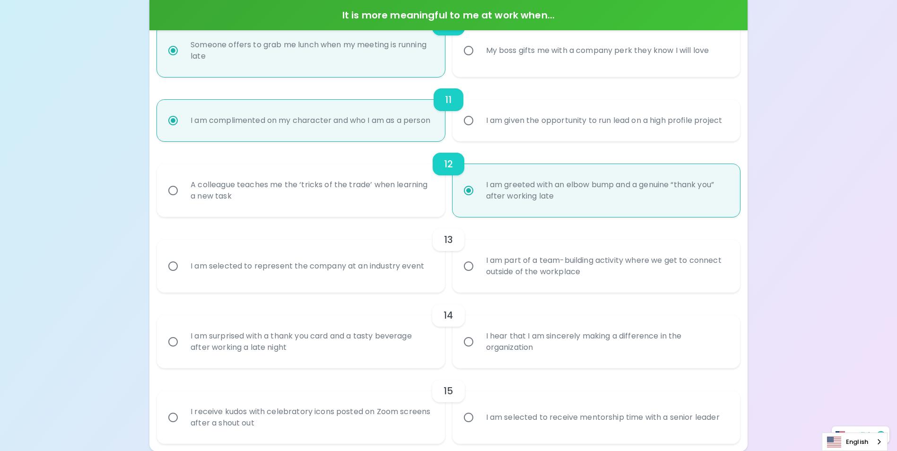
radio input "false"
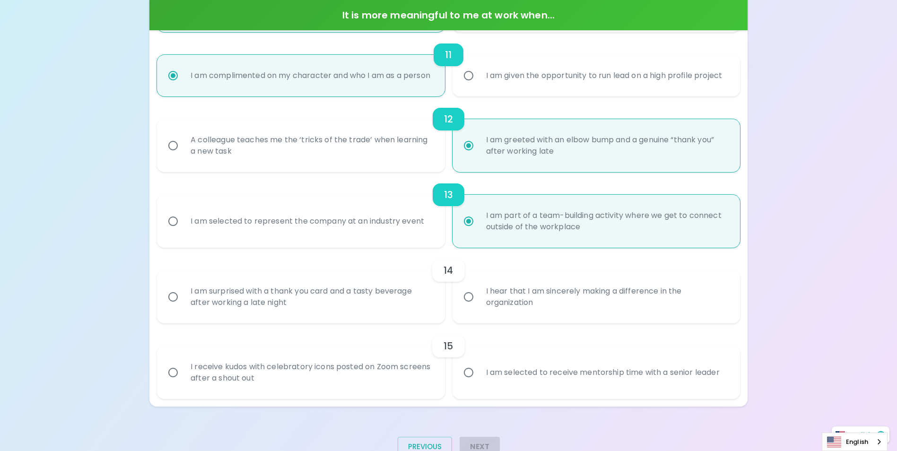
scroll to position [1007, 0]
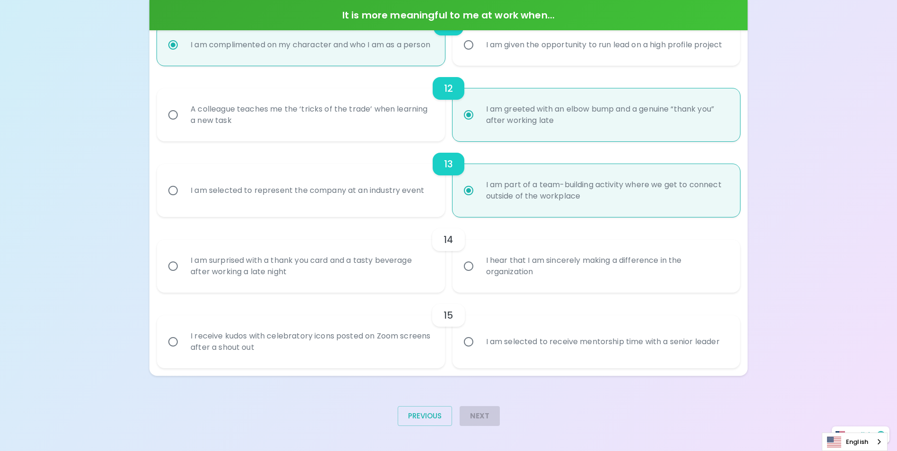
radio input "true"
click at [170, 200] on input "I am selected to represent the company at an industry event" at bounding box center [173, 191] width 20 height 20
radio input "false"
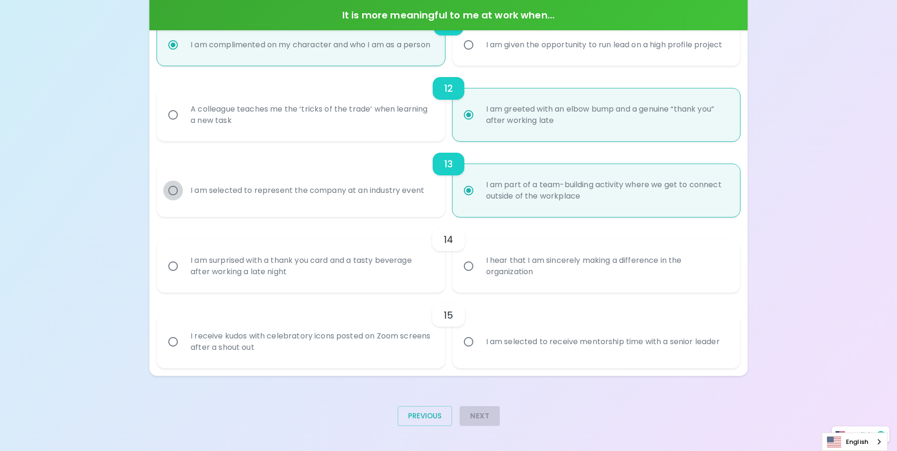
radio input "false"
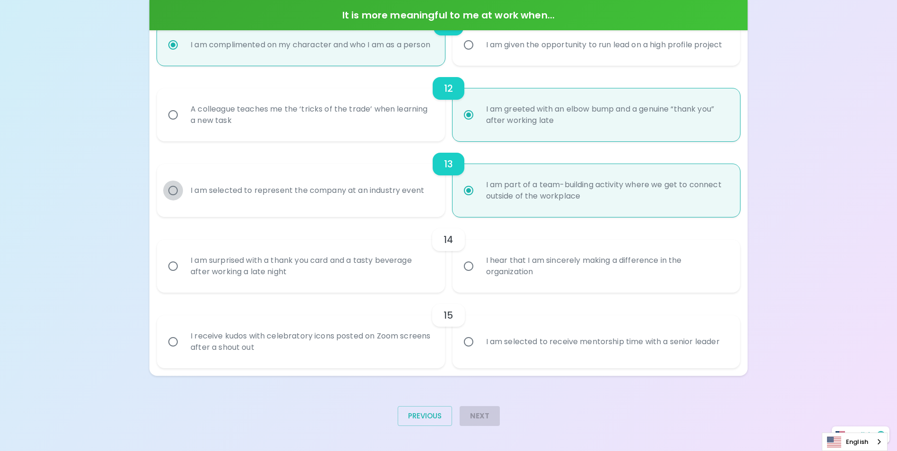
radio input "false"
radio input "true"
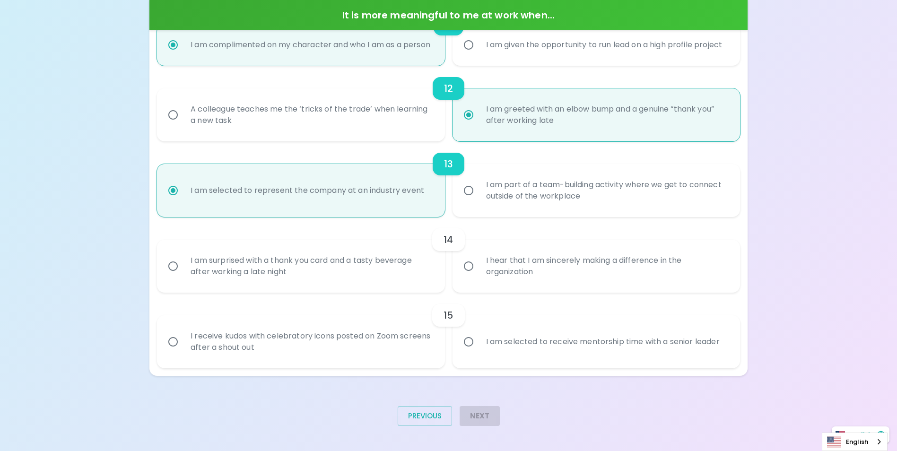
radio input "true"
click at [465, 200] on input "I am part of a team-building activity where we get to connect outside of the wo…" at bounding box center [468, 191] width 20 height 20
radio input "false"
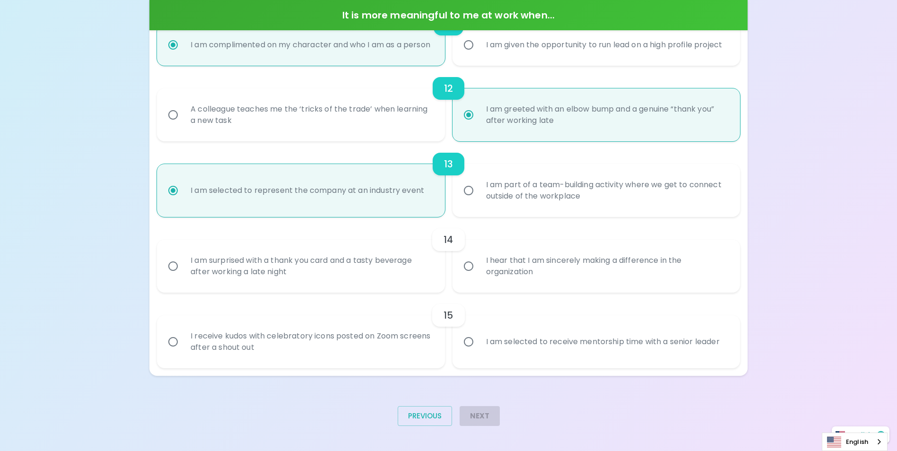
radio input "false"
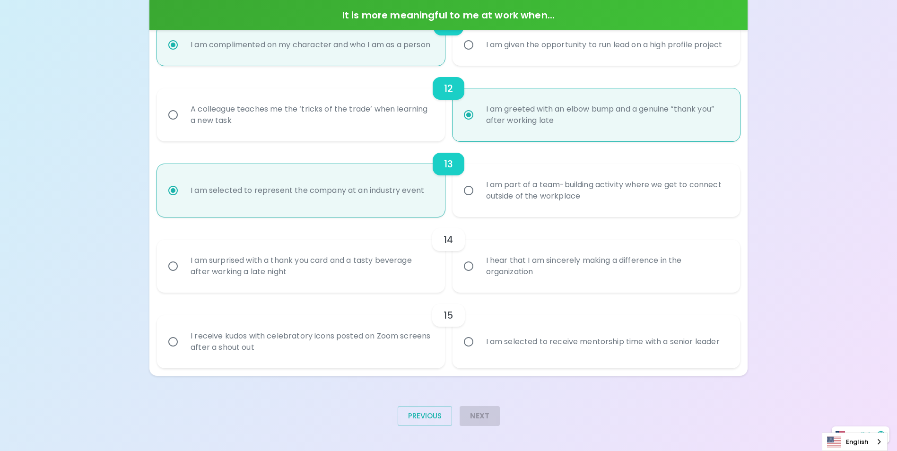
radio input "false"
radio input "true"
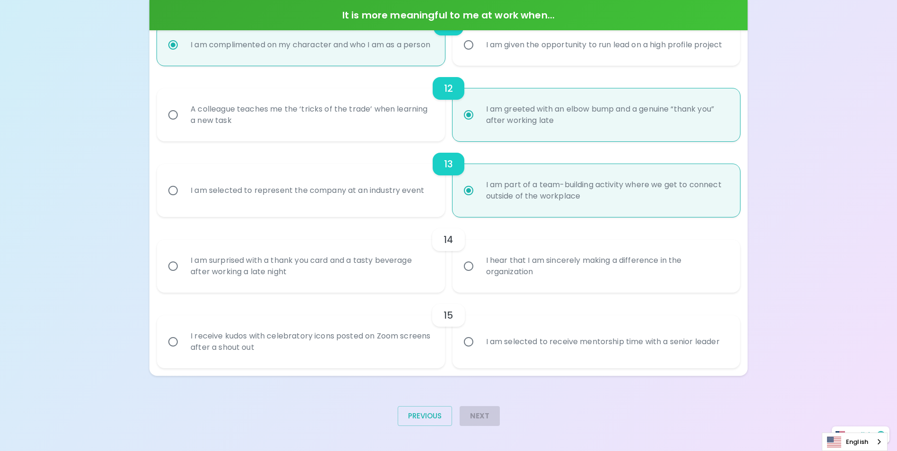
radio input "true"
click at [469, 276] on input "I hear that I am sincerely making a difference in the organization" at bounding box center [468, 266] width 20 height 20
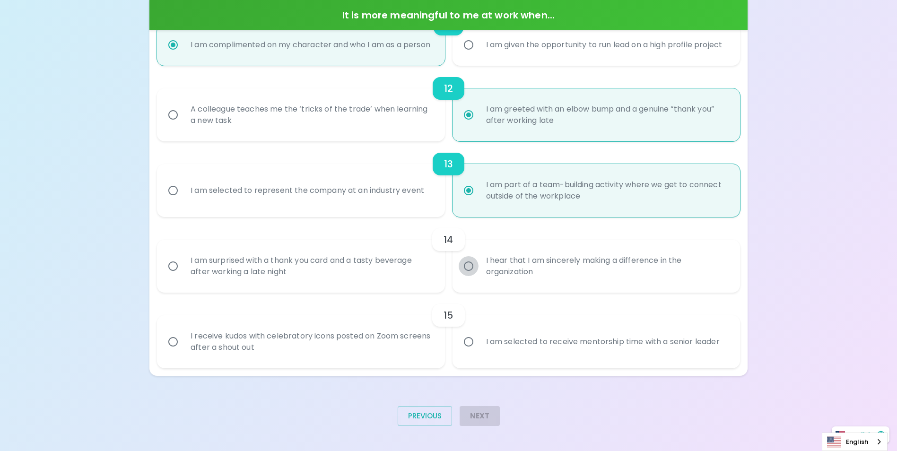
radio input "false"
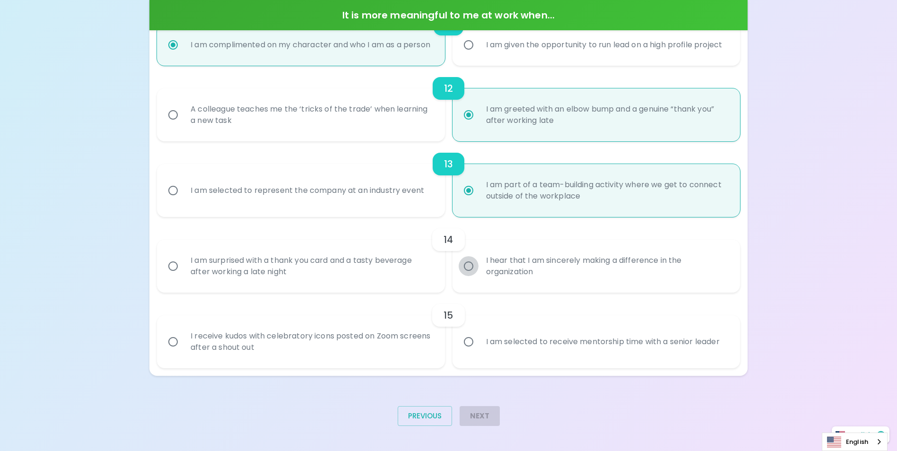
radio input "false"
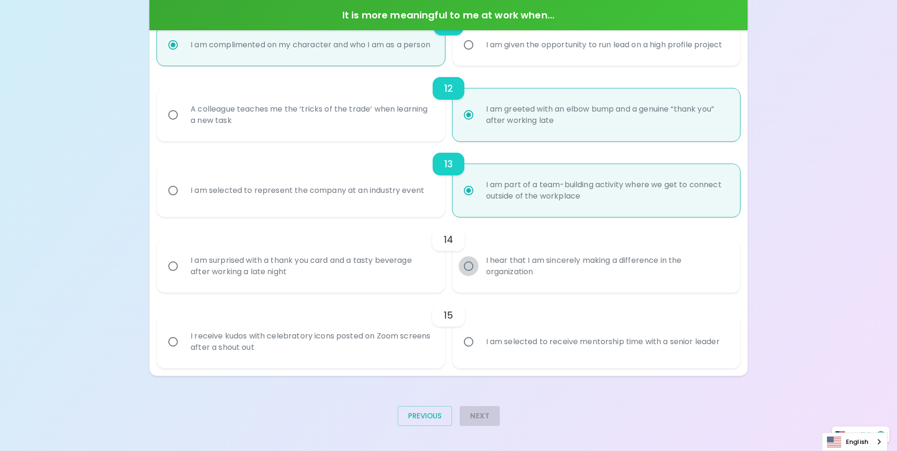
radio input "false"
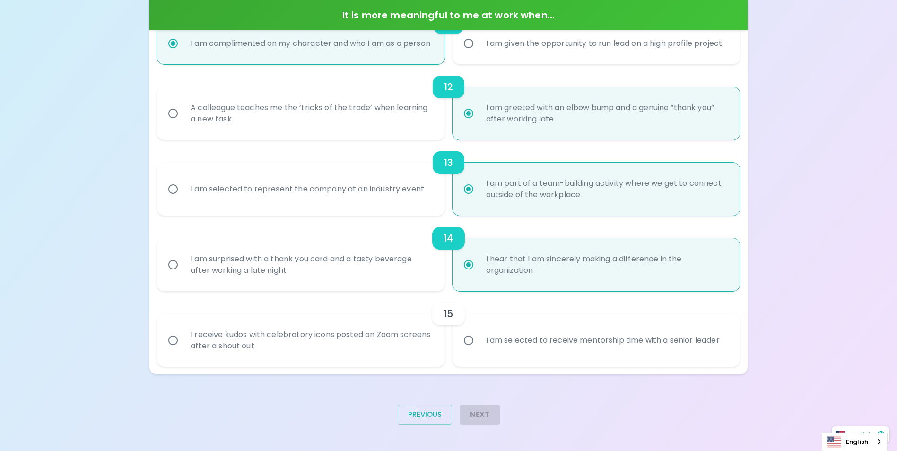
radio input "true"
click at [174, 340] on input "I receive kudos with celebratory icons posted on Zoom screens after a shout out" at bounding box center [173, 340] width 20 height 20
radio input "false"
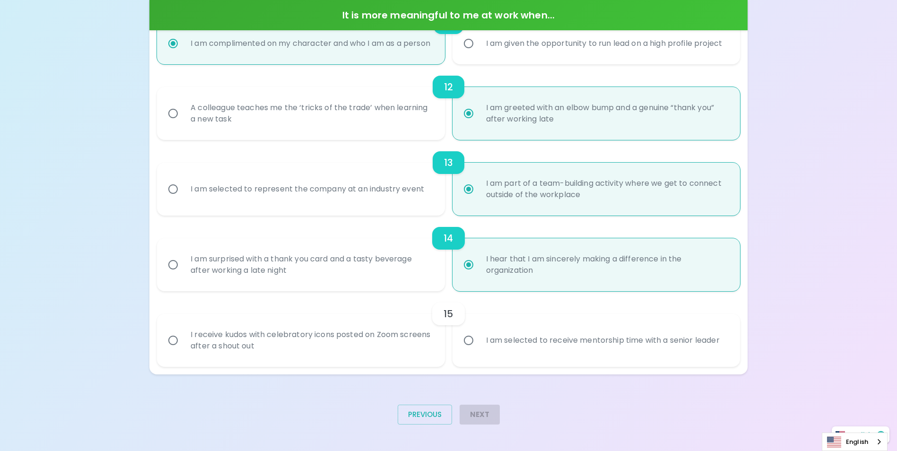
radio input "false"
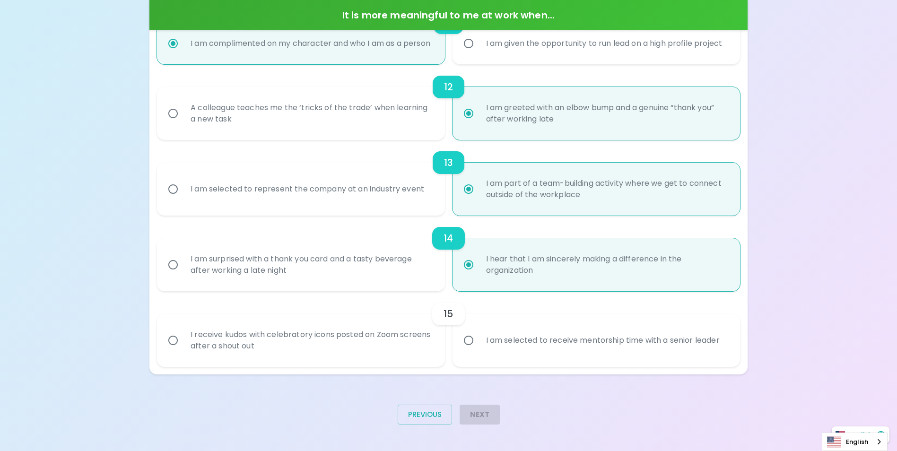
radio input "false"
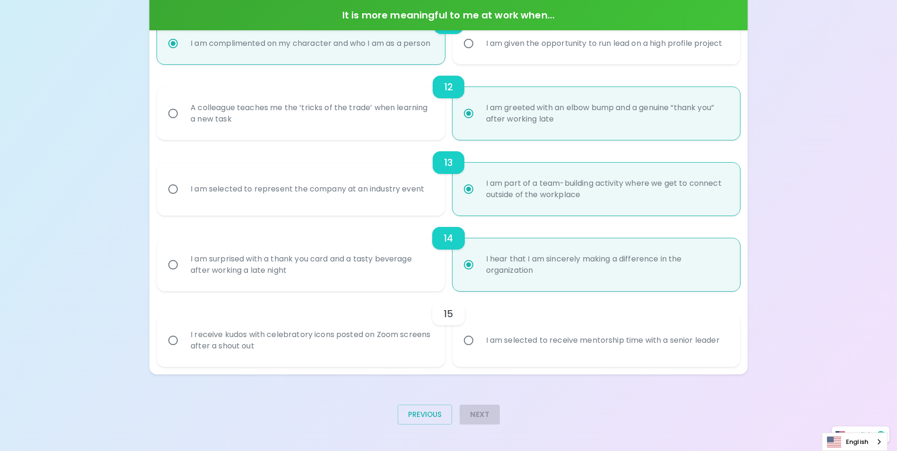
radio input "false"
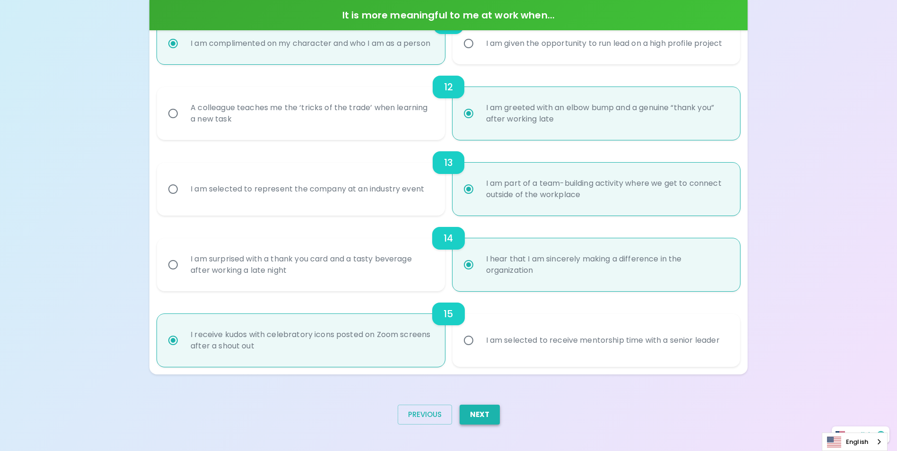
radio input "true"
click at [466, 377] on button "Next" at bounding box center [479, 415] width 40 height 20
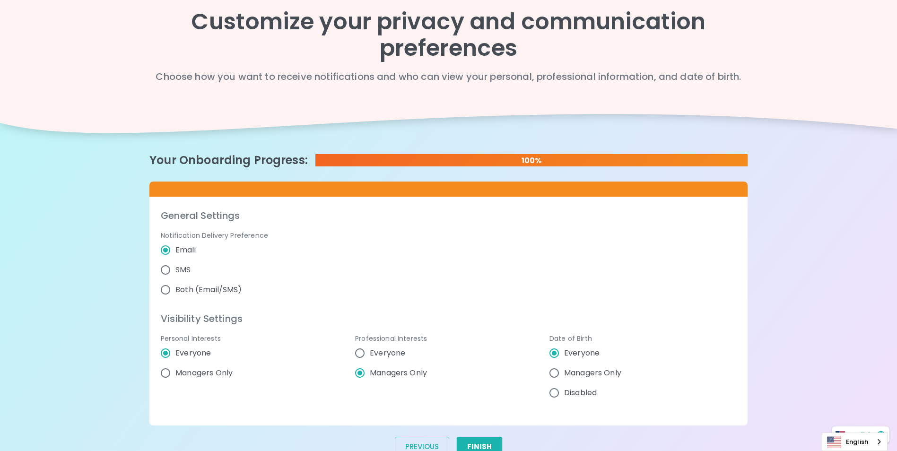
scroll to position [0, 0]
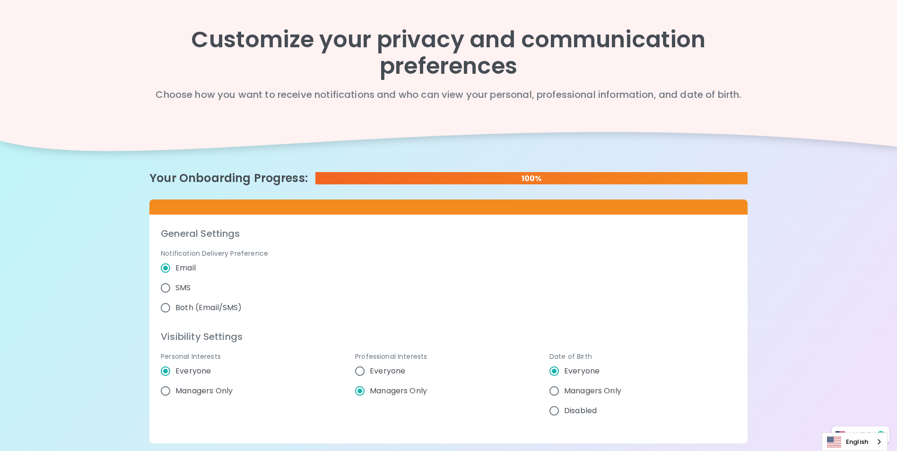
radio input "true"
click at [166, 377] on input "Managers Only" at bounding box center [166, 391] width 20 height 20
radio input "false"
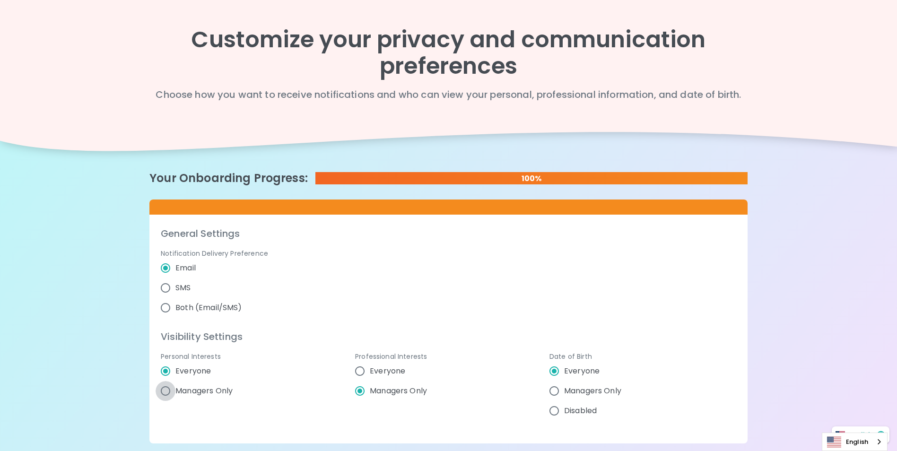
radio input "false"
radio input "true"
radio input "false"
click at [554, 377] on input "Managers Only" at bounding box center [554, 391] width 20 height 20
radio input "false"
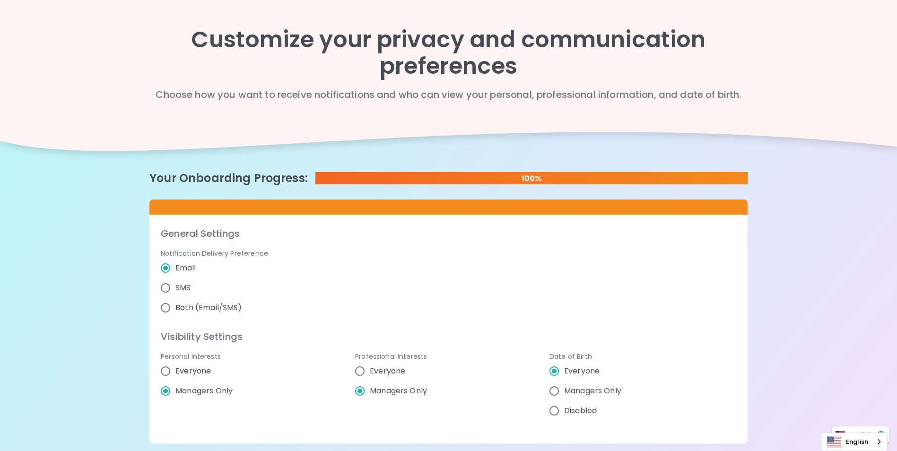
radio input "false"
radio input "true"
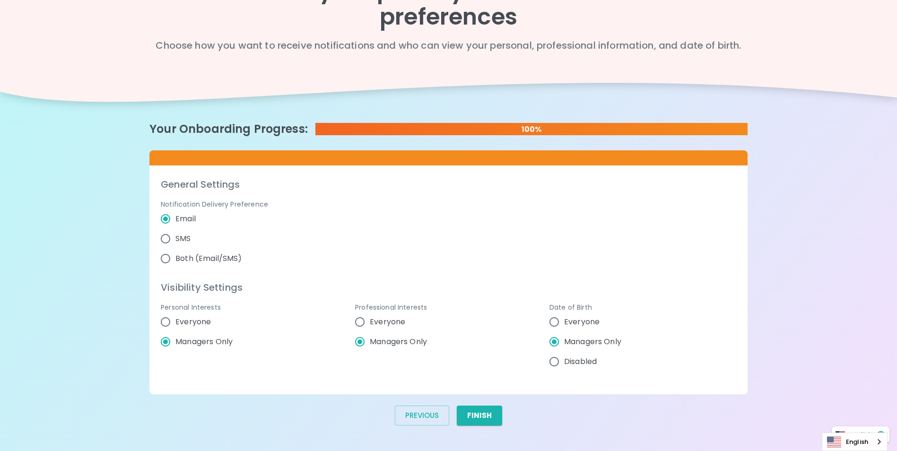
scroll to position [50, 0]
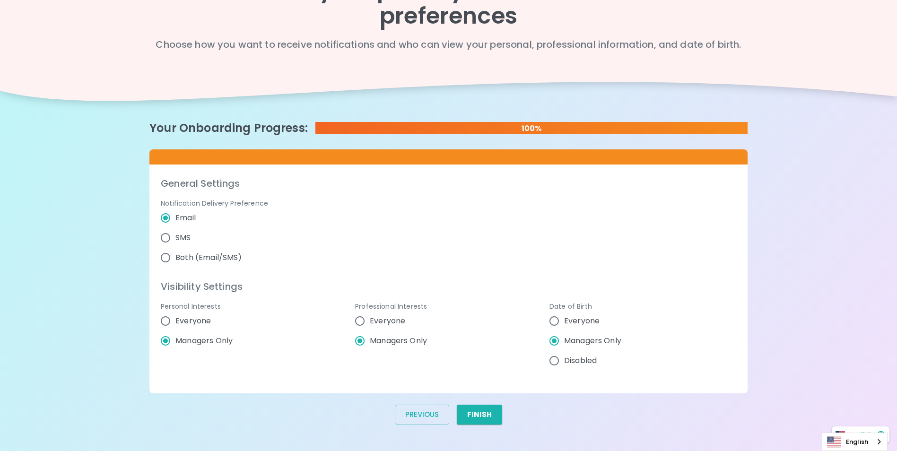
radio input "true"
click at [635, 253] on div "Customize your privacy and communication preferences Choose how you want to rec…" at bounding box center [448, 200] width 897 height 501
click at [635, 190] on div "Customize your privacy and communication preferences Choose how you want to rec…" at bounding box center [448, 200] width 897 height 501
click at [493, 377] on button "Finish" at bounding box center [479, 415] width 45 height 20
radio input "false"
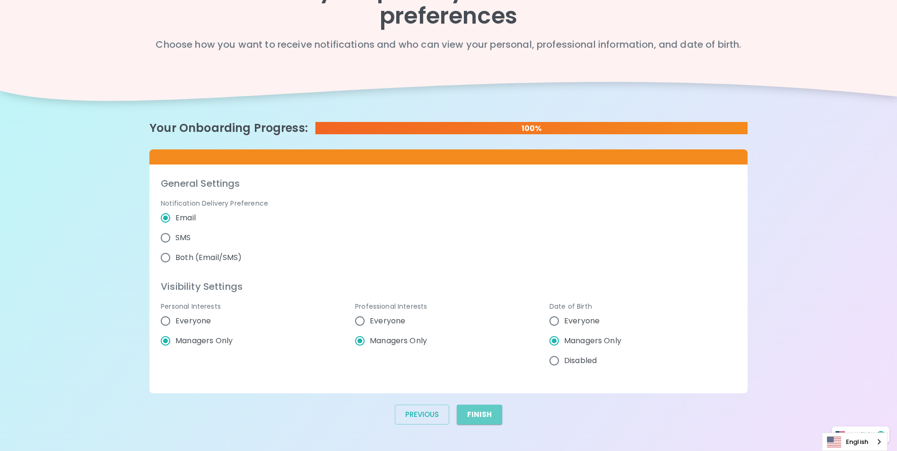
radio input "false"
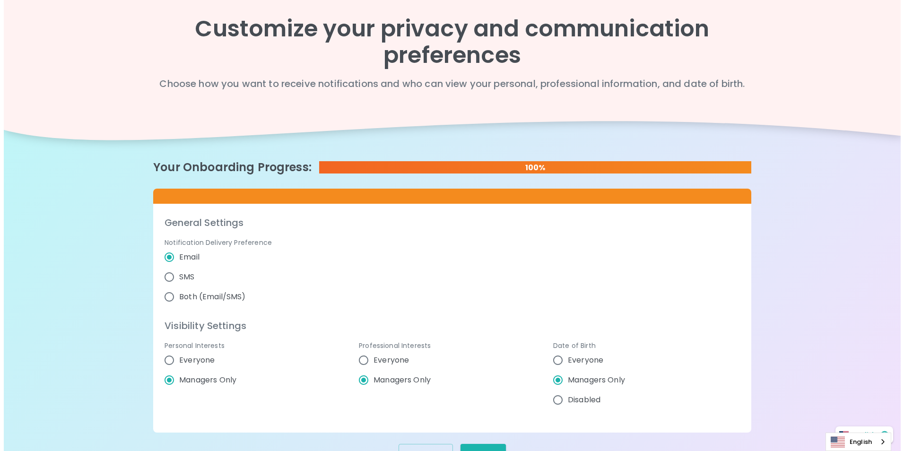
scroll to position [0, 0]
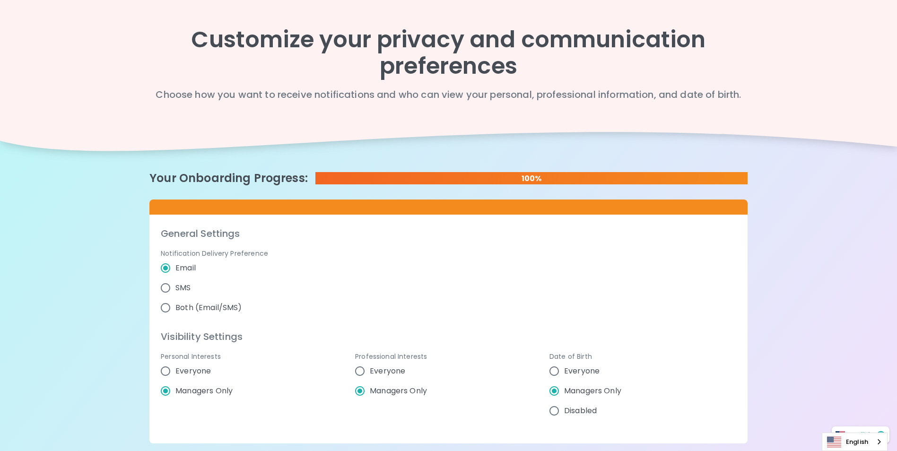
radio input "false"
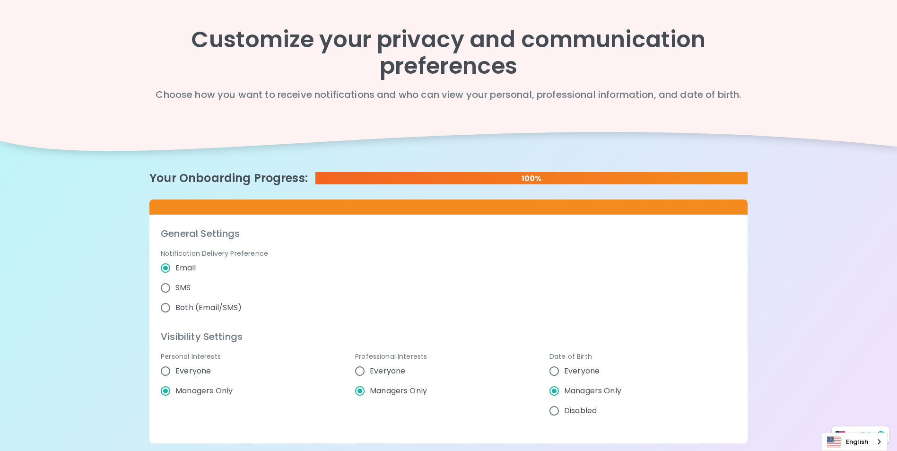
radio input "false"
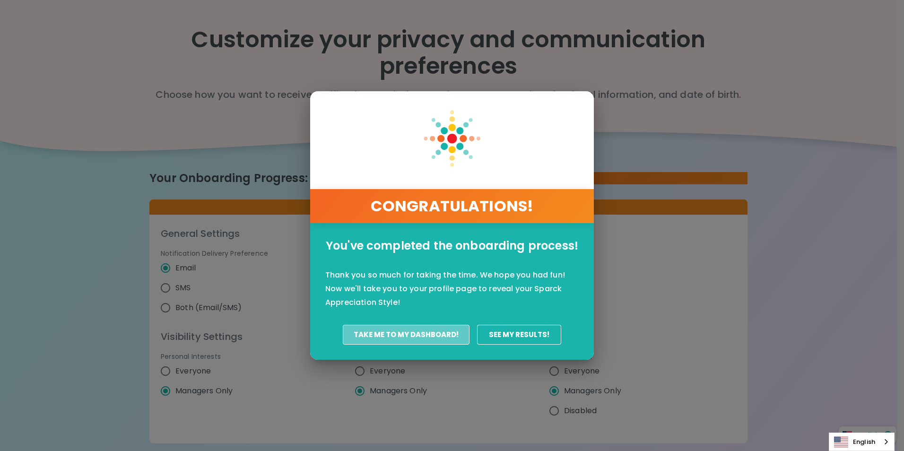
click at [421, 336] on button "Take Me To My Dashboard!" at bounding box center [406, 335] width 127 height 20
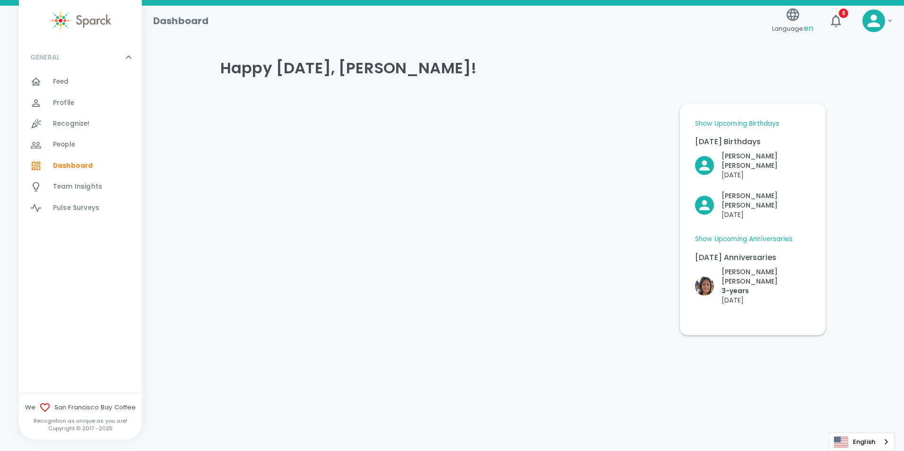
click at [58, 78] on span "Feed" at bounding box center [61, 81] width 16 height 9
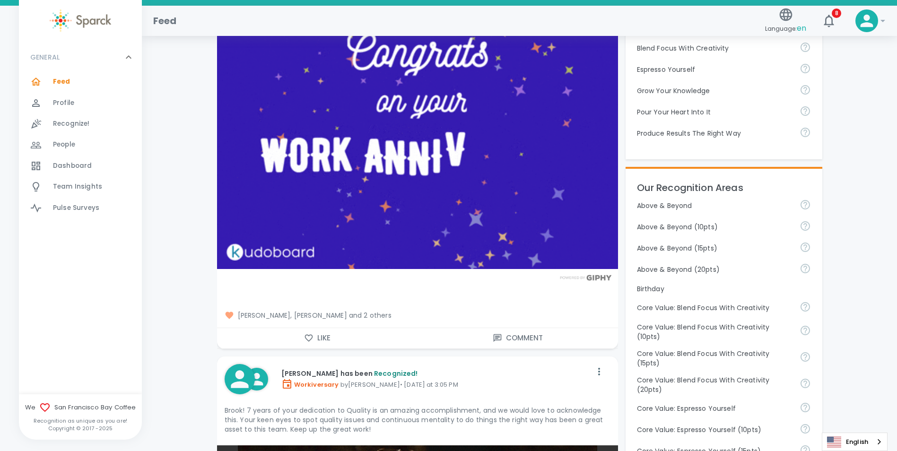
scroll to position [304, 0]
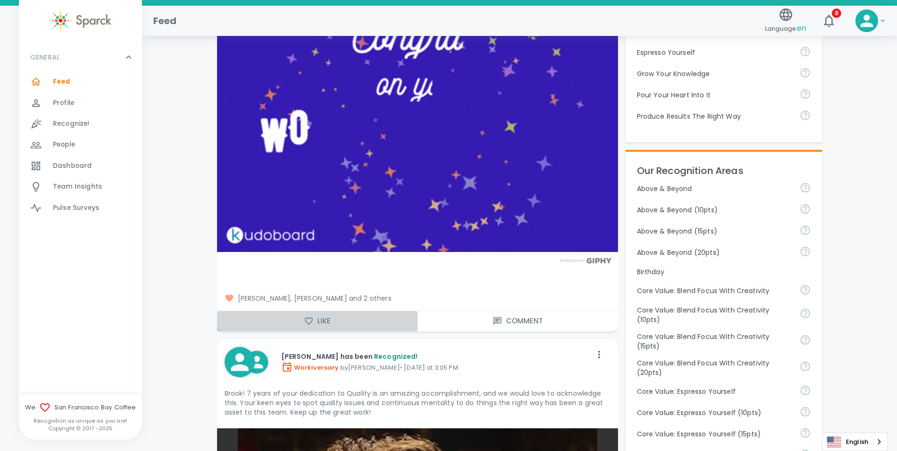
click at [321, 325] on button "Like" at bounding box center [317, 321] width 200 height 20
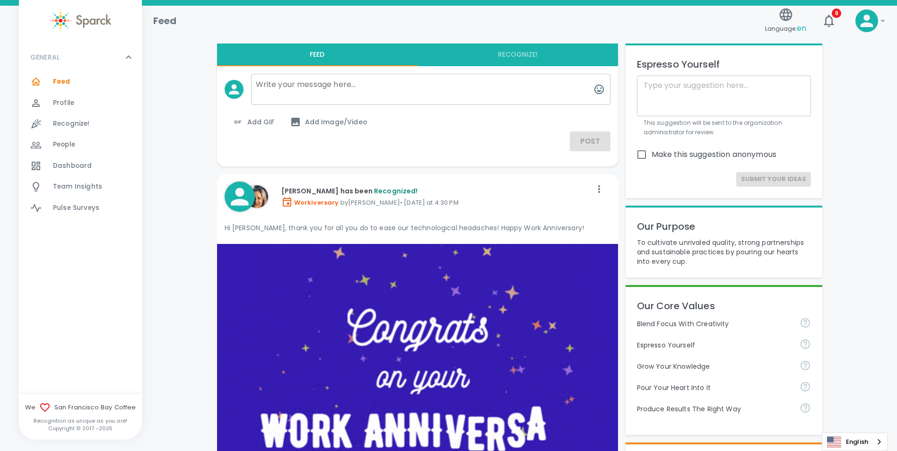
scroll to position [0, 0]
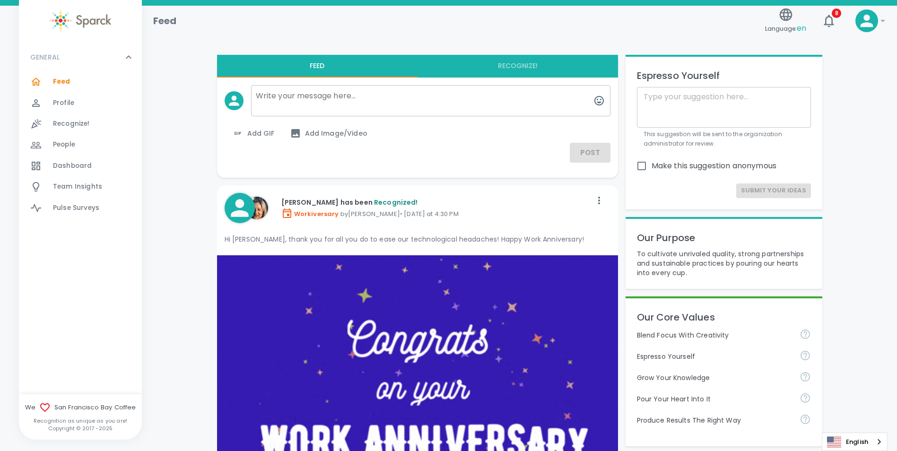
click at [324, 92] on textarea at bounding box center [430, 100] width 359 height 31
click at [72, 128] on span "Recognize!" at bounding box center [71, 123] width 37 height 9
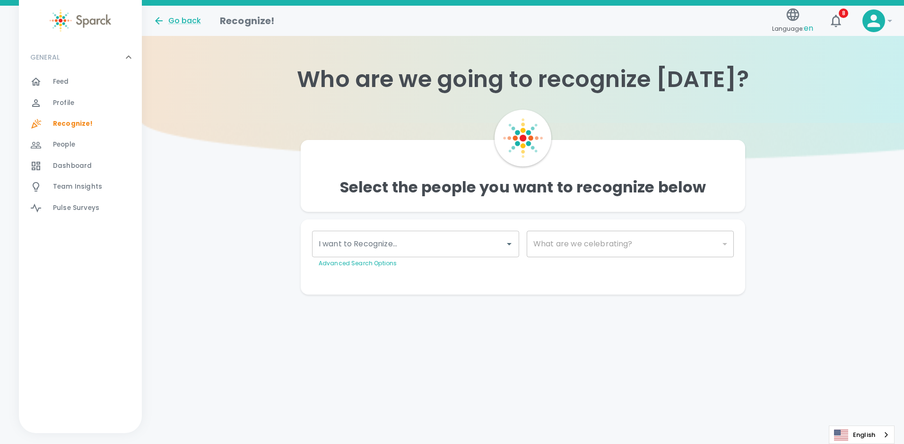
drag, startPoint x: 308, startPoint y: 362, endPoint x: 306, endPoint y: 347, distance: 14.3
click at [308, 332] on html "Skip Navigation Go back Recognize! Language: en 8 ! GENERAL 0 Feed 0 Profile 0 …" at bounding box center [452, 166] width 904 height 332
click at [209, 298] on div "Go back Recognize! Language: en 8 ! GENERAL 0 Feed 0 Profile 0 Recognize! 0 Peo…" at bounding box center [452, 169] width 904 height 327
click at [60, 81] on span "Feed" at bounding box center [61, 81] width 16 height 9
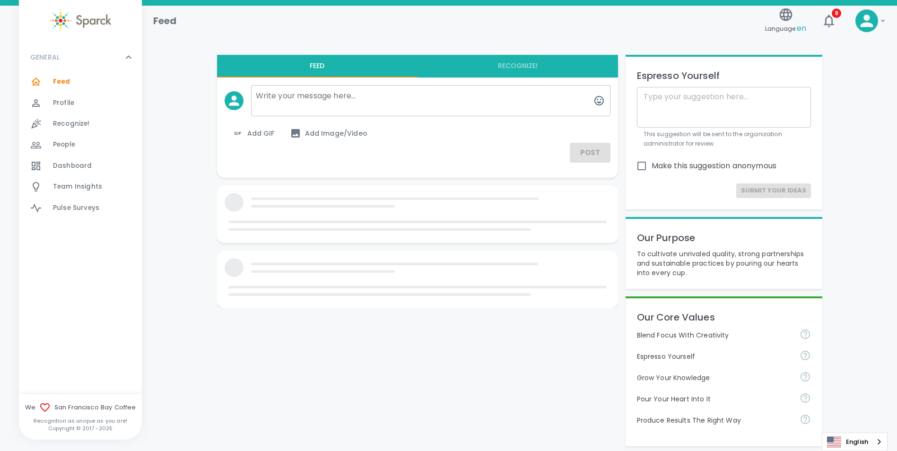
click at [273, 99] on textarea at bounding box center [430, 100] width 359 height 31
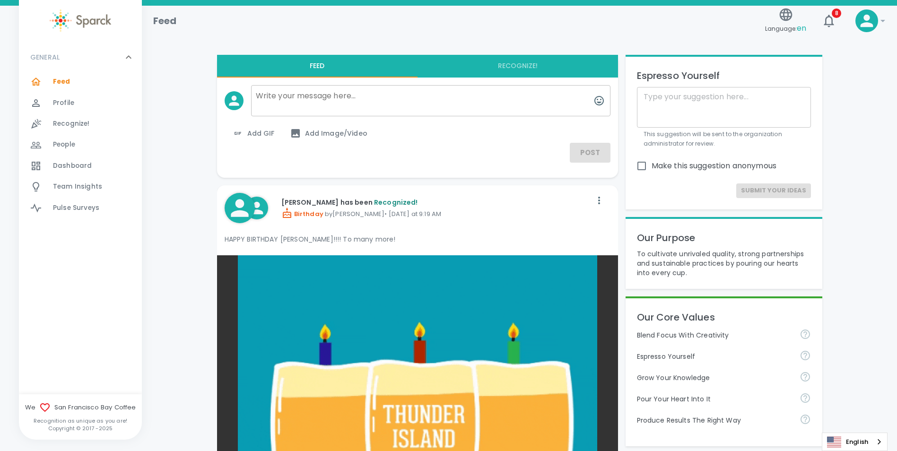
click at [282, 103] on textarea at bounding box center [430, 100] width 359 height 31
type textarea "Happy Birthday Roger!"
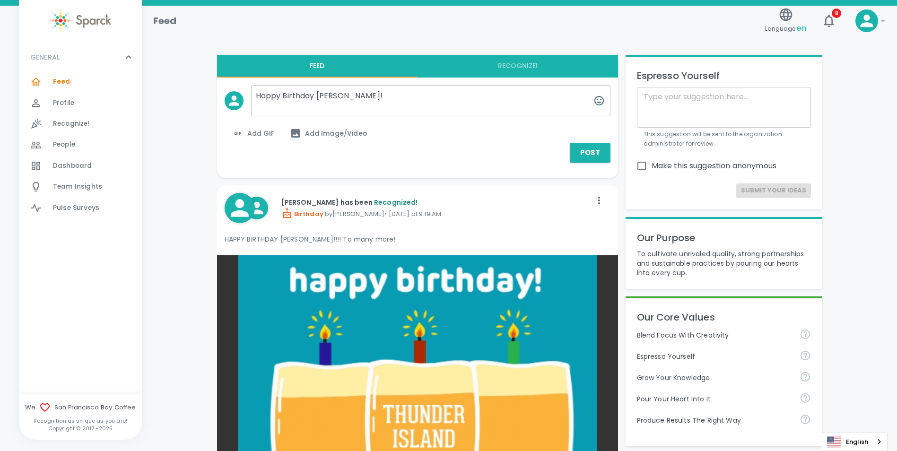
drag, startPoint x: 354, startPoint y: 97, endPoint x: 224, endPoint y: 100, distance: 130.0
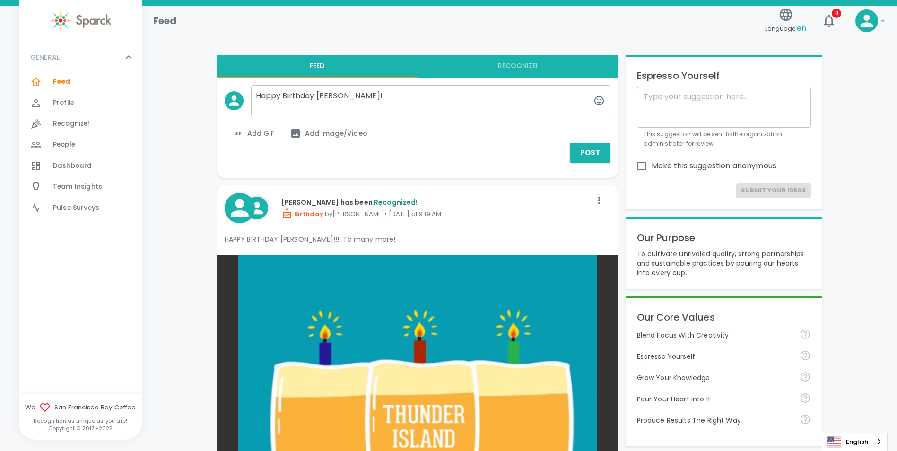
click at [224, 100] on div "Happy Birthday Roger! Happy Birthday Roger!" at bounding box center [413, 97] width 393 height 39
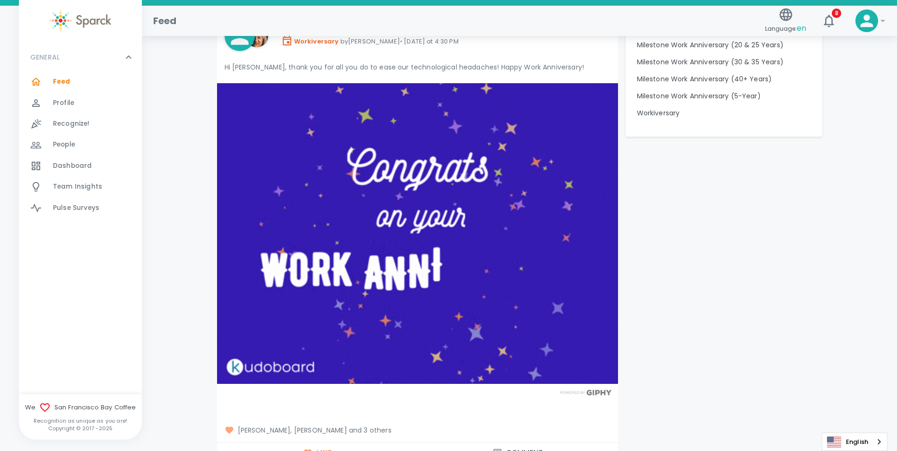
scroll to position [1040, 0]
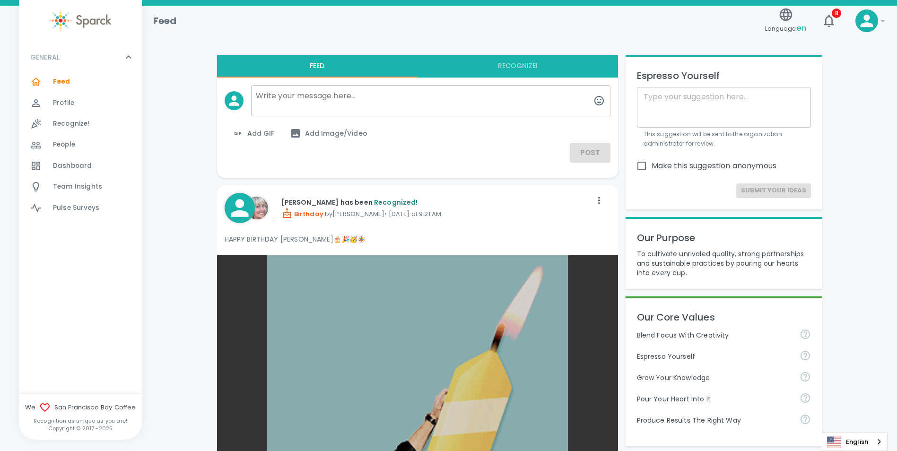
click at [260, 133] on span "Add GIF" at bounding box center [253, 133] width 43 height 11
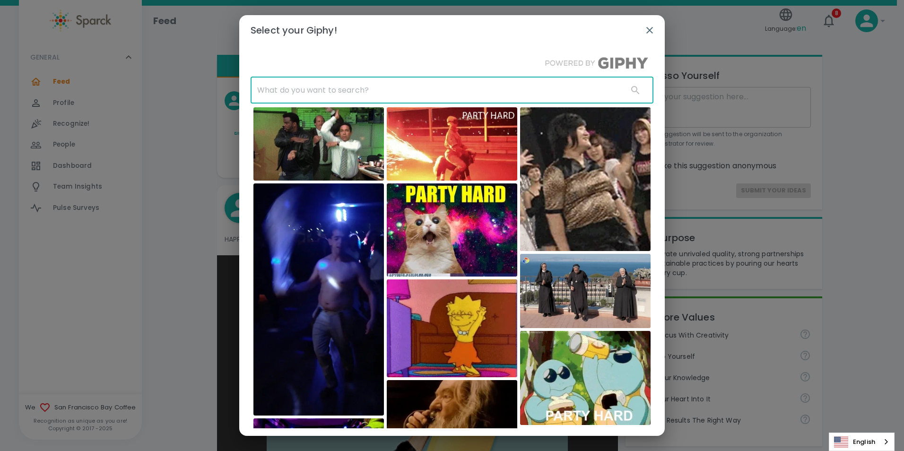
click at [323, 93] on input "text" at bounding box center [436, 90] width 370 height 26
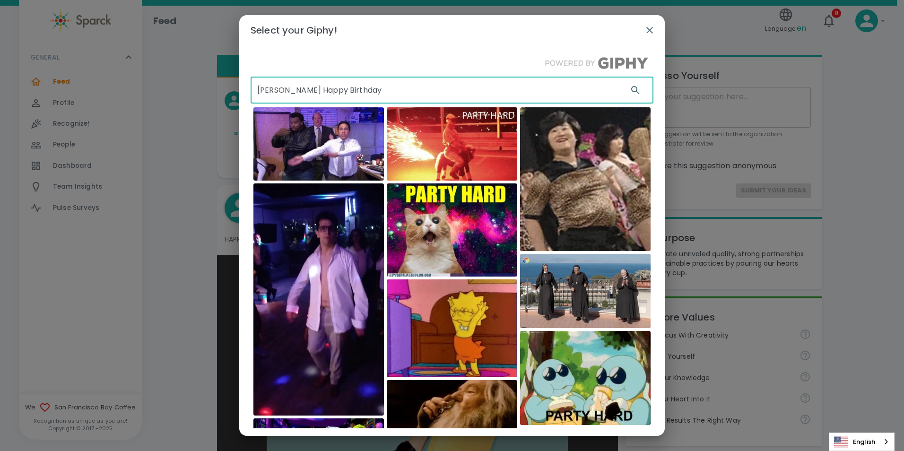
drag, startPoint x: 363, startPoint y: 90, endPoint x: 234, endPoint y: 91, distance: 129.0
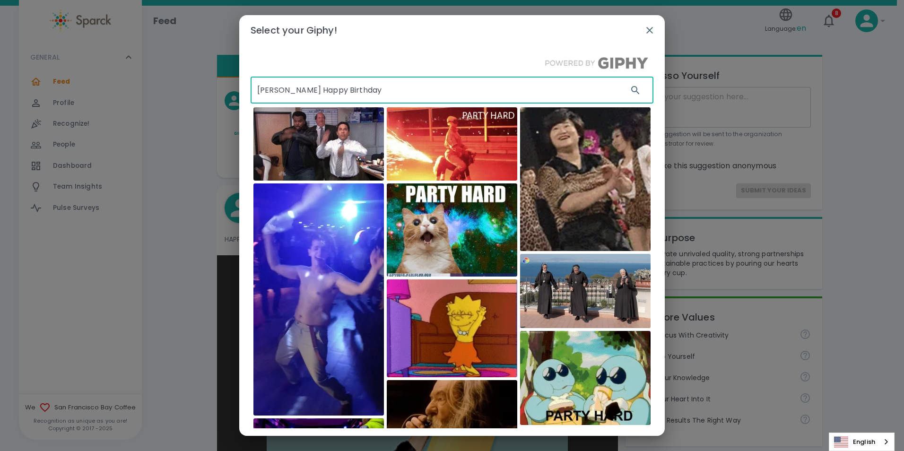
click at [234, 91] on div "Select your Giphy! John Cena Happy Birthday ​ Pásalo Chancho" at bounding box center [452, 225] width 904 height 451
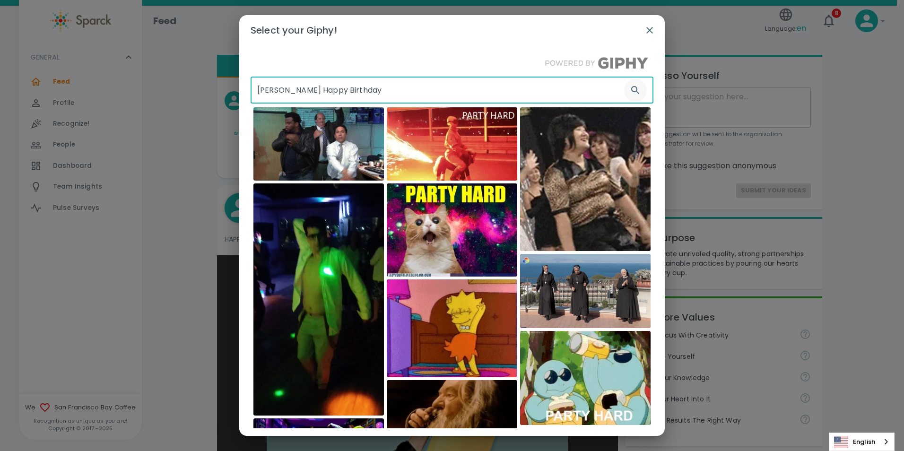
type input "John Cena Happy Birthday"
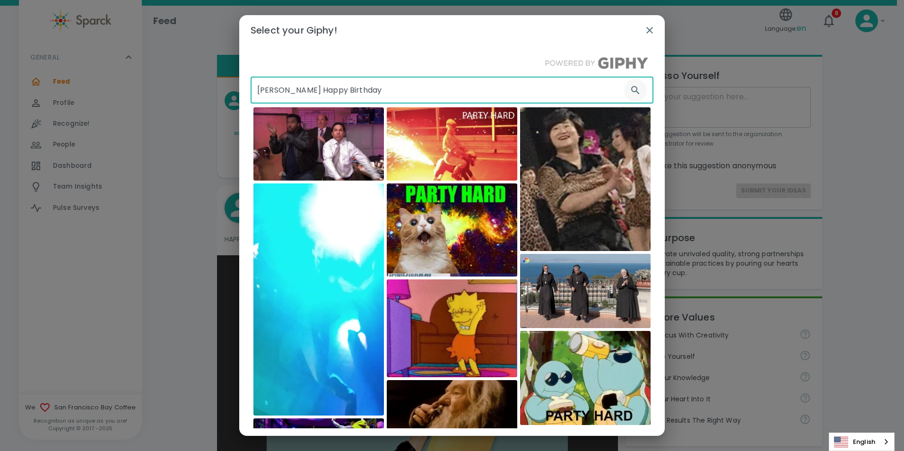
click at [630, 89] on icon "button" at bounding box center [635, 90] width 11 height 11
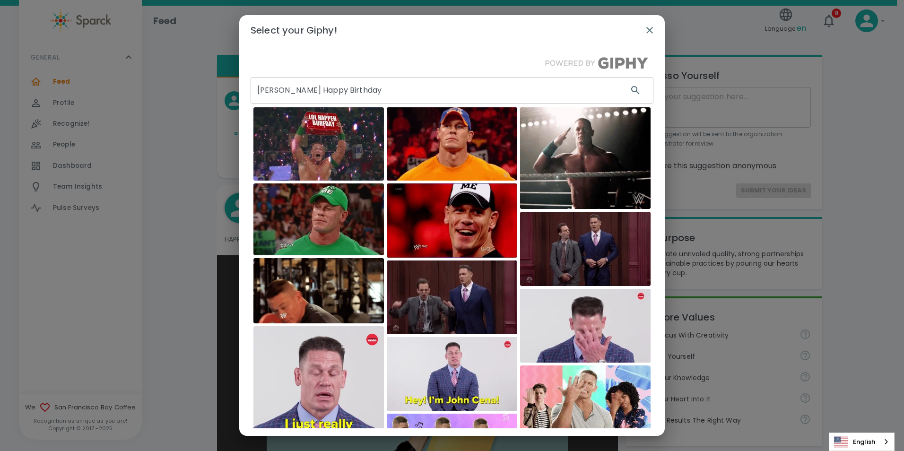
click at [346, 152] on img at bounding box center [318, 143] width 130 height 73
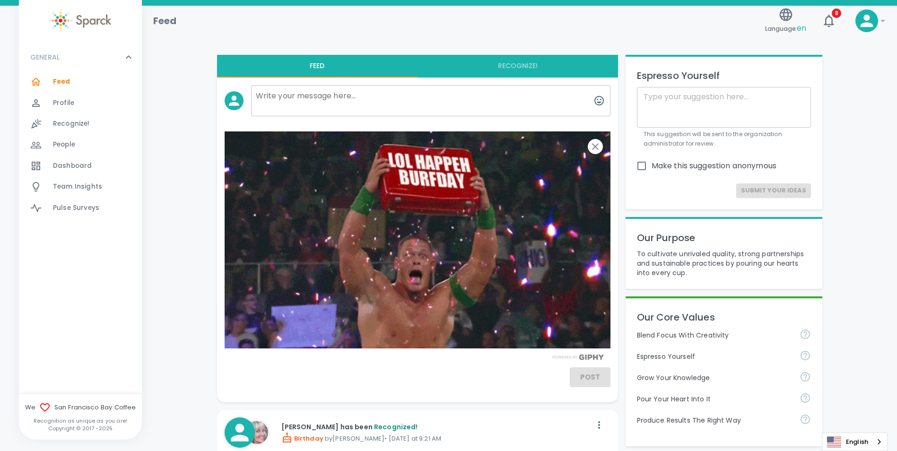
click at [369, 95] on textarea at bounding box center [430, 100] width 359 height 31
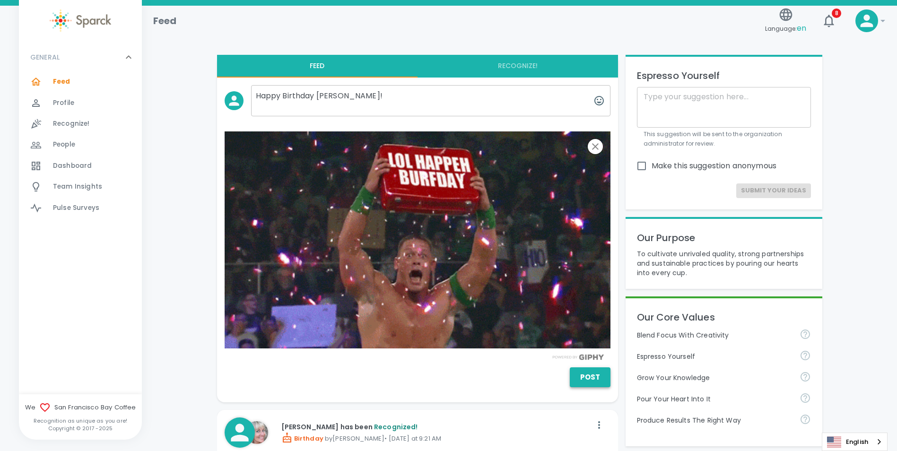
type textarea "Happy Birthday Roger!"
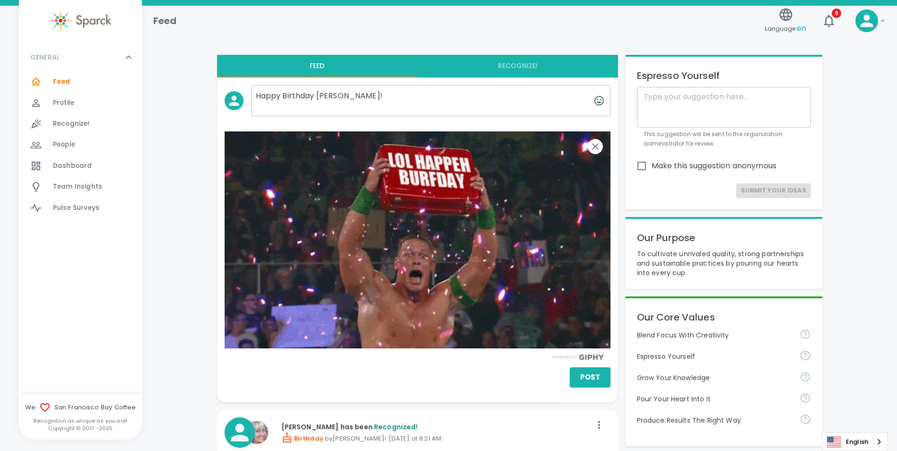
drag, startPoint x: 586, startPoint y: 375, endPoint x: 517, endPoint y: 368, distance: 69.8
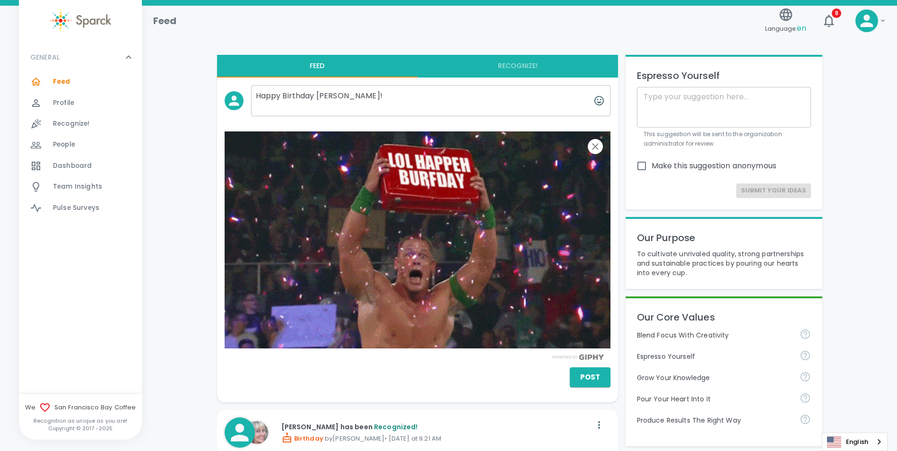
click at [517, 368] on div "Post" at bounding box center [418, 377] width 386 height 20
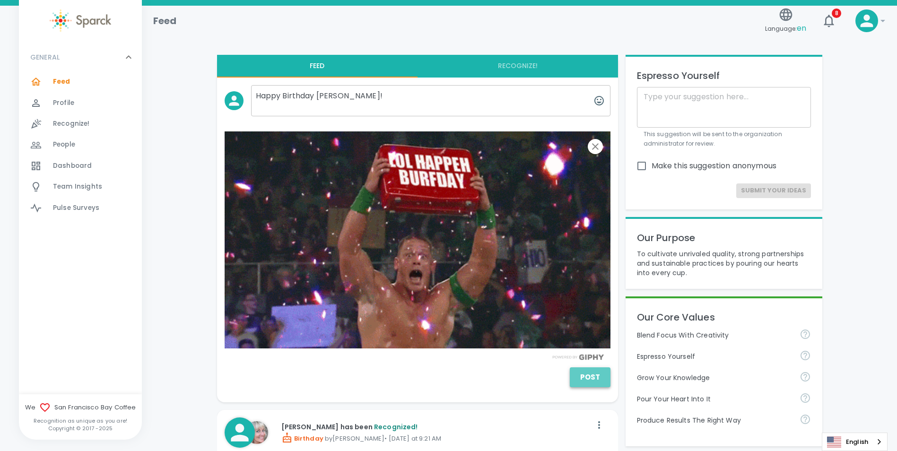
click at [590, 380] on button "Post" at bounding box center [590, 377] width 41 height 20
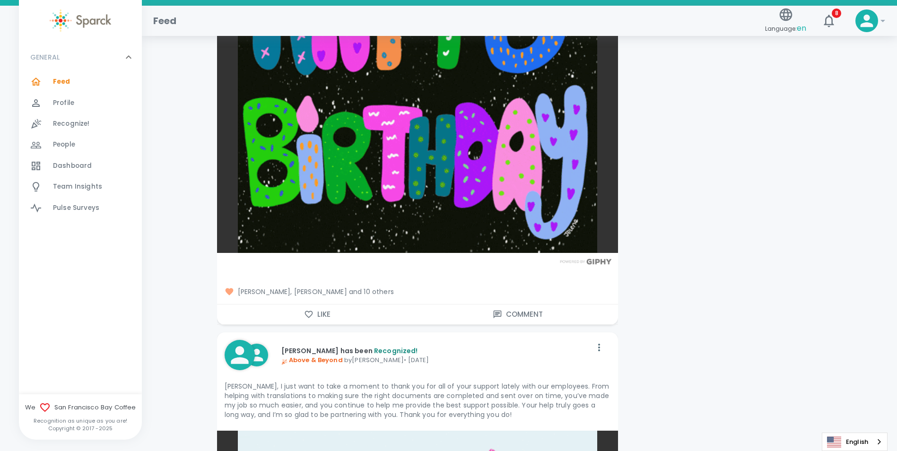
scroll to position [12182, 0]
